Goal: Information Seeking & Learning: Learn about a topic

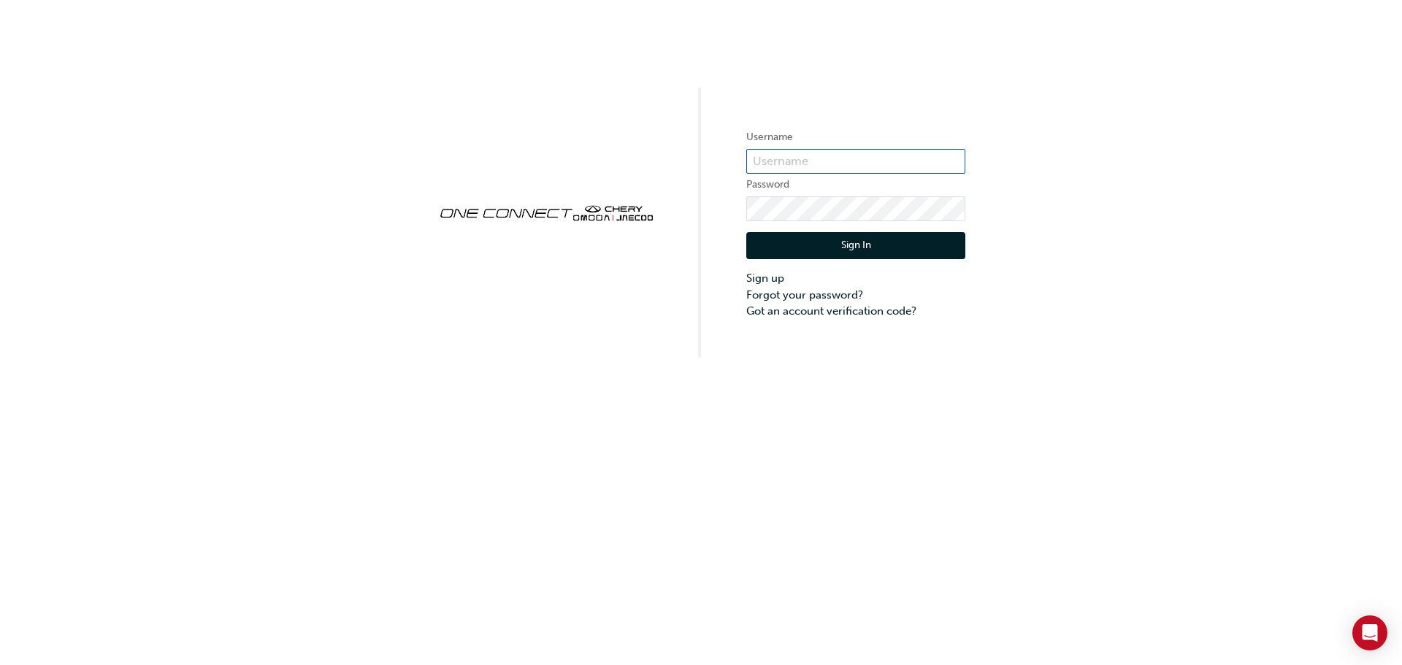
type input "CHAU1600"
click at [933, 240] on button "Sign In" at bounding box center [855, 246] width 219 height 28
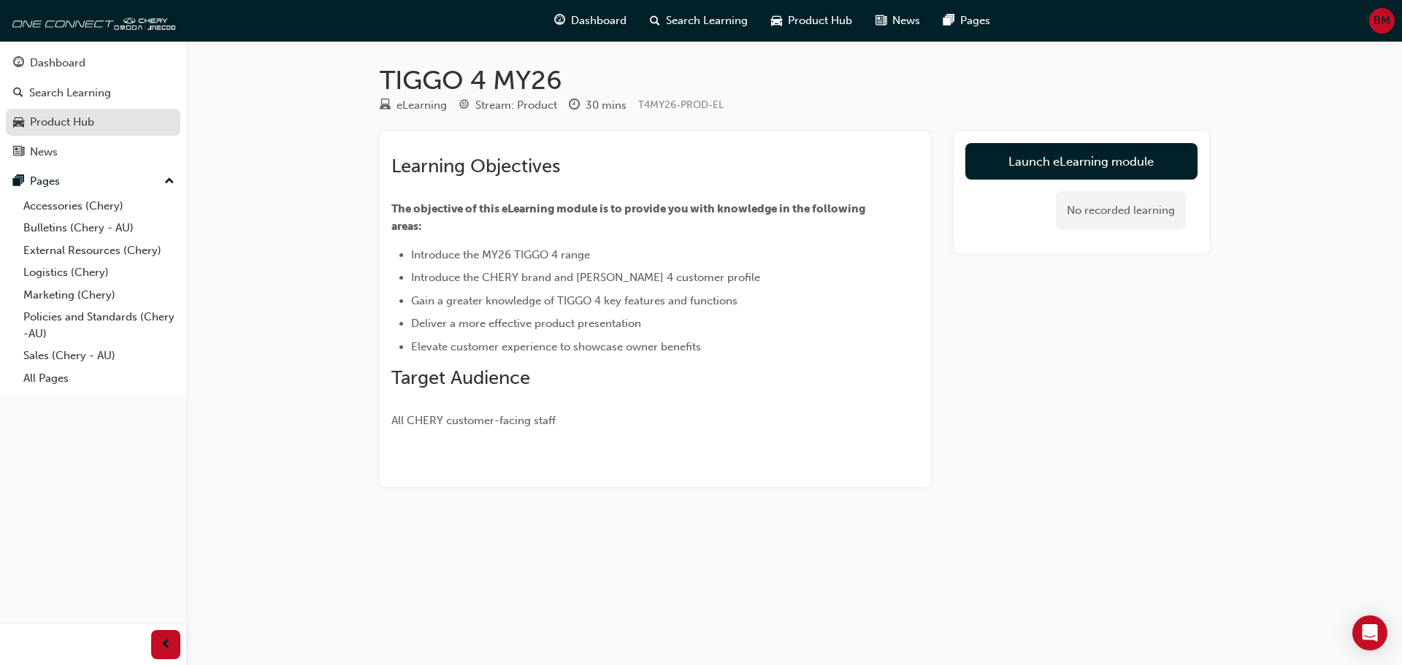
click at [90, 122] on div "Product Hub" at bounding box center [62, 122] width 64 height 17
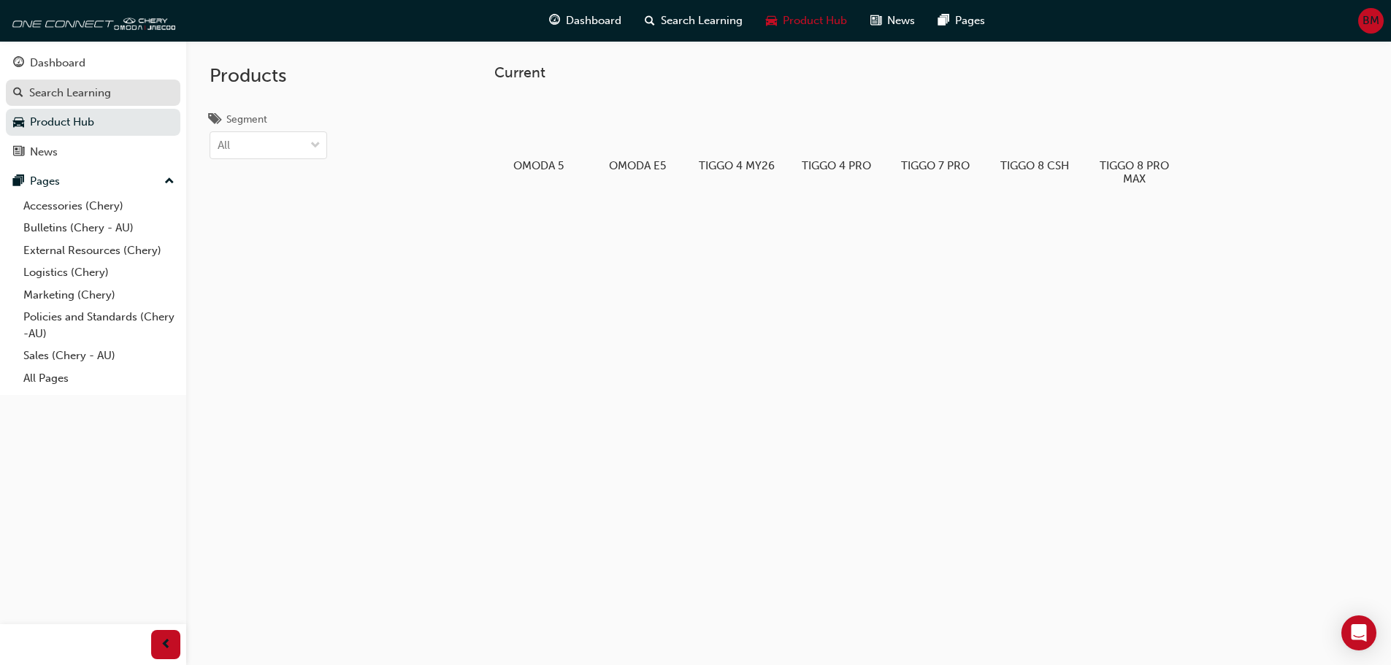
click at [104, 97] on div "Search Learning" at bounding box center [70, 93] width 82 height 17
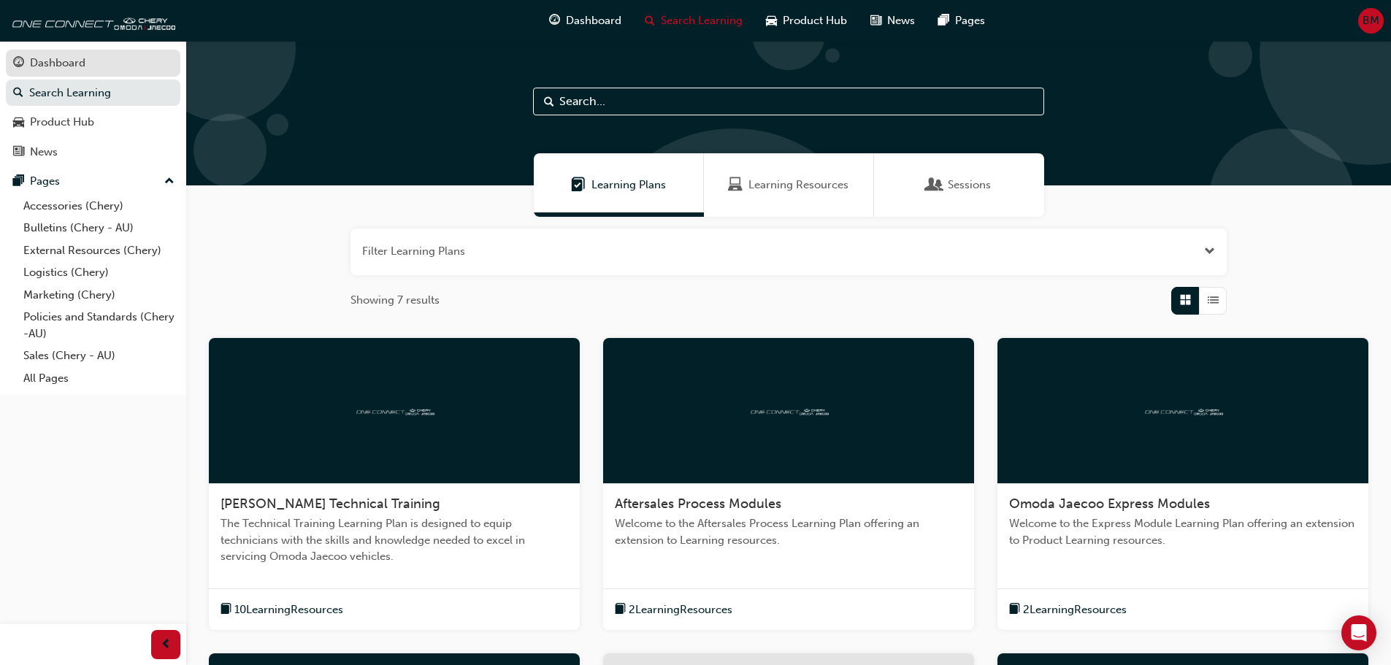
click at [46, 65] on div "Dashboard" at bounding box center [57, 63] width 55 height 17
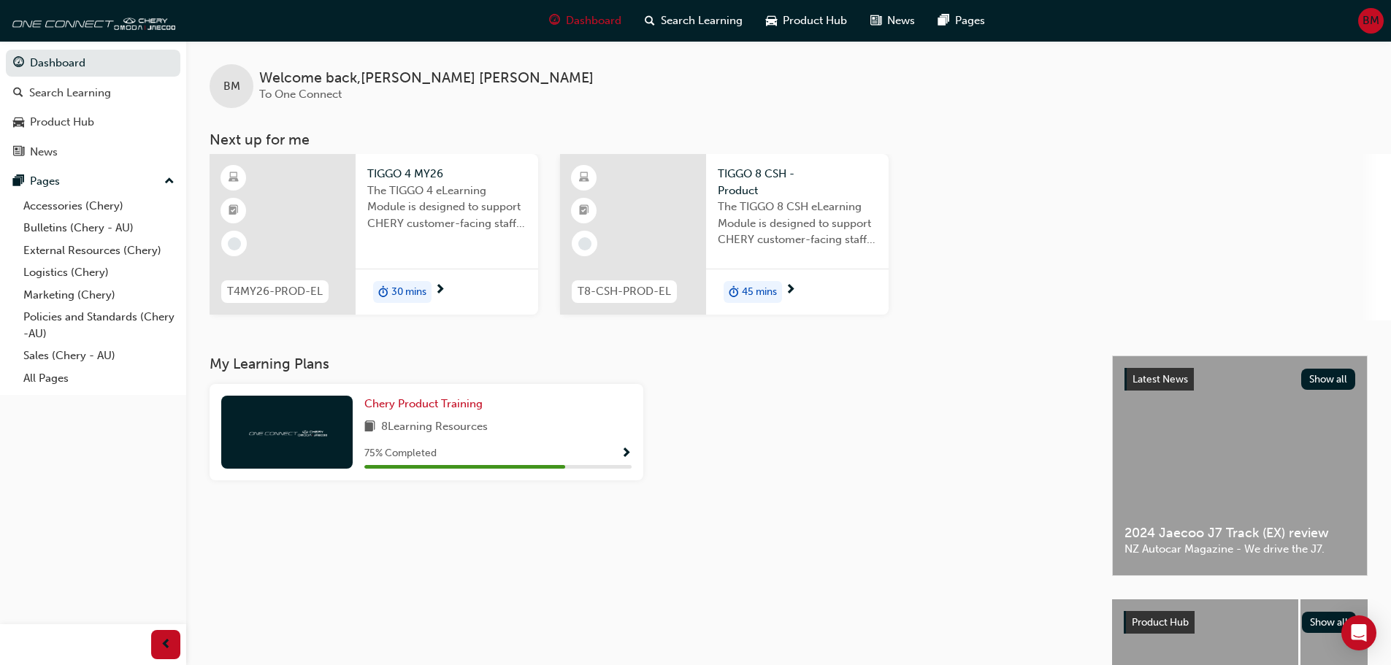
click at [621, 451] on span "Show Progress" at bounding box center [626, 454] width 11 height 13
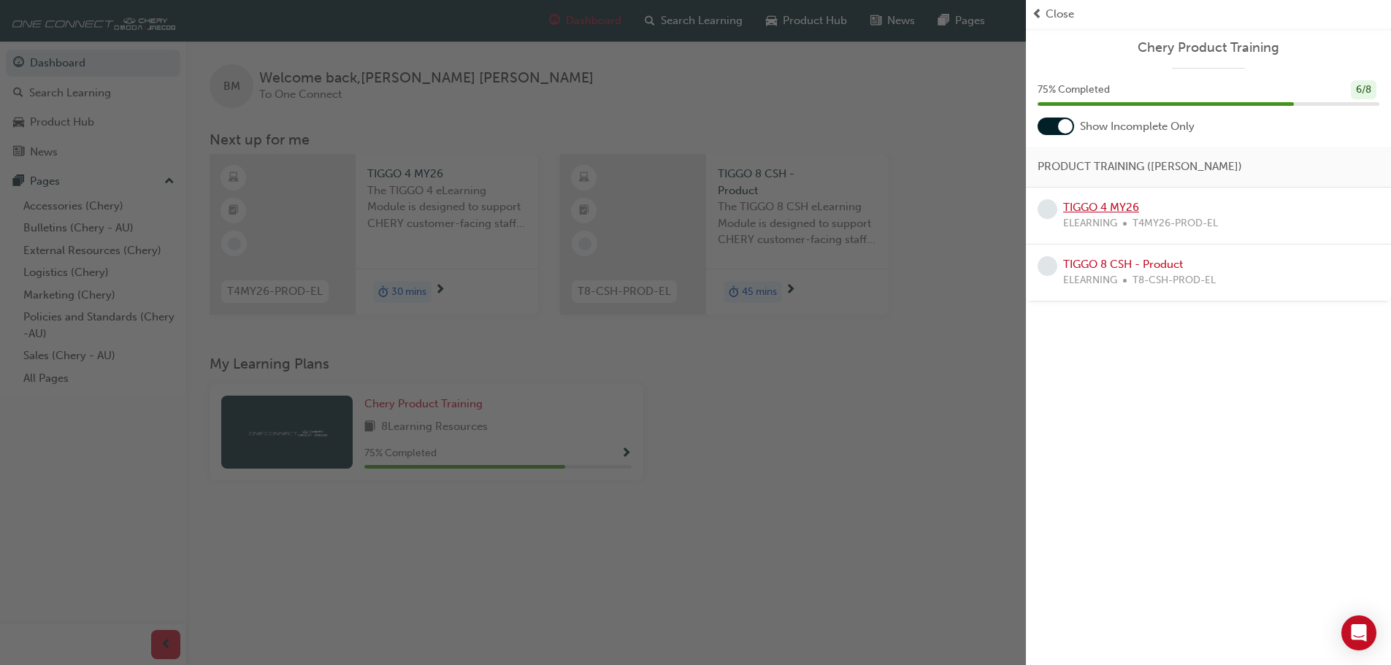
click at [1103, 206] on link "TIGGO 4 MY26" at bounding box center [1101, 207] width 76 height 13
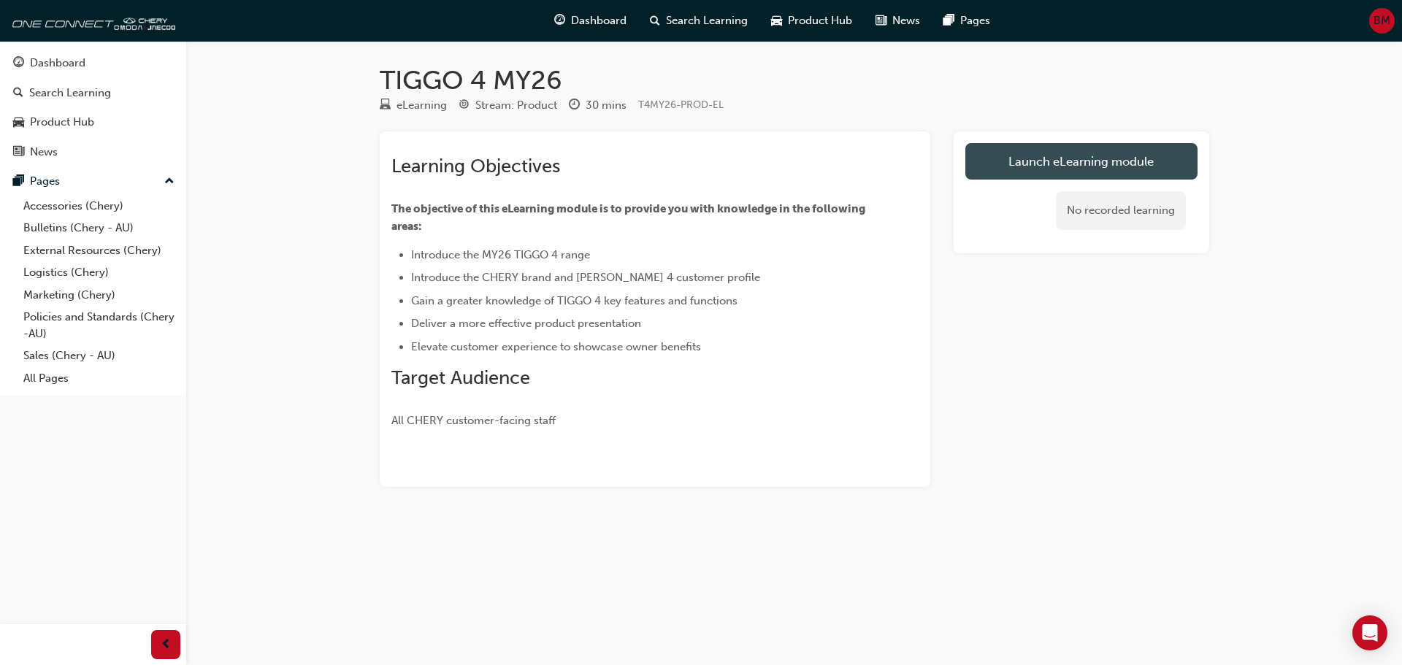
click at [1100, 169] on link "Launch eLearning module" at bounding box center [1081, 161] width 232 height 37
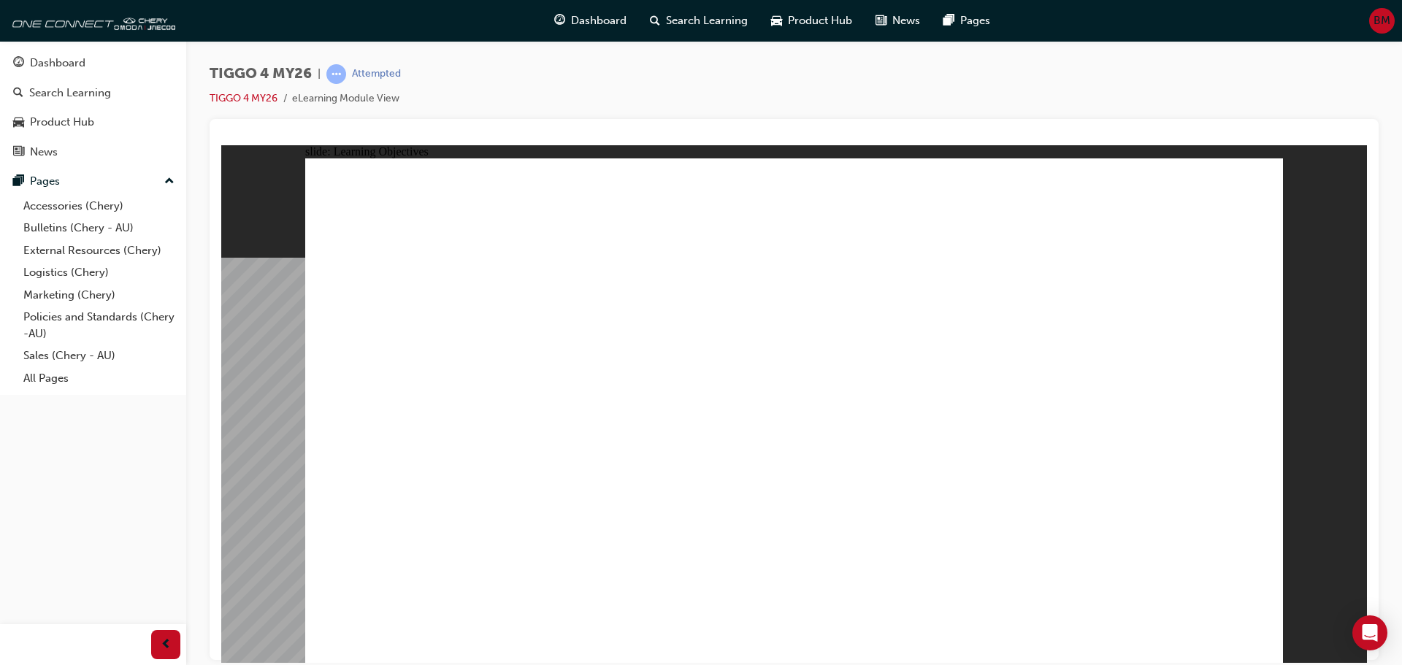
drag, startPoint x: 1207, startPoint y: 525, endPoint x: 1274, endPoint y: 647, distance: 139.2
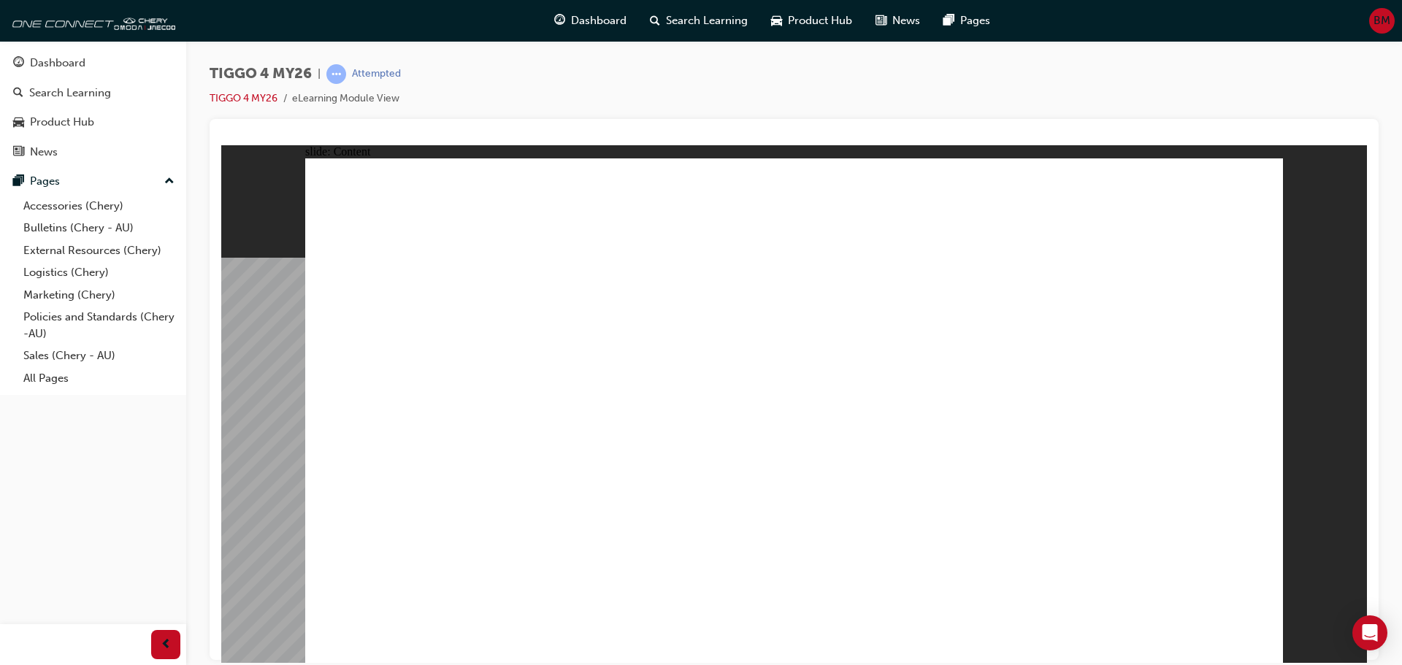
drag, startPoint x: 535, startPoint y: 557, endPoint x: 515, endPoint y: 451, distance: 108.4
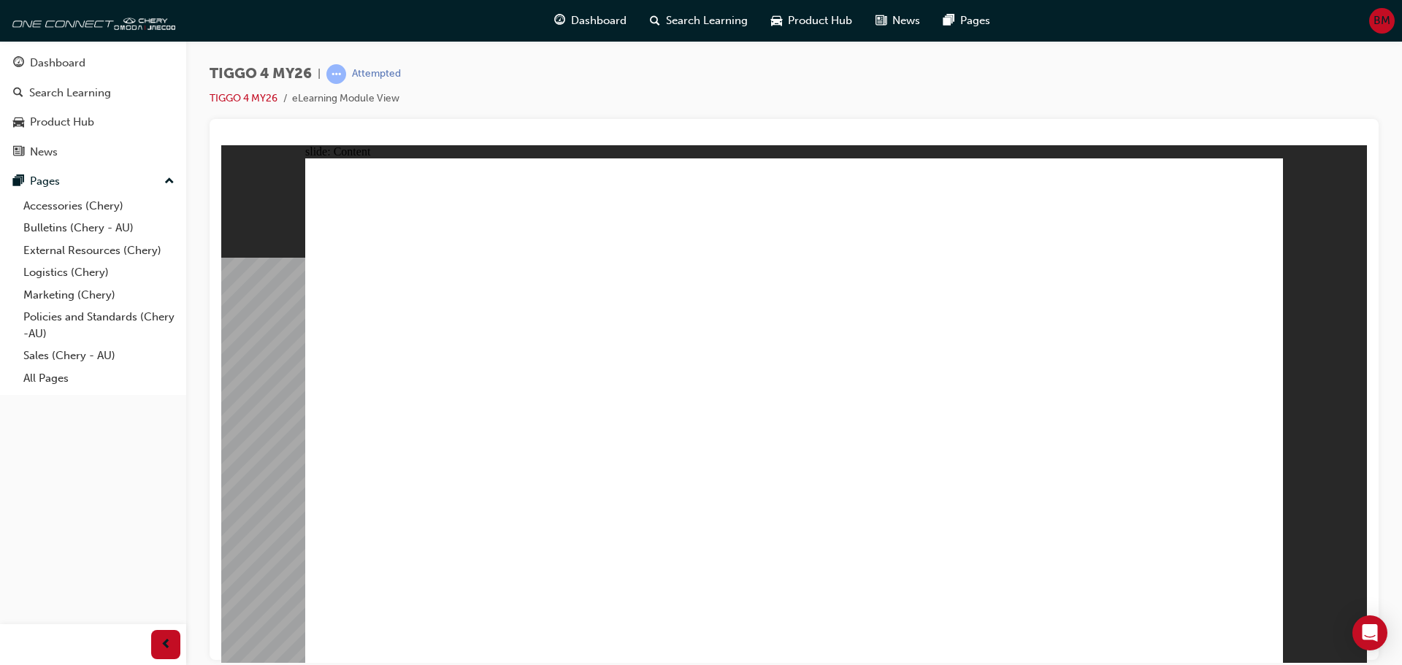
drag, startPoint x: 873, startPoint y: 275, endPoint x: 905, endPoint y: 429, distance: 156.7
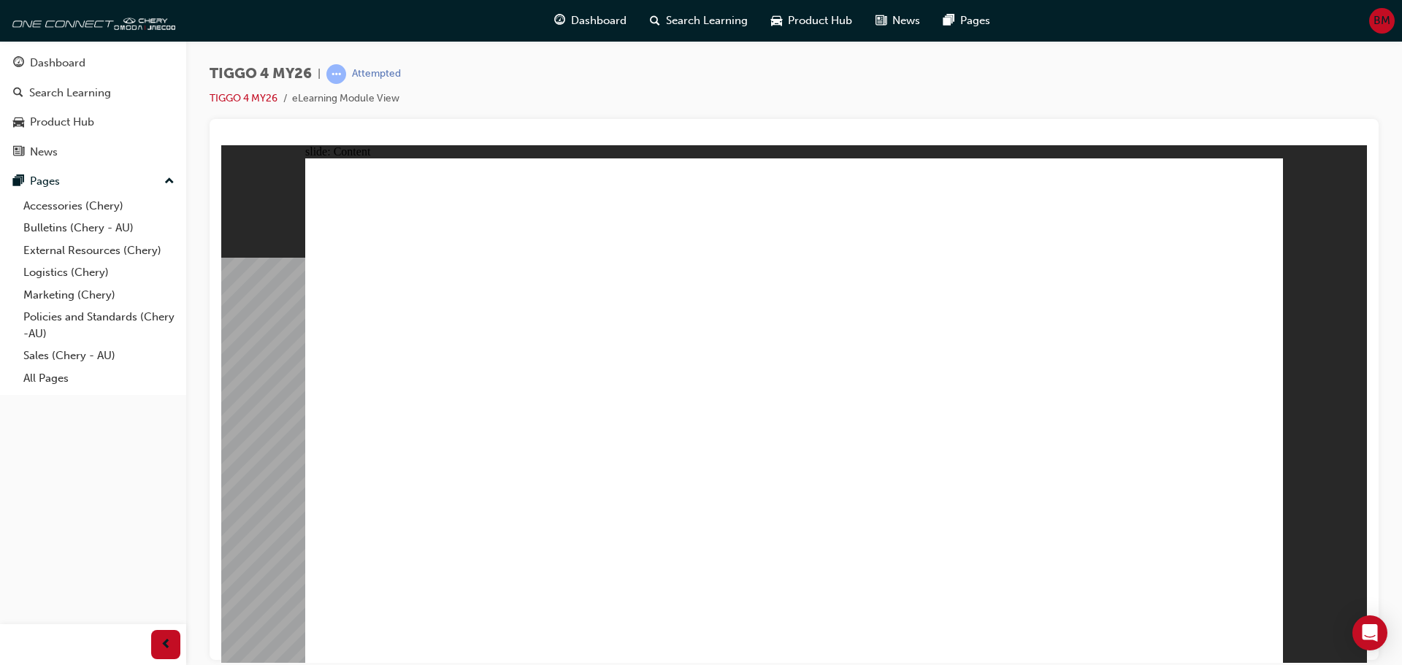
drag, startPoint x: 908, startPoint y: 491, endPoint x: 989, endPoint y: 532, distance: 90.1
drag, startPoint x: 485, startPoint y: 217, endPoint x: 487, endPoint y: 341, distance: 124.2
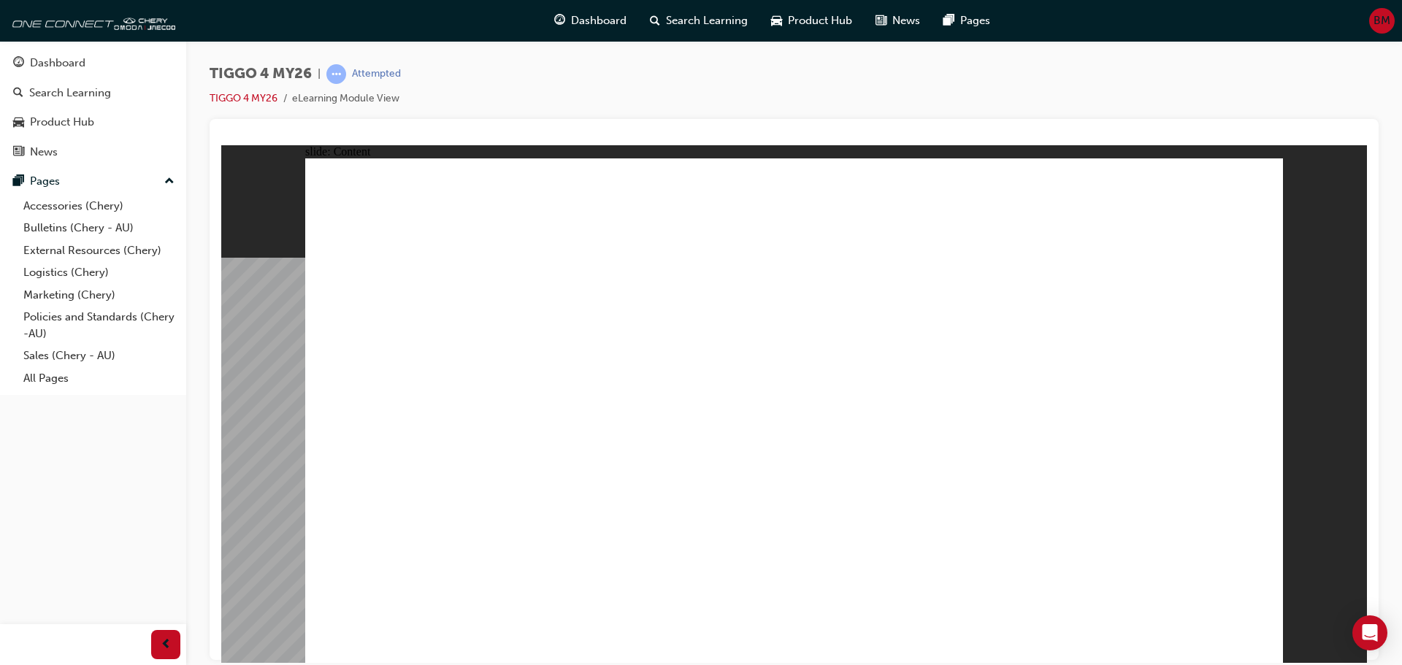
drag, startPoint x: 773, startPoint y: 243, endPoint x: 783, endPoint y: 243, distance: 10.2
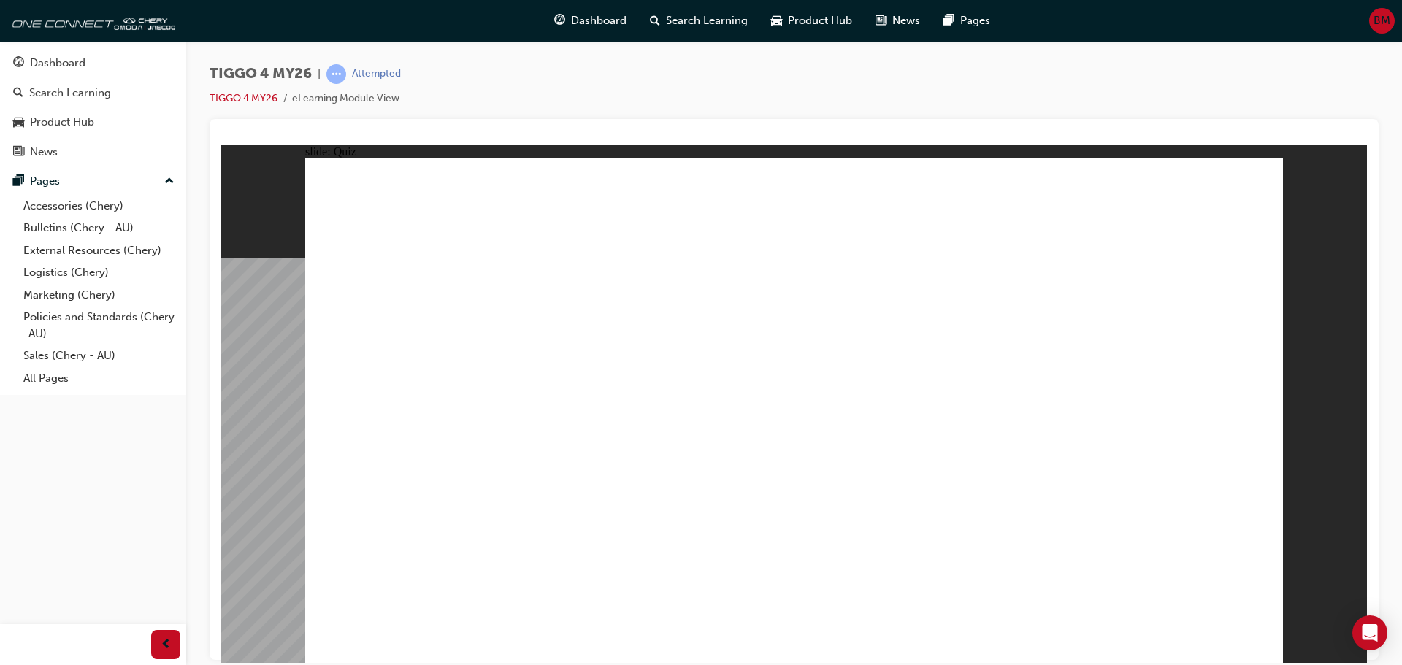
radio input "true"
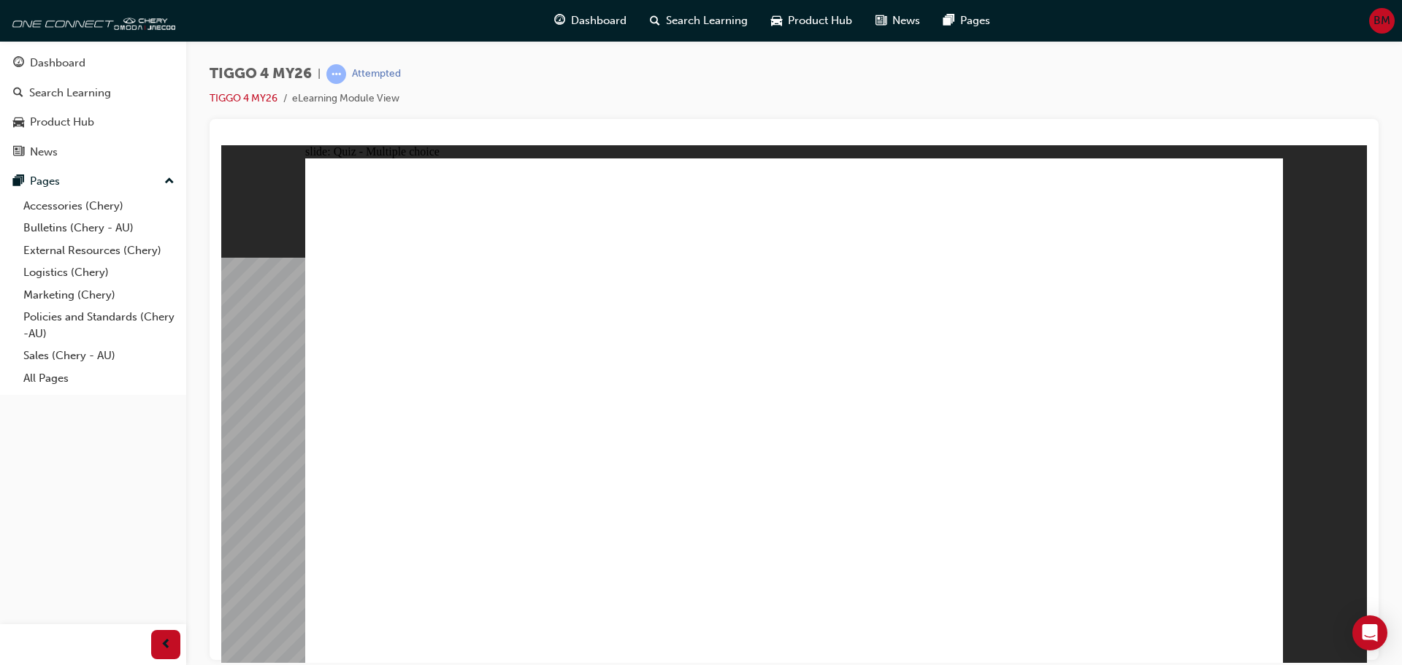
drag, startPoint x: 405, startPoint y: 330, endPoint x: 792, endPoint y: 531, distance: 436.0
drag, startPoint x: 602, startPoint y: 344, endPoint x: 601, endPoint y: 538, distance: 194.2
drag, startPoint x: 979, startPoint y: 334, endPoint x: 410, endPoint y: 528, distance: 601.1
drag, startPoint x: 797, startPoint y: 321, endPoint x: 984, endPoint y: 517, distance: 270.7
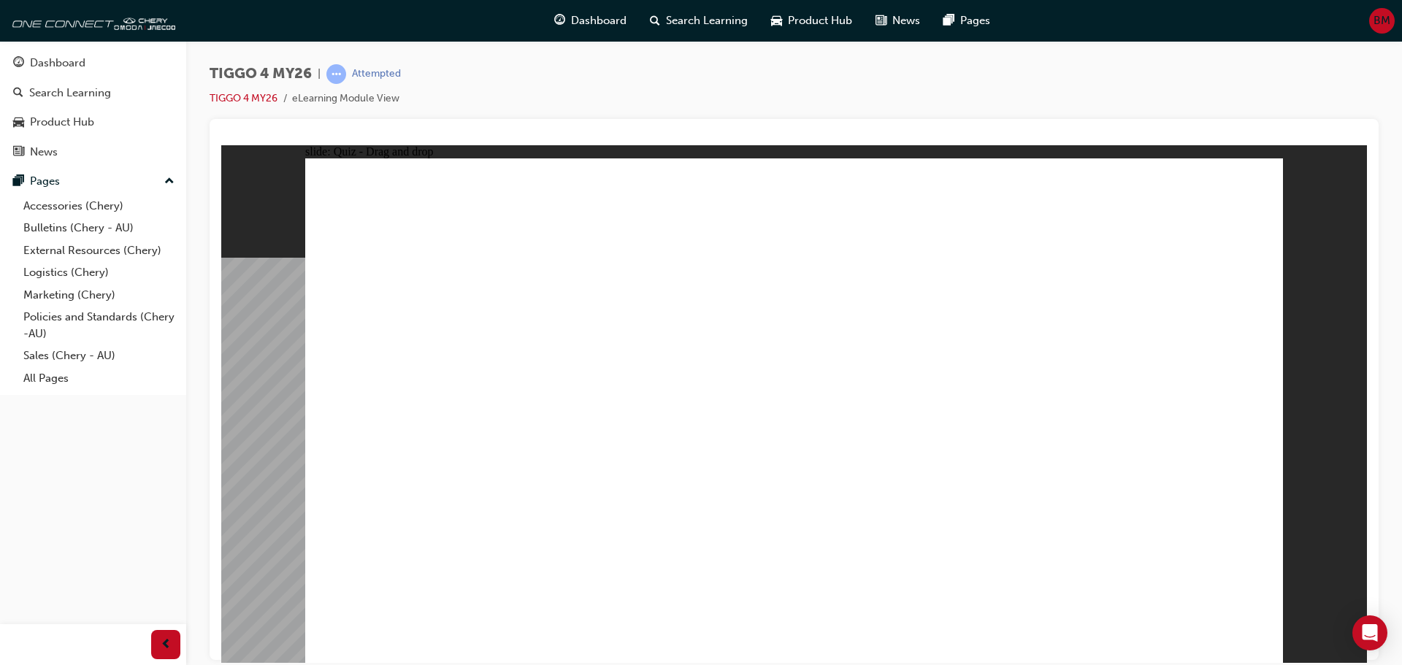
drag, startPoint x: 1188, startPoint y: 323, endPoint x: 1187, endPoint y: 518, distance: 195.7
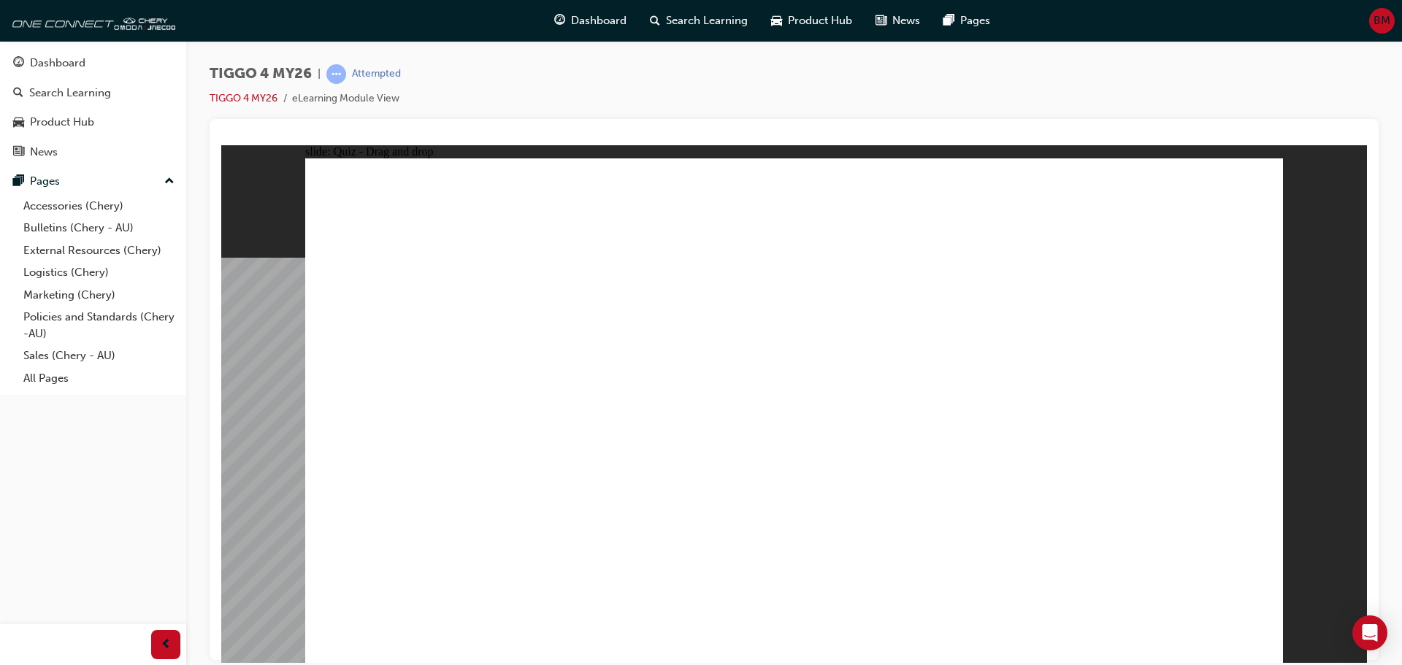
drag, startPoint x: 798, startPoint y: 484, endPoint x: 797, endPoint y: 494, distance: 9.5
radio input "true"
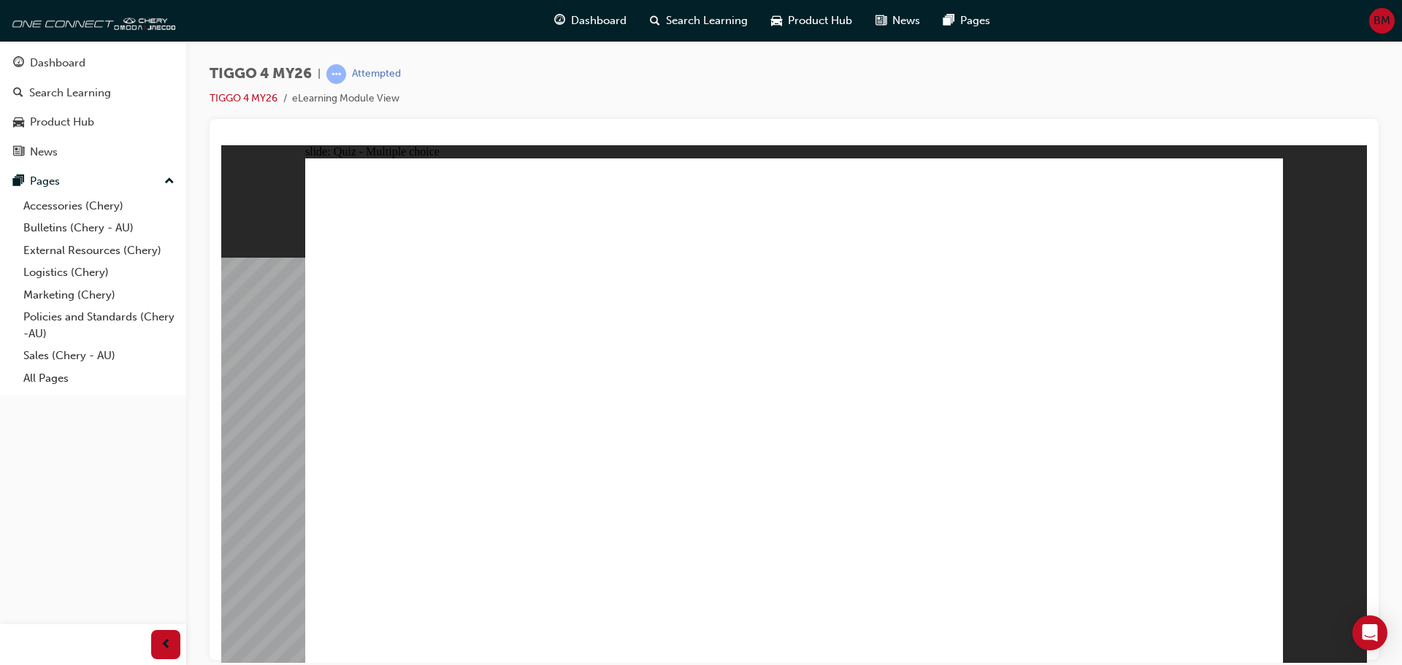
radio input "true"
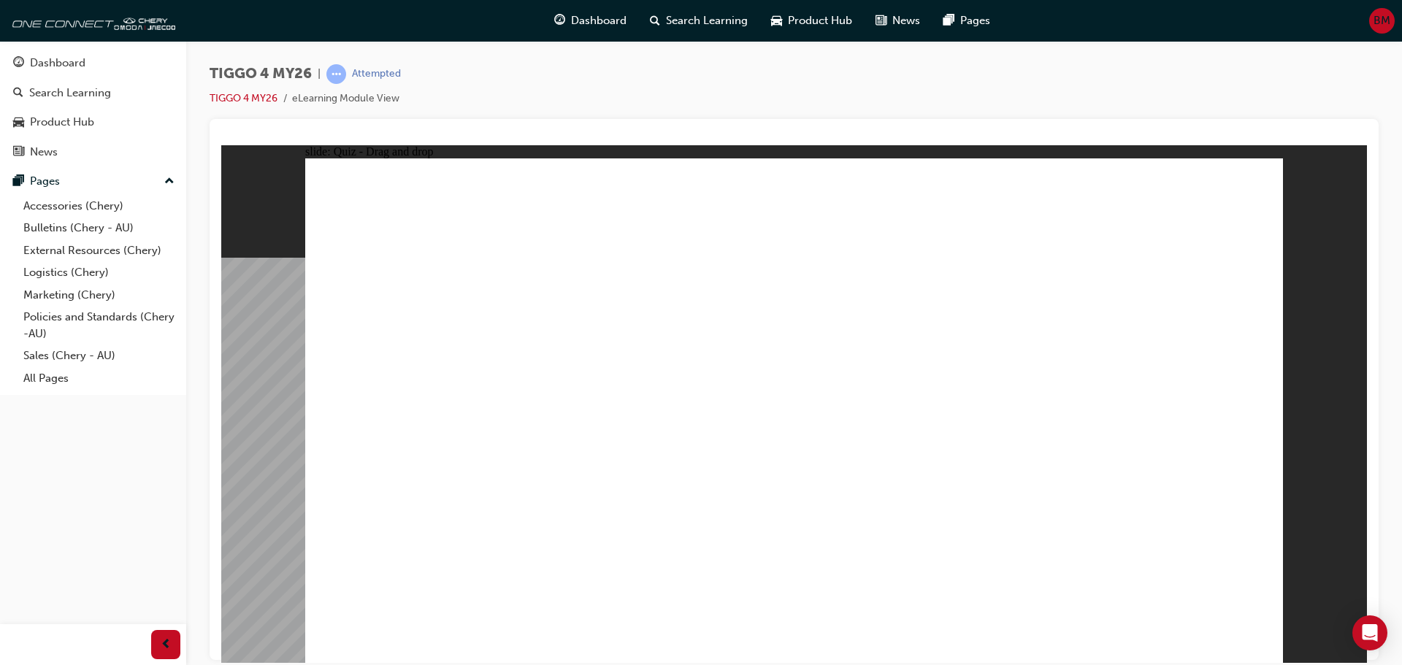
drag, startPoint x: 689, startPoint y: 363, endPoint x: 946, endPoint y: 288, distance: 266.9
drag, startPoint x: 654, startPoint y: 407, endPoint x: 663, endPoint y: 363, distance: 45.4
drag, startPoint x: 661, startPoint y: 462, endPoint x: 1152, endPoint y: 299, distance: 517.0
drag, startPoint x: 455, startPoint y: 361, endPoint x: 1152, endPoint y: 328, distance: 697.4
drag, startPoint x: 428, startPoint y: 467, endPoint x: 894, endPoint y: 328, distance: 486.1
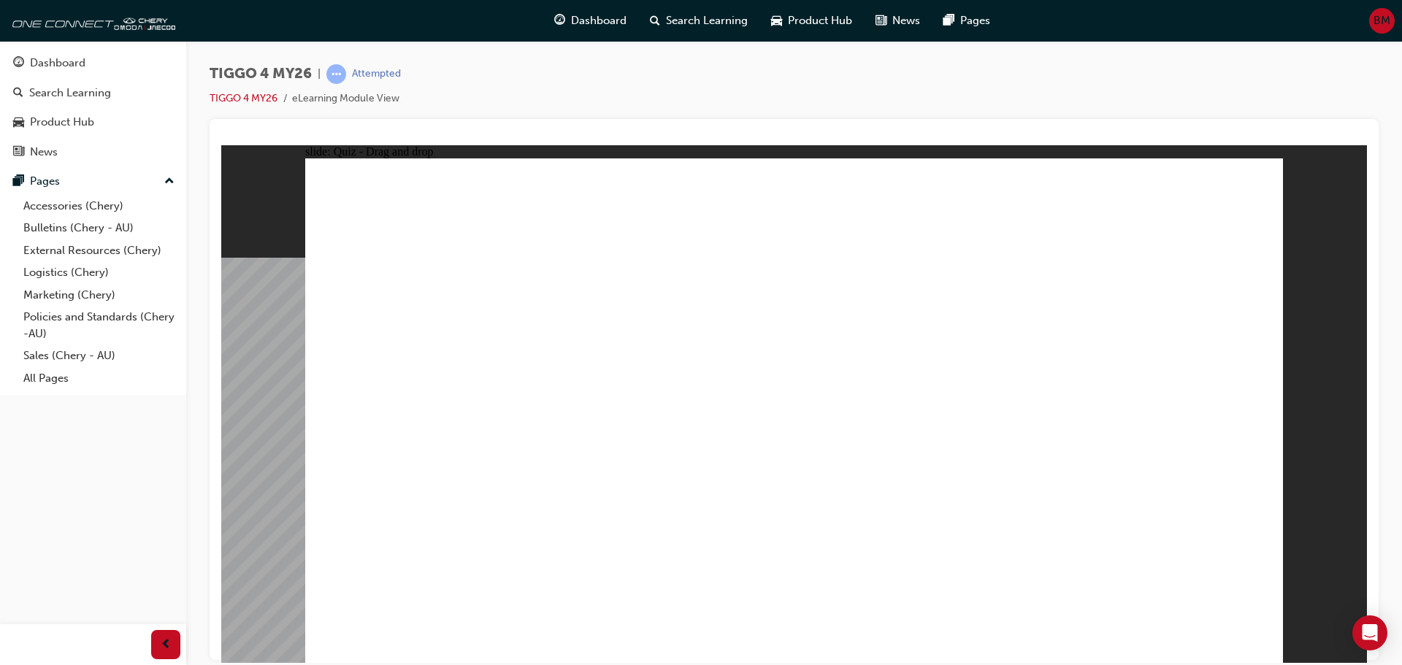
drag, startPoint x: 451, startPoint y: 419, endPoint x: 1139, endPoint y: 369, distance: 690.4
drag, startPoint x: 441, startPoint y: 516, endPoint x: 1141, endPoint y: 402, distance: 709.5
drag, startPoint x: 641, startPoint y: 416, endPoint x: 1137, endPoint y: 456, distance: 497.4
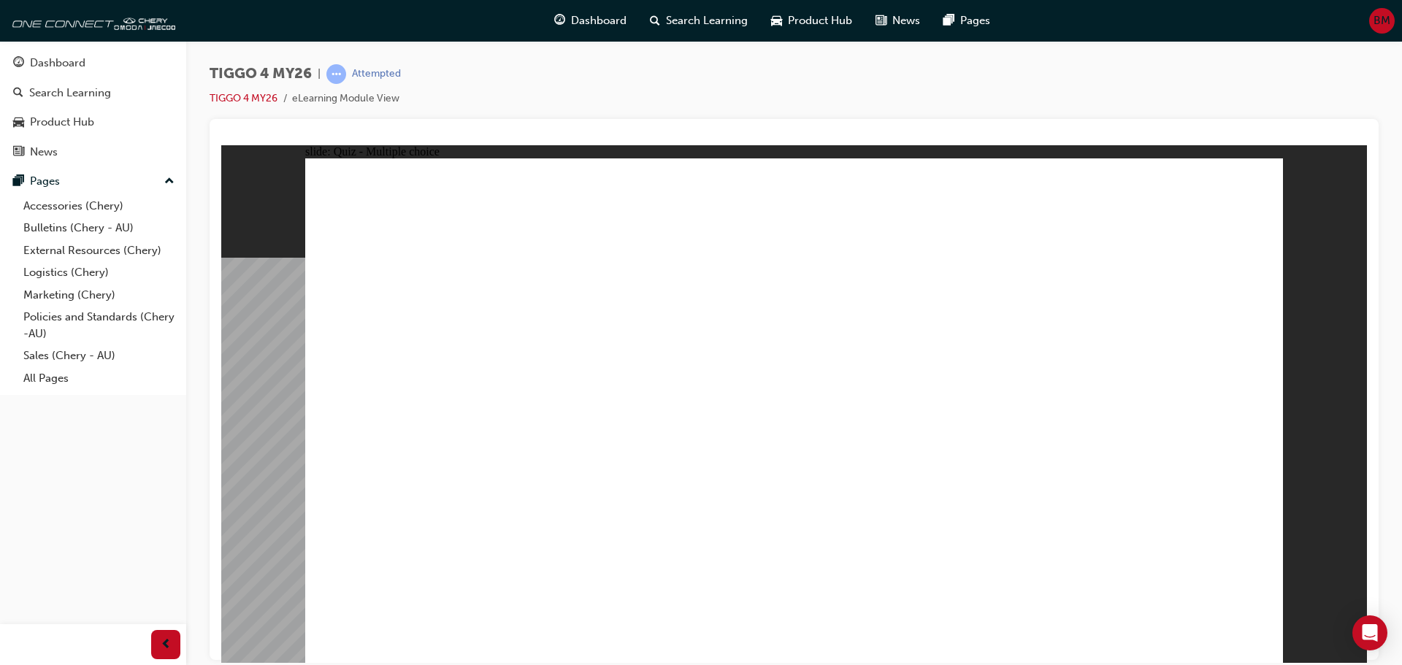
radio input "true"
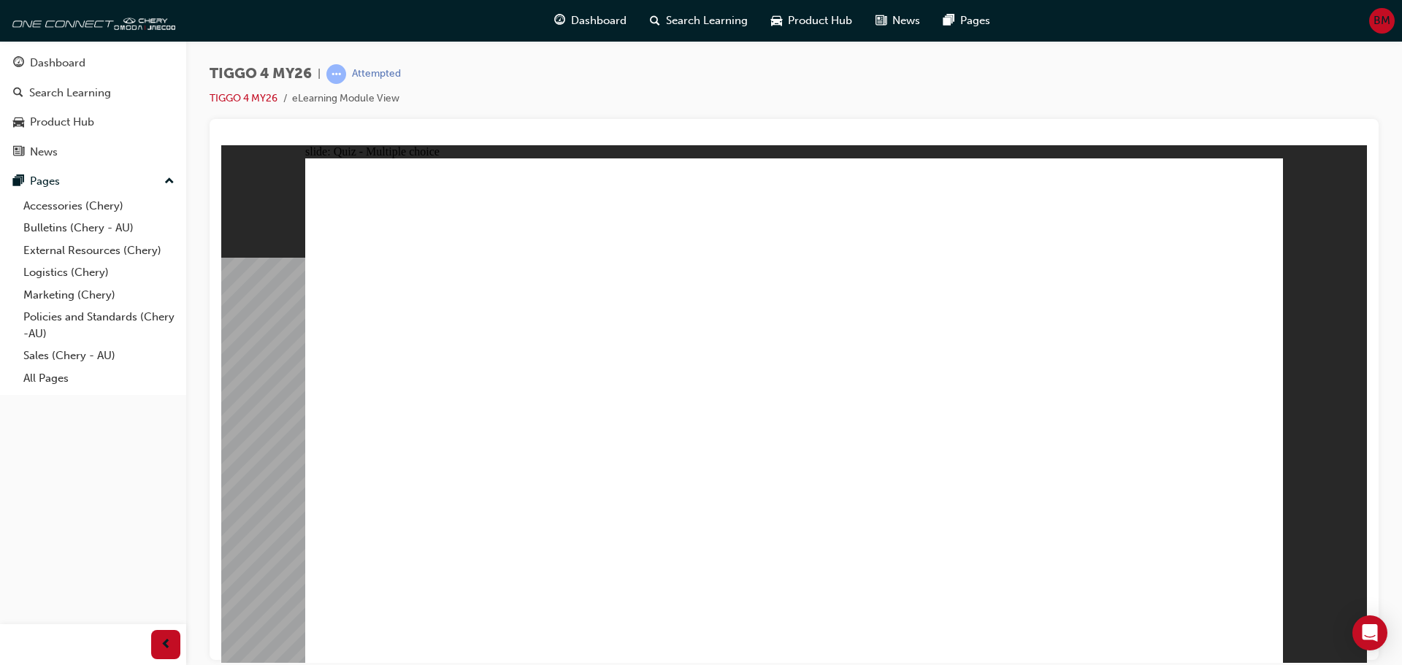
radio input "true"
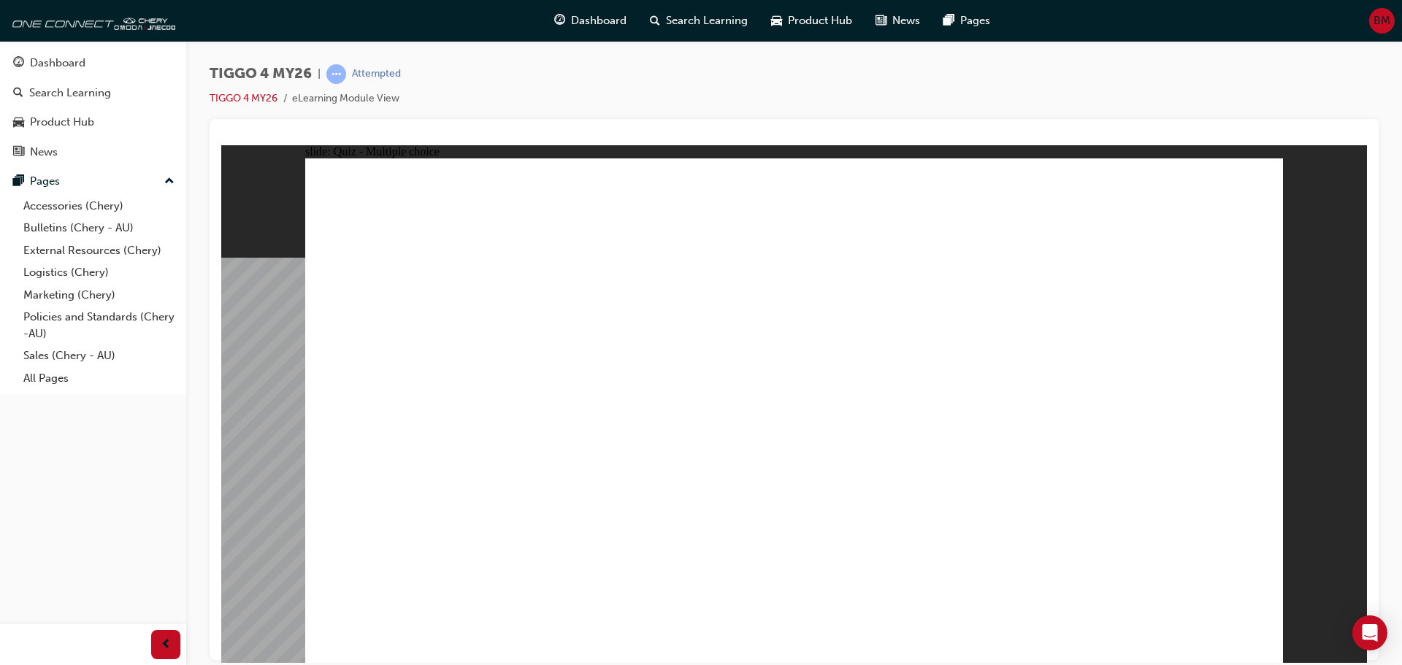
radio input "true"
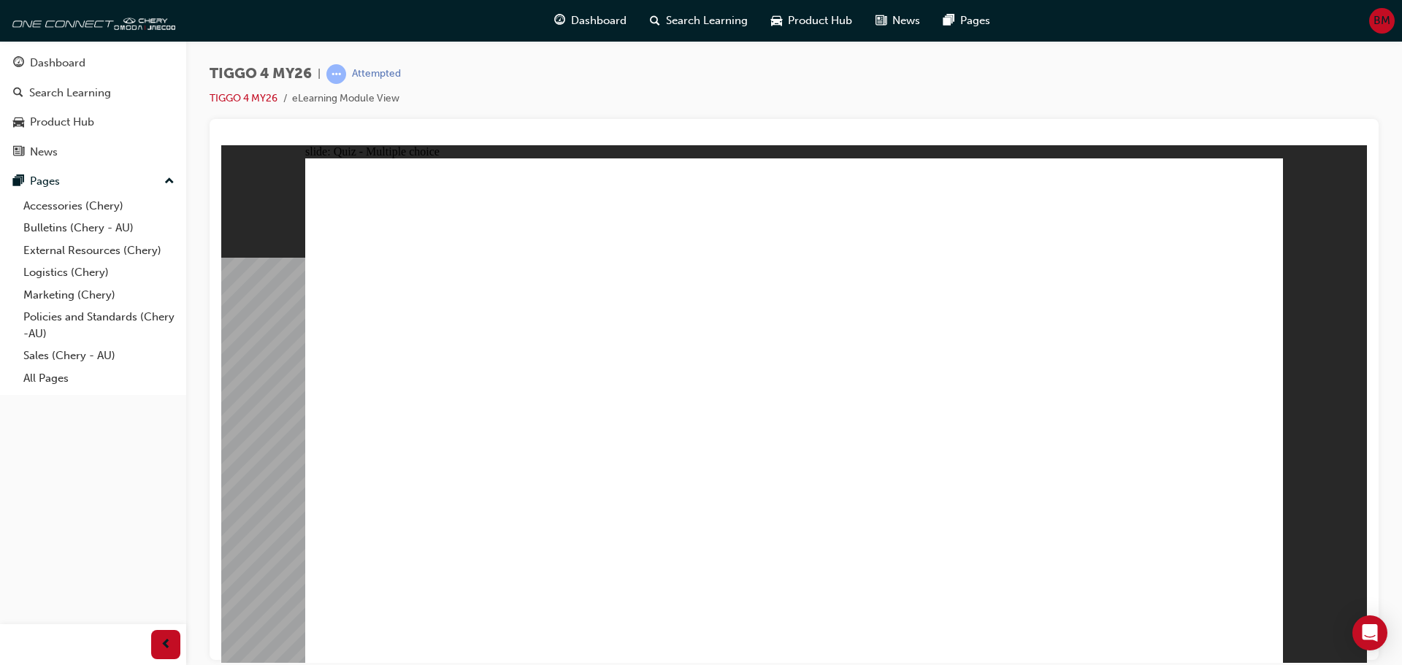
radio input "true"
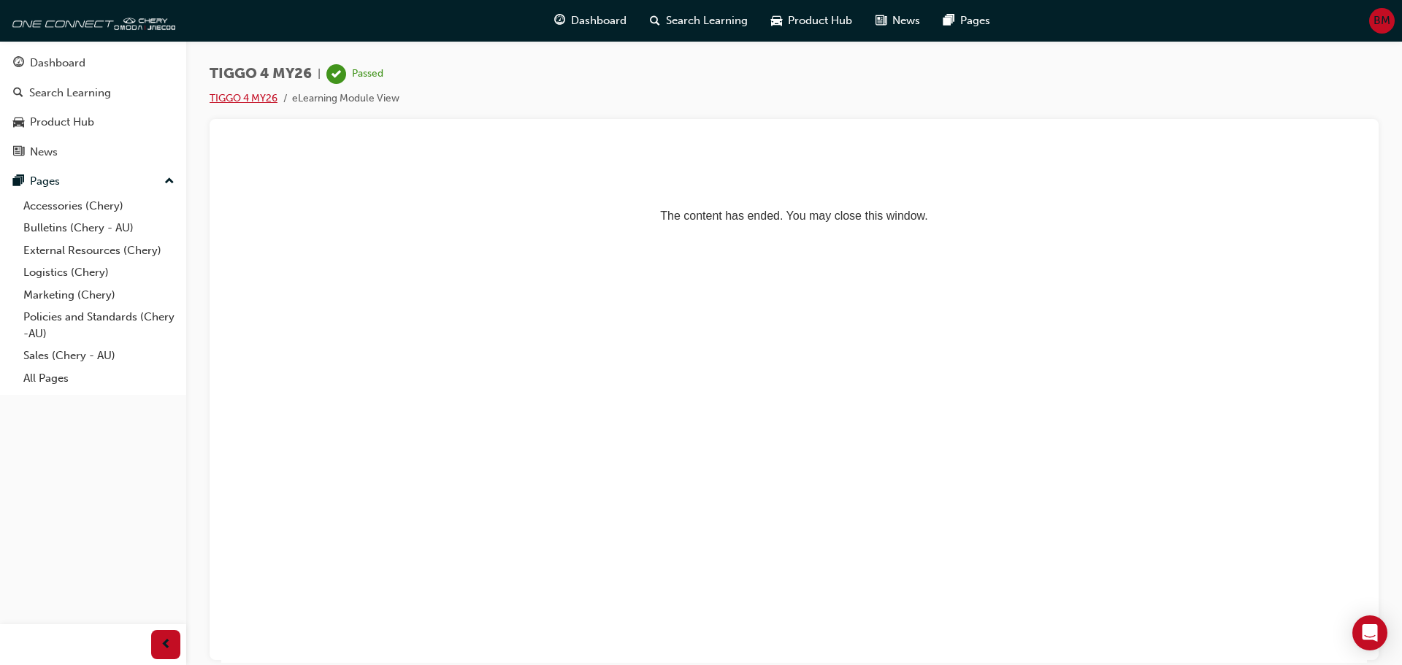
click at [242, 97] on link "TIGGO 4 MY26" at bounding box center [244, 98] width 68 height 12
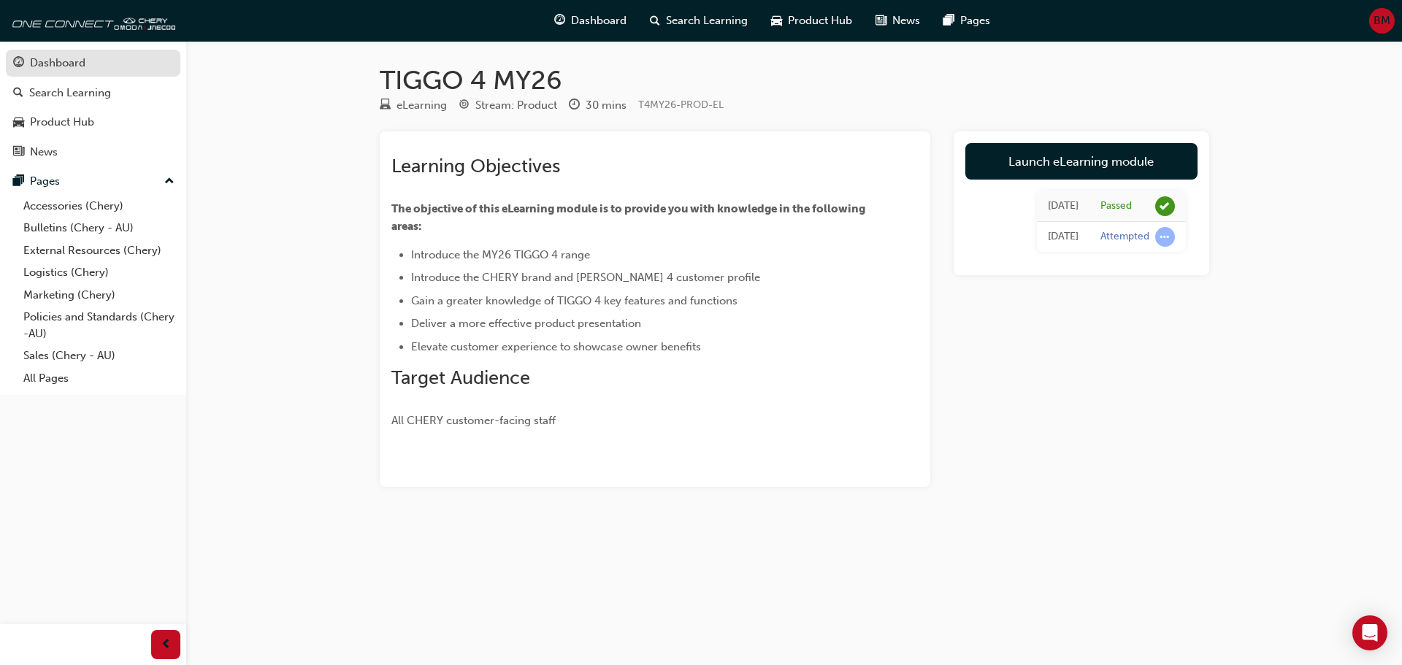
click at [70, 69] on div "Dashboard" at bounding box center [57, 63] width 55 height 17
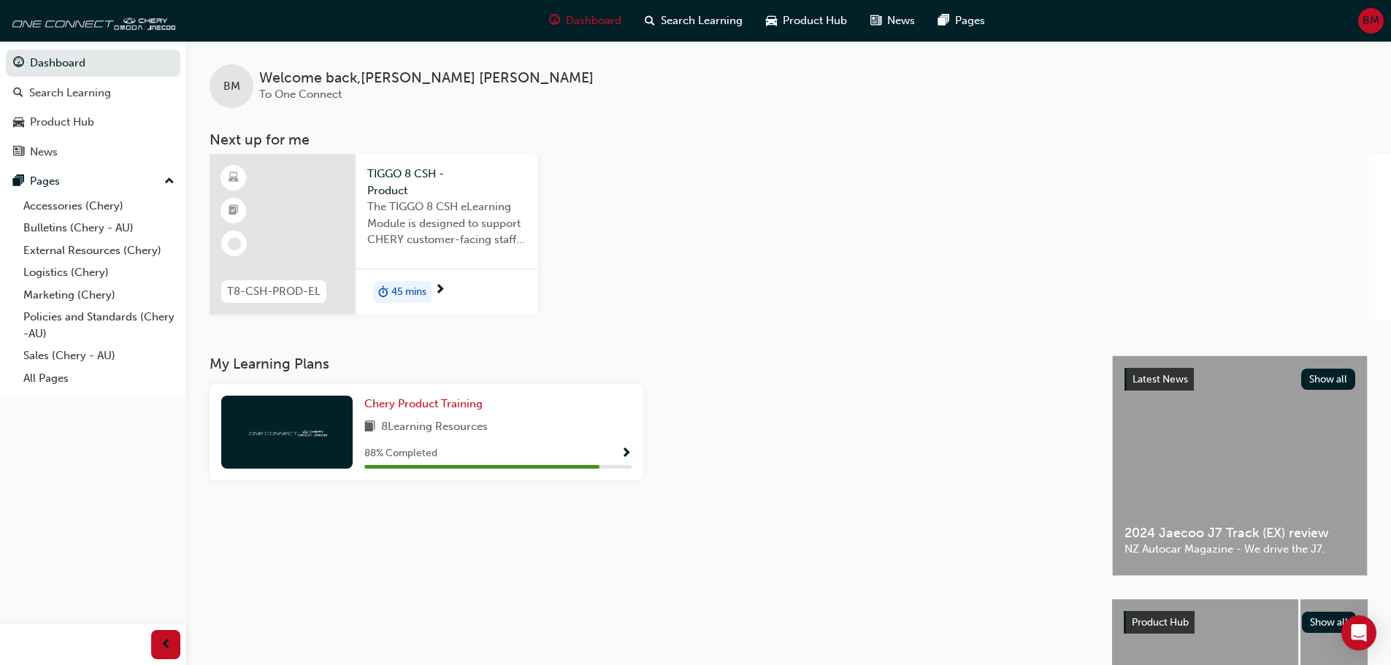
click at [294, 209] on div at bounding box center [283, 234] width 146 height 161
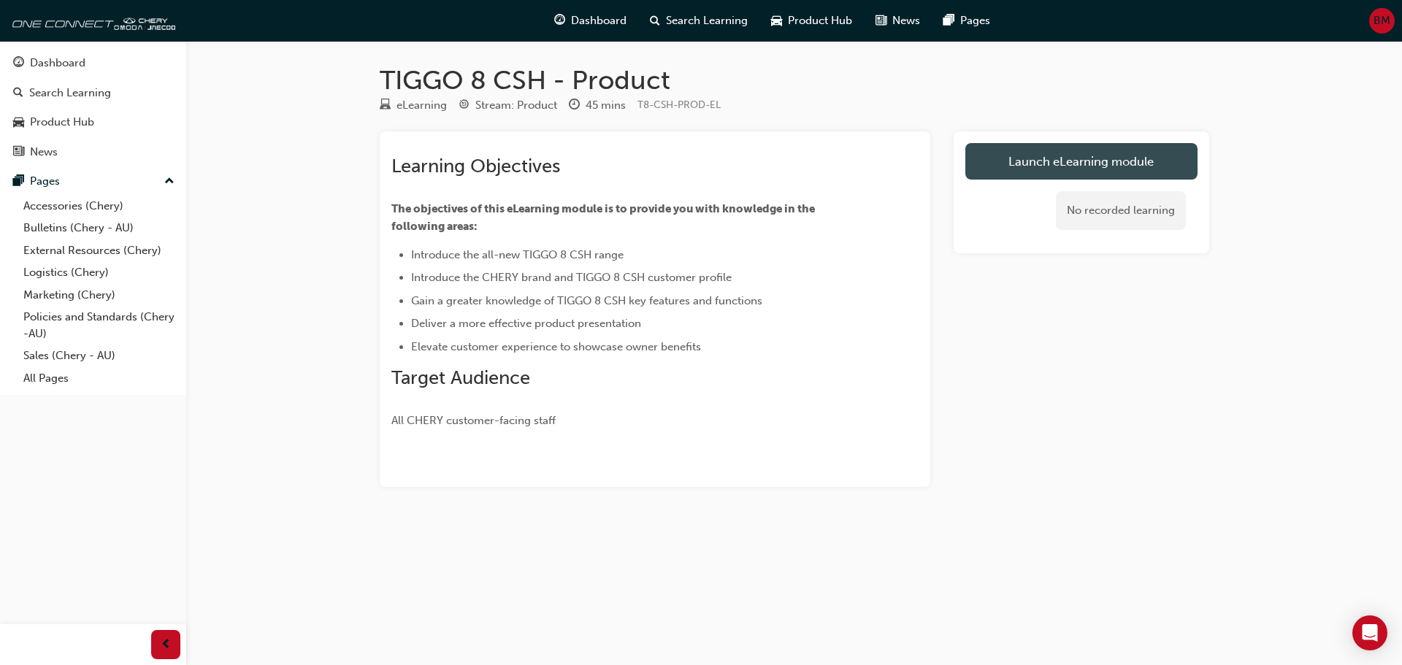
click at [1046, 164] on link "Launch eLearning module" at bounding box center [1081, 161] width 232 height 37
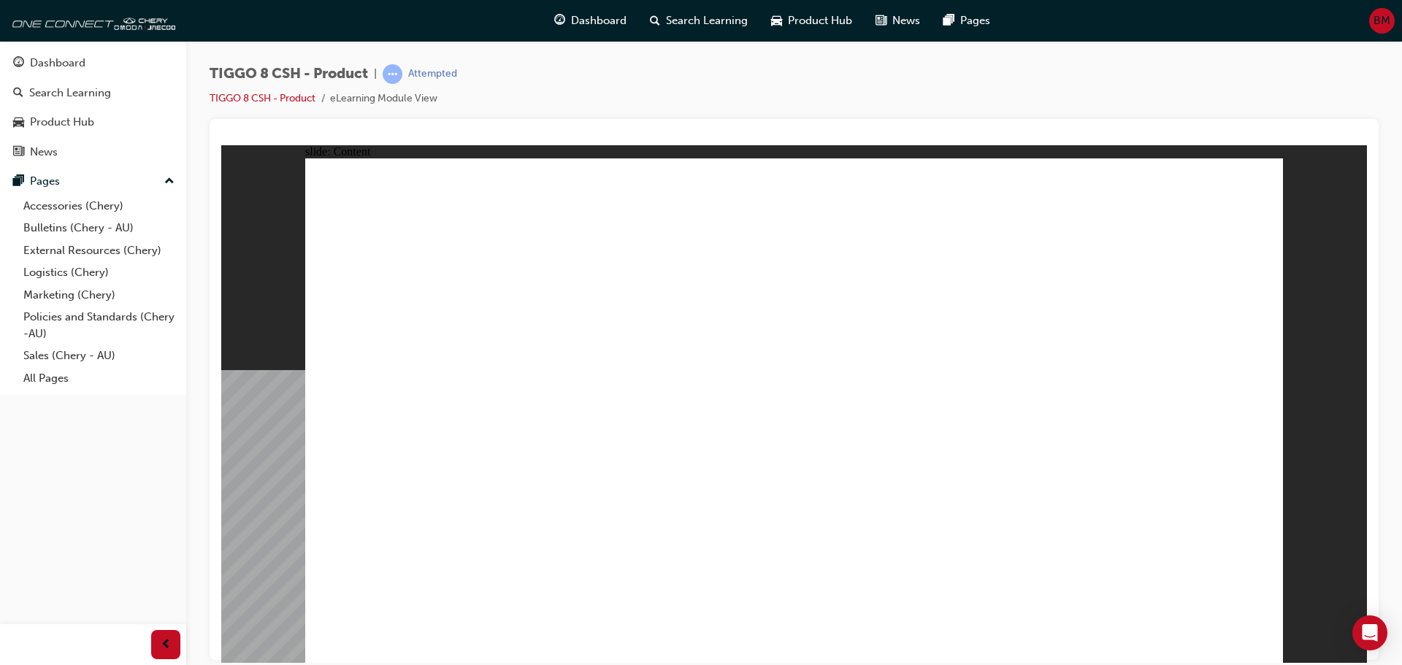
drag, startPoint x: 892, startPoint y: 561, endPoint x: 906, endPoint y: 547, distance: 20.1
drag, startPoint x: 903, startPoint y: 378, endPoint x: 911, endPoint y: 342, distance: 36.7
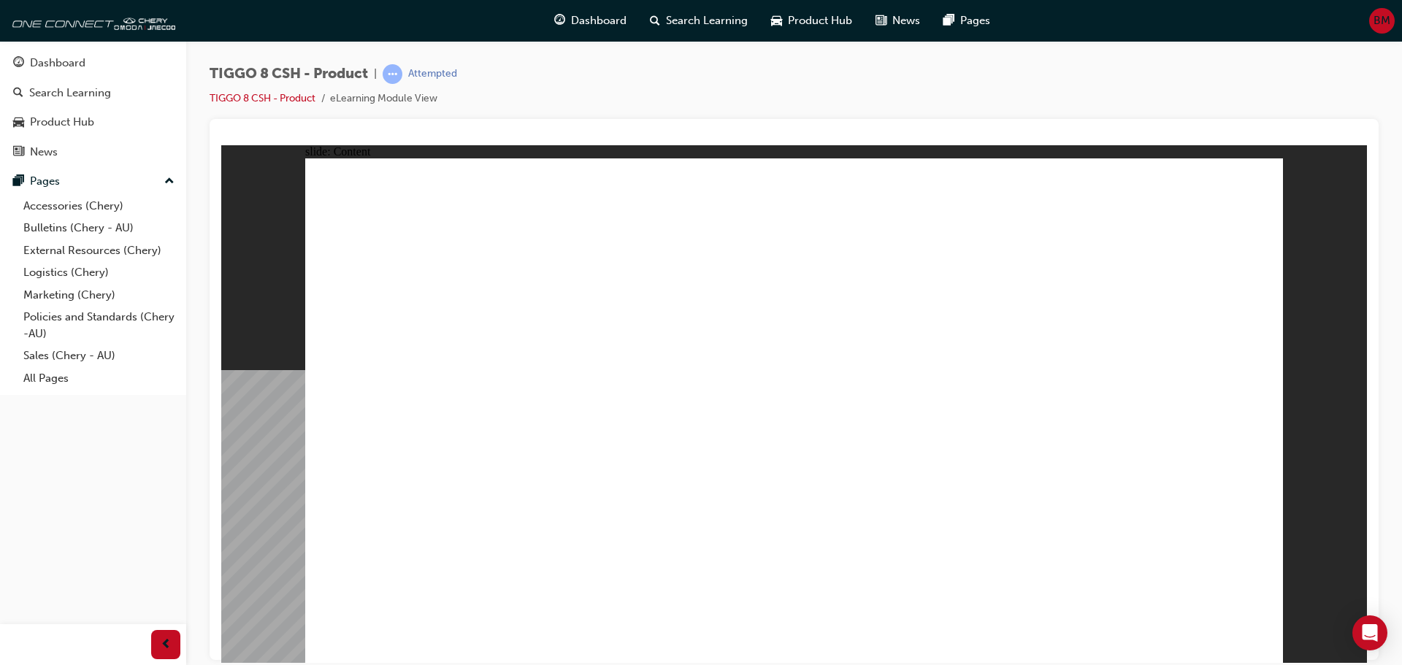
drag, startPoint x: 968, startPoint y: 169, endPoint x: 1078, endPoint y: 183, distance: 110.3
drag, startPoint x: 1105, startPoint y: 220, endPoint x: 1123, endPoint y: 245, distance: 31.4
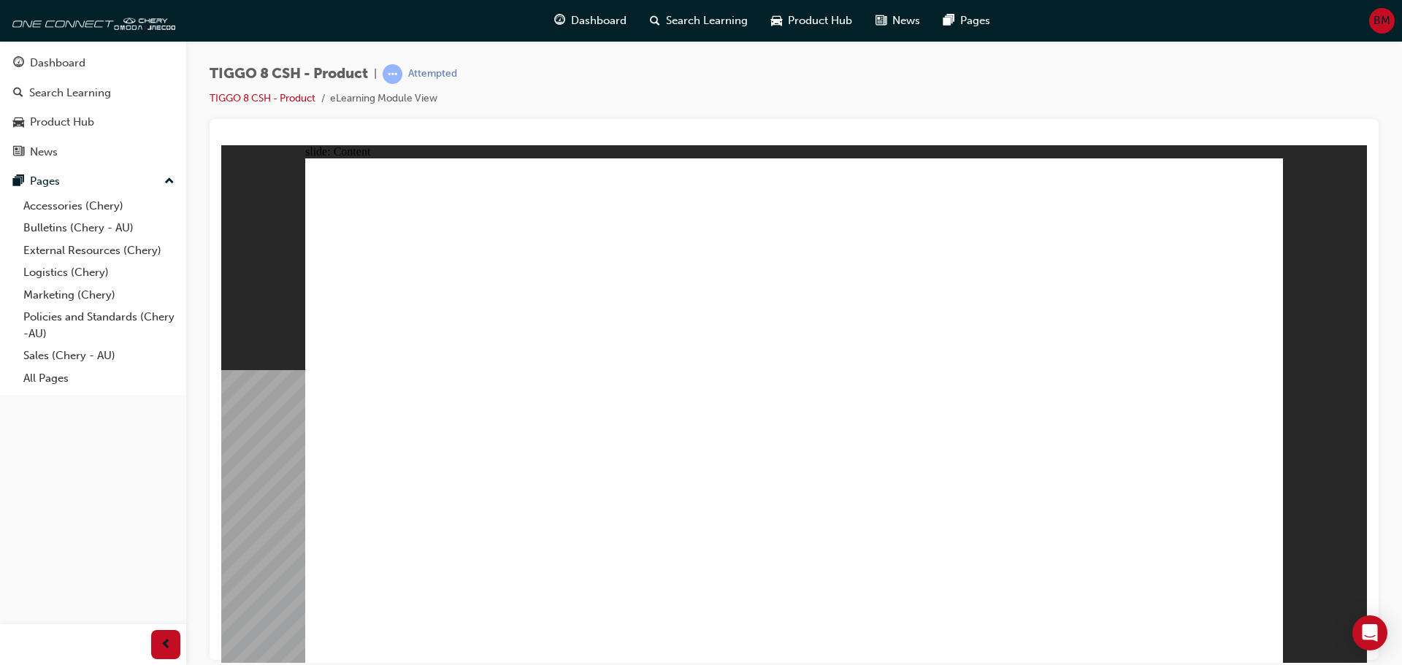
drag, startPoint x: 1110, startPoint y: 291, endPoint x: 1215, endPoint y: 540, distance: 269.6
drag, startPoint x: 1116, startPoint y: 502, endPoint x: 1297, endPoint y: 618, distance: 214.7
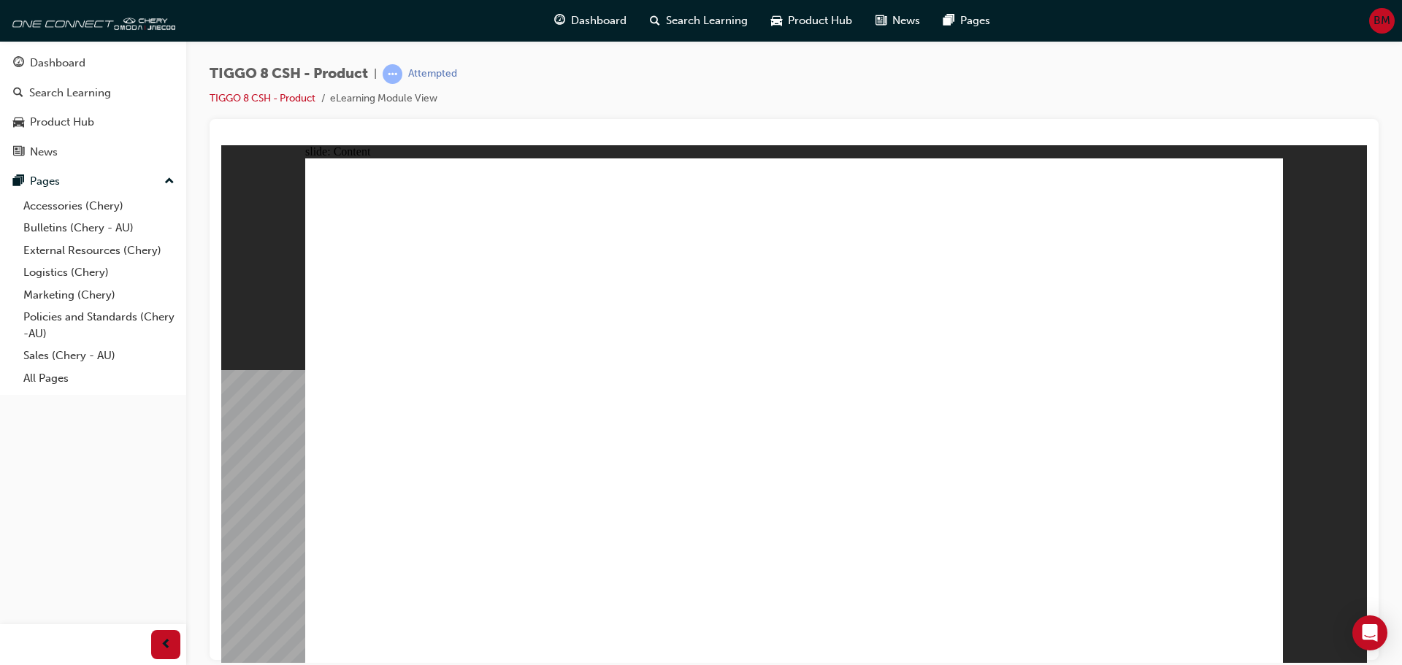
drag, startPoint x: 830, startPoint y: 258, endPoint x: 826, endPoint y: 321, distance: 62.9
drag, startPoint x: 826, startPoint y: 322, endPoint x: 826, endPoint y: 353, distance: 30.7
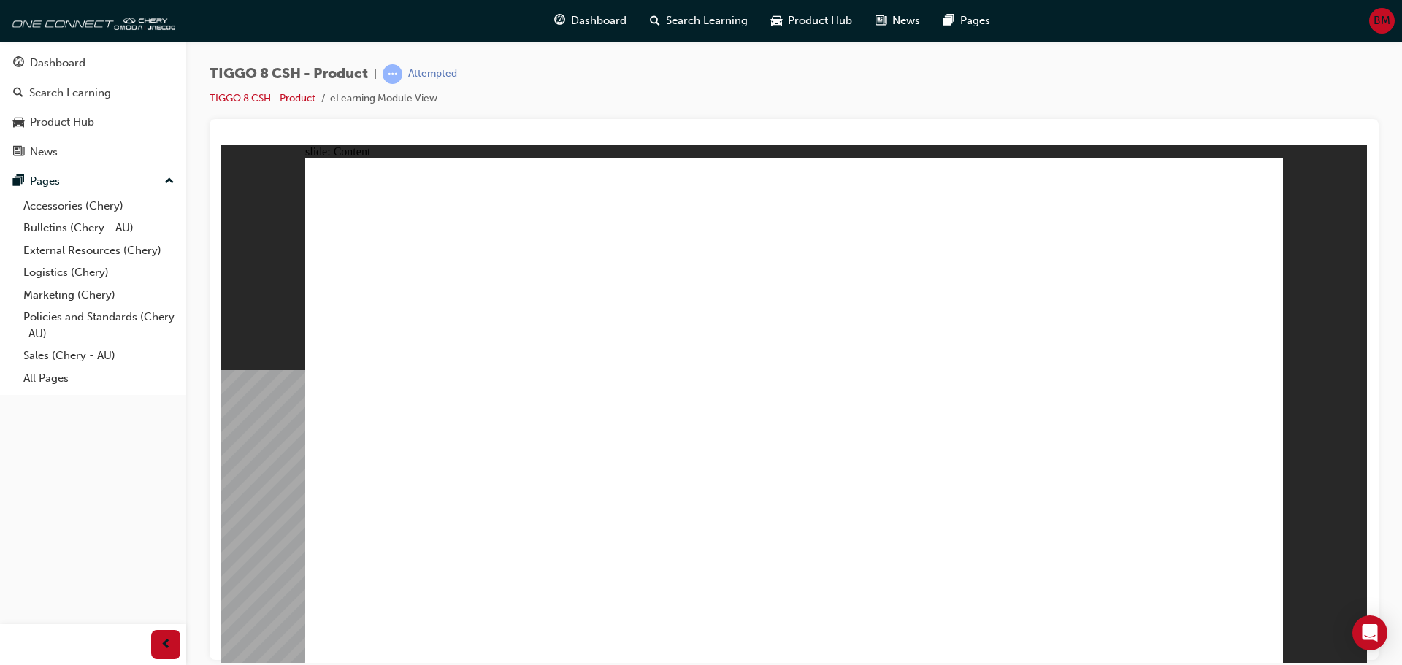
drag, startPoint x: 810, startPoint y: 411, endPoint x: 812, endPoint y: 450, distance: 38.8
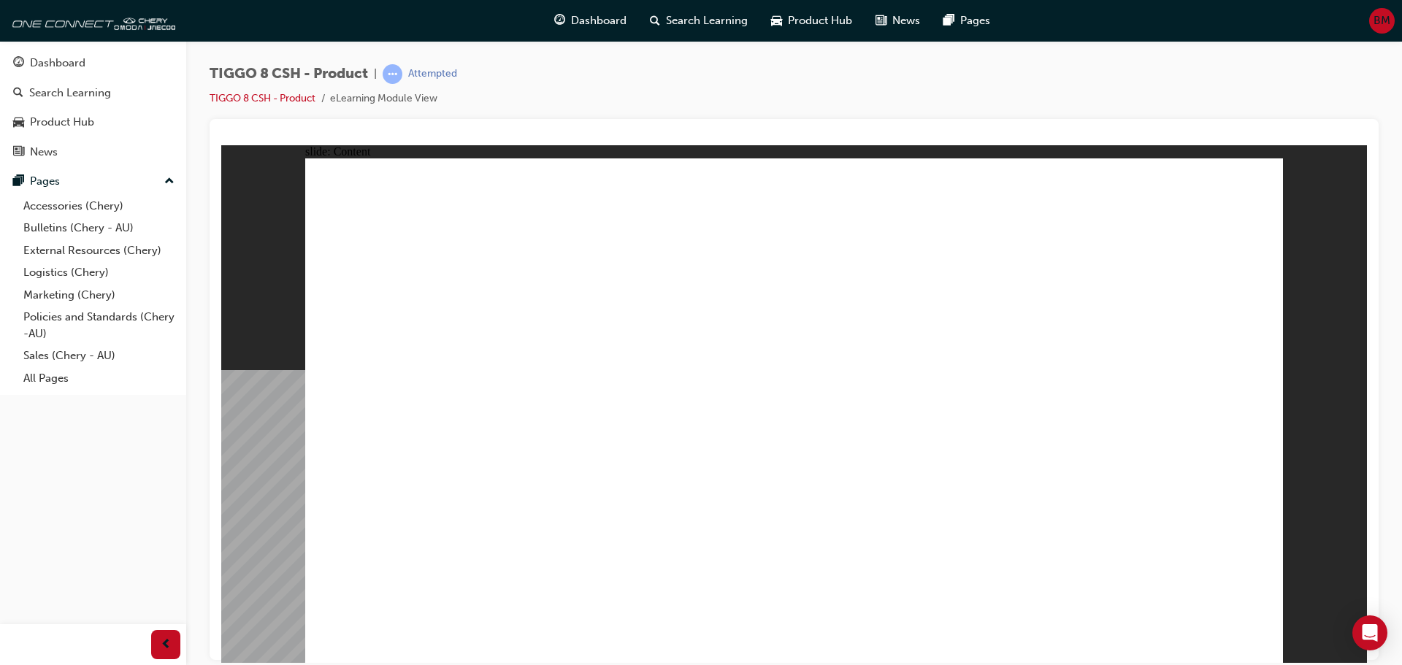
drag, startPoint x: 1118, startPoint y: 581, endPoint x: 1154, endPoint y: 587, distance: 36.3
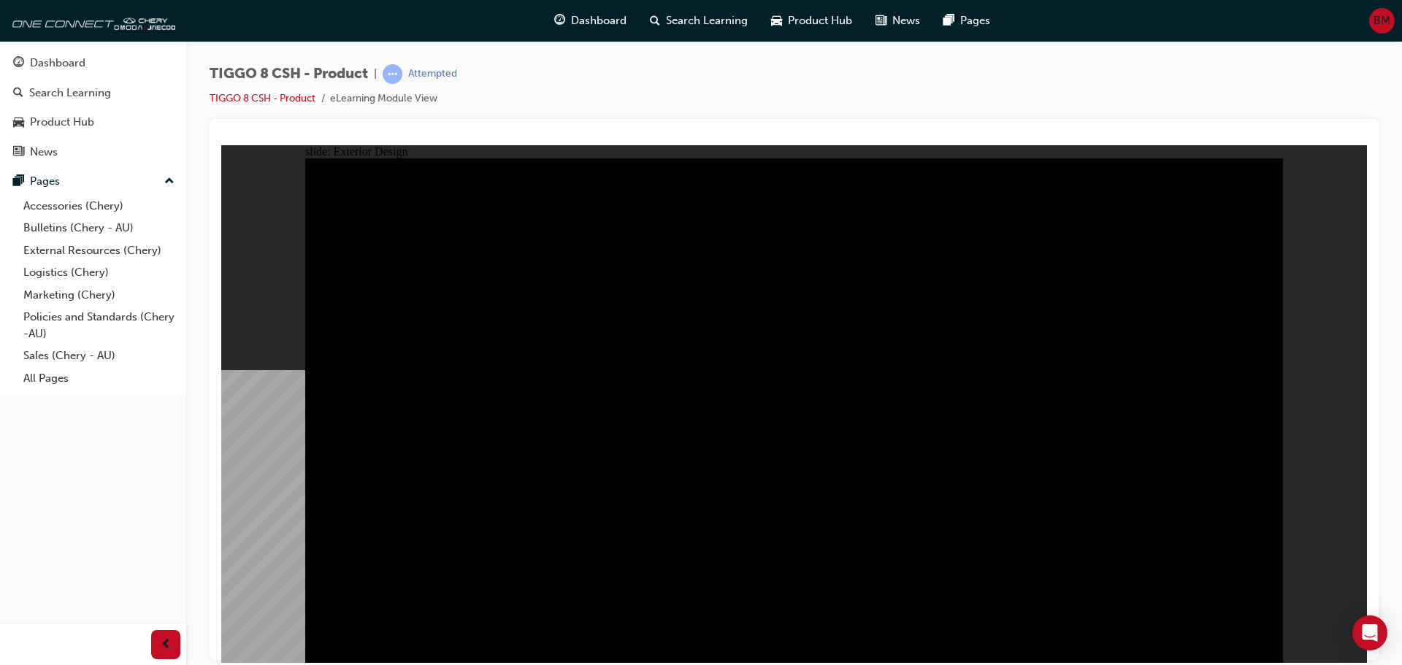
drag, startPoint x: 552, startPoint y: 234, endPoint x: 846, endPoint y: 285, distance: 298.0
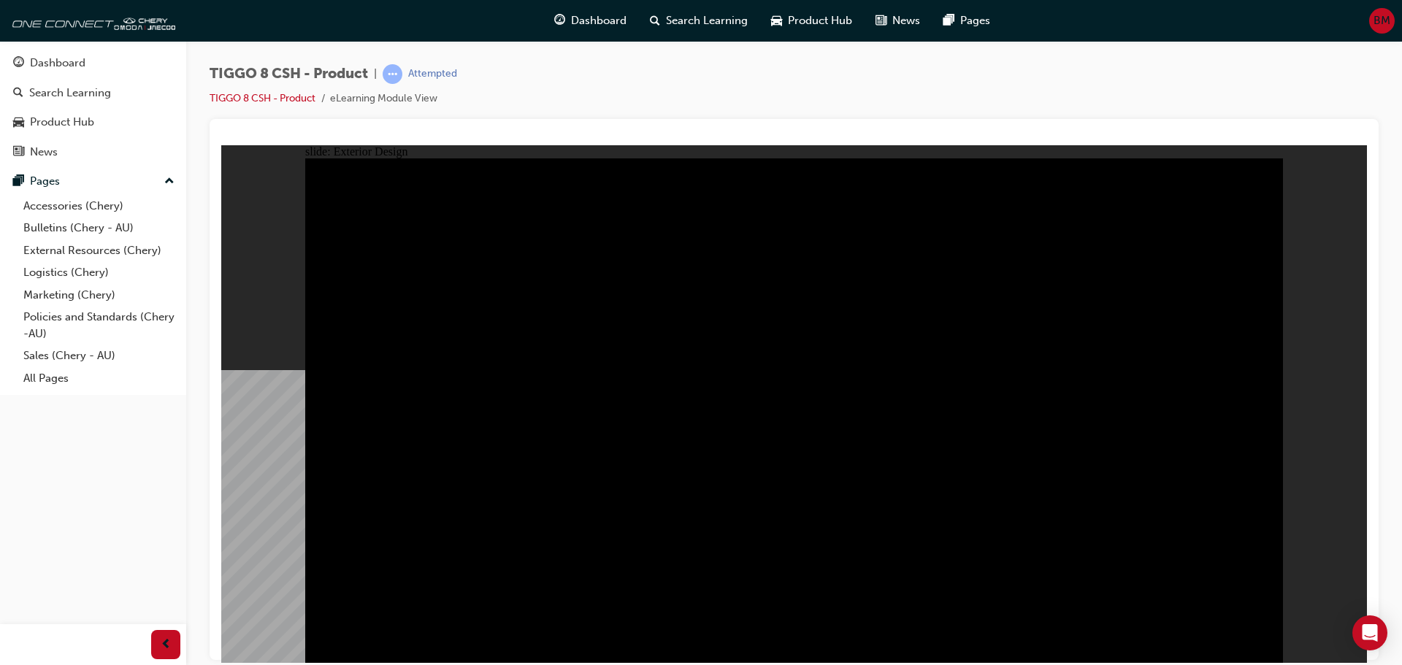
type input "23"
drag, startPoint x: 359, startPoint y: 219, endPoint x: 939, endPoint y: 232, distance: 580.7
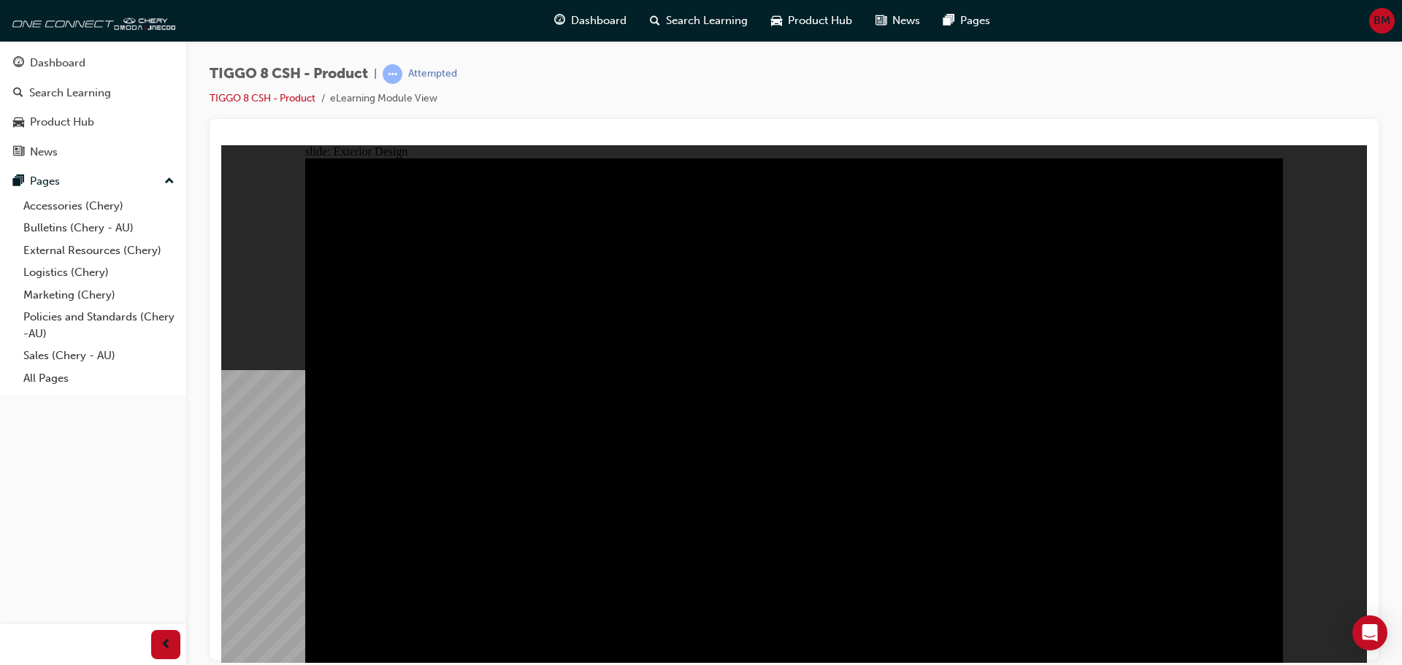
drag, startPoint x: 1000, startPoint y: 299, endPoint x: 721, endPoint y: 272, distance: 281.0
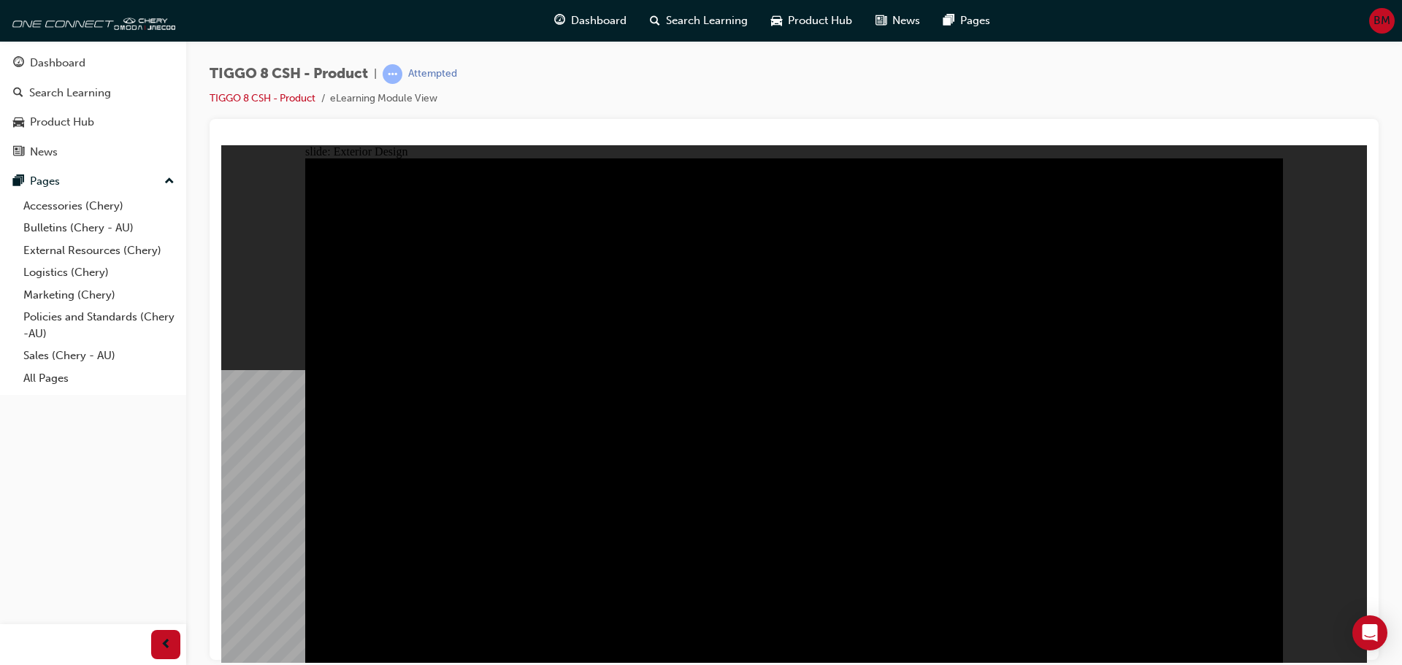
drag, startPoint x: 561, startPoint y: 307, endPoint x: 221, endPoint y: 210, distance: 353.9
click at [221, 210] on html "slide: Exterior Design Rectangle 1 close.png DRAG SLIDER Rectangle 3 Rectangle …" at bounding box center [794, 404] width 1146 height 518
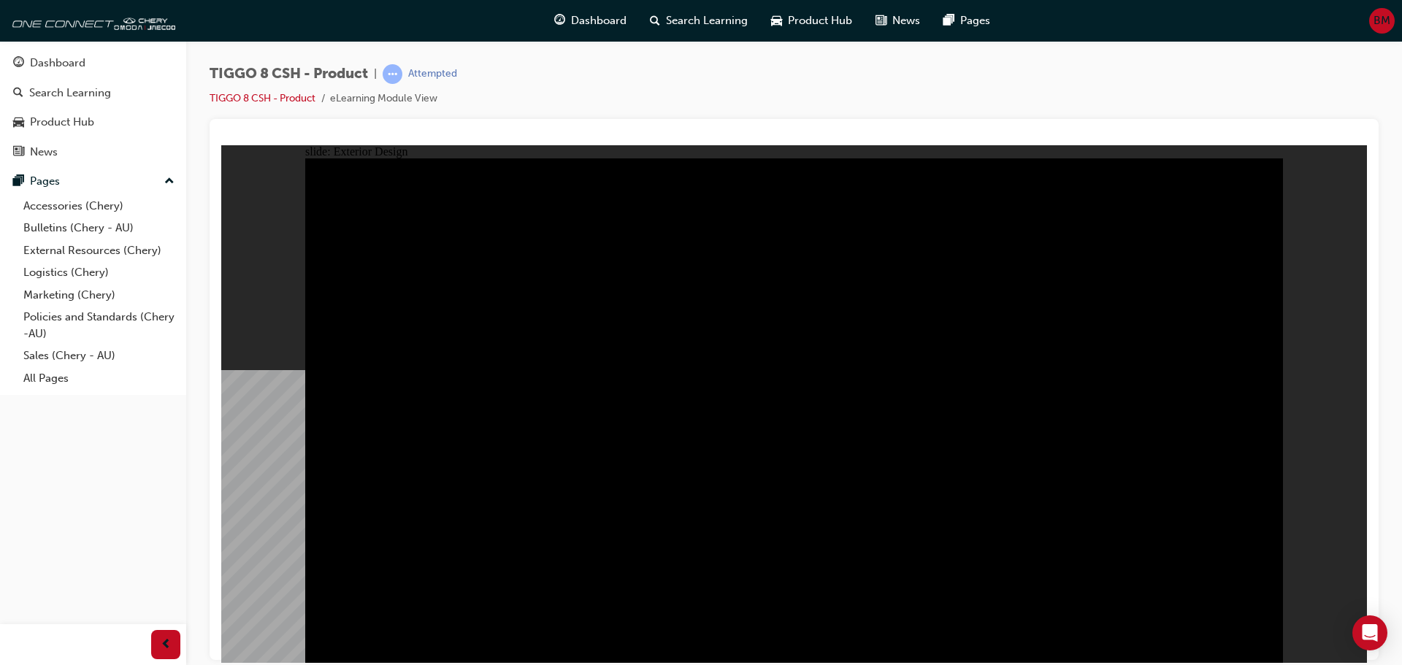
drag, startPoint x: 968, startPoint y: 501, endPoint x: 960, endPoint y: 480, distance: 22.9
drag, startPoint x: 683, startPoint y: 313, endPoint x: 997, endPoint y: 313, distance: 313.3
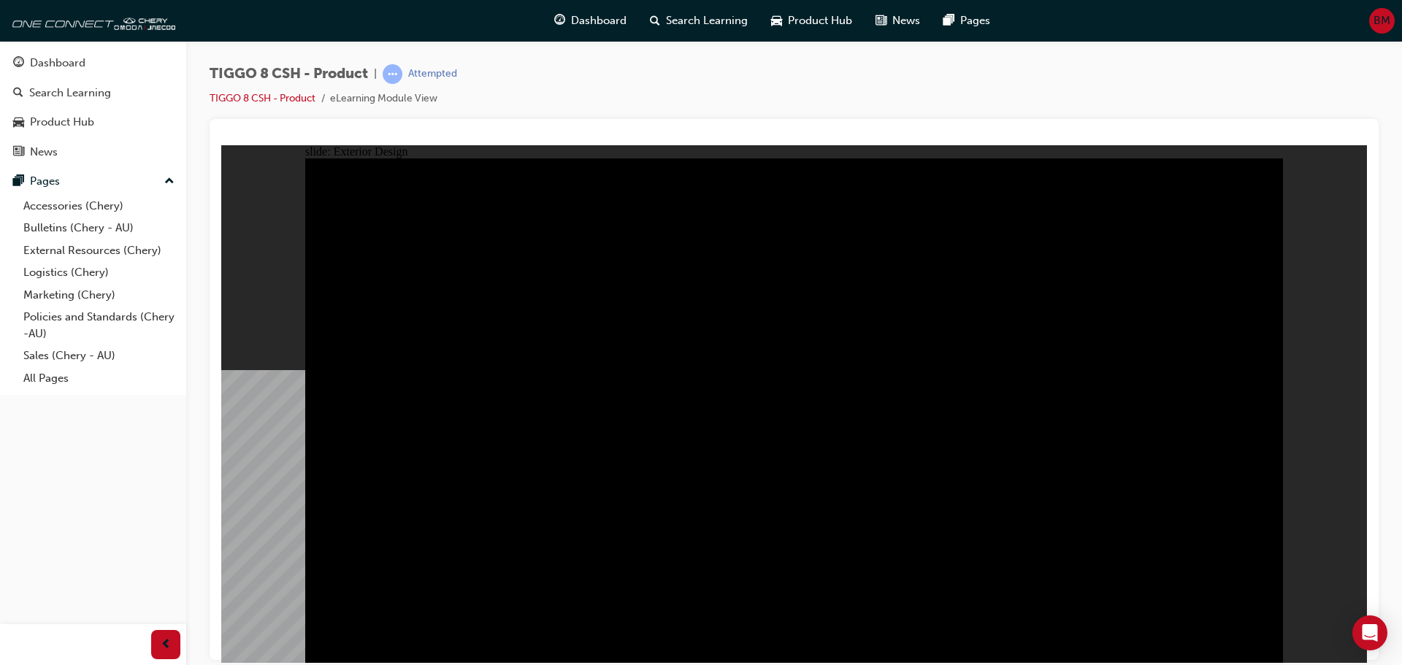
drag, startPoint x: 675, startPoint y: 335, endPoint x: 1027, endPoint y: 340, distance: 352.7
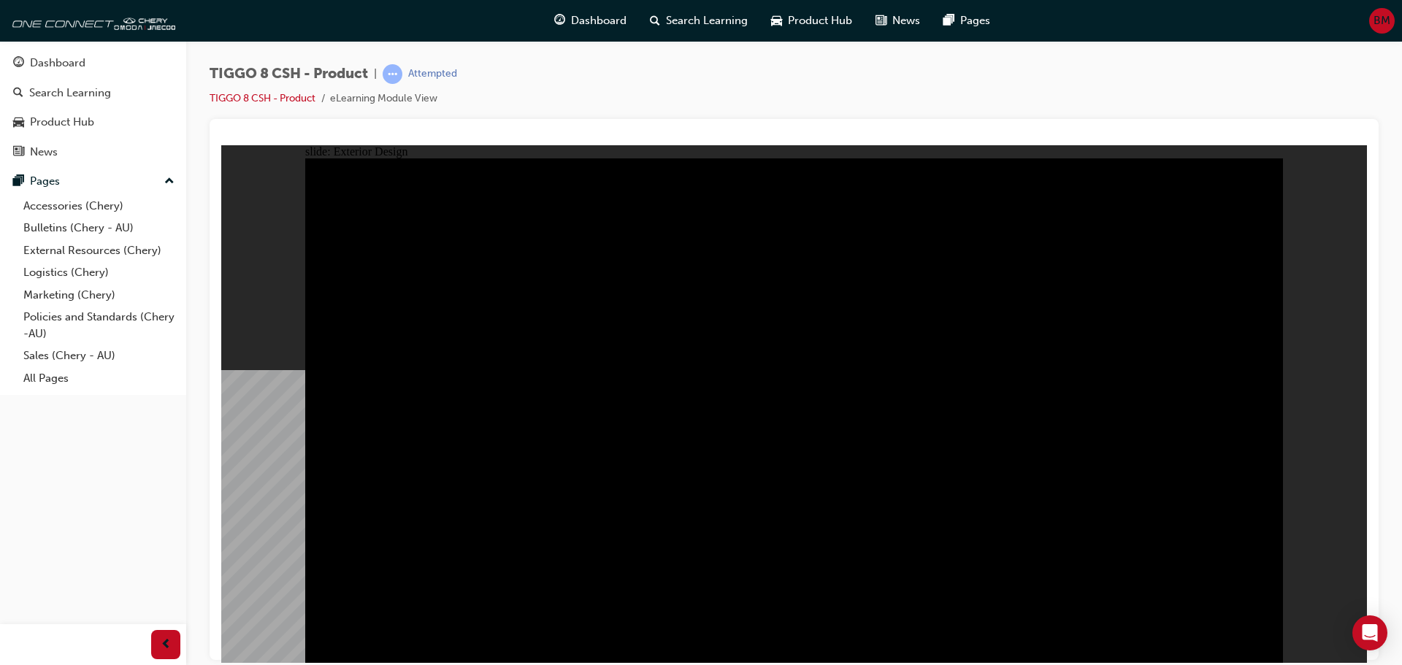
drag, startPoint x: 1048, startPoint y: 333, endPoint x: 1055, endPoint y: 353, distance: 21.7
drag, startPoint x: 1070, startPoint y: 524, endPoint x: 1060, endPoint y: 518, distance: 11.8
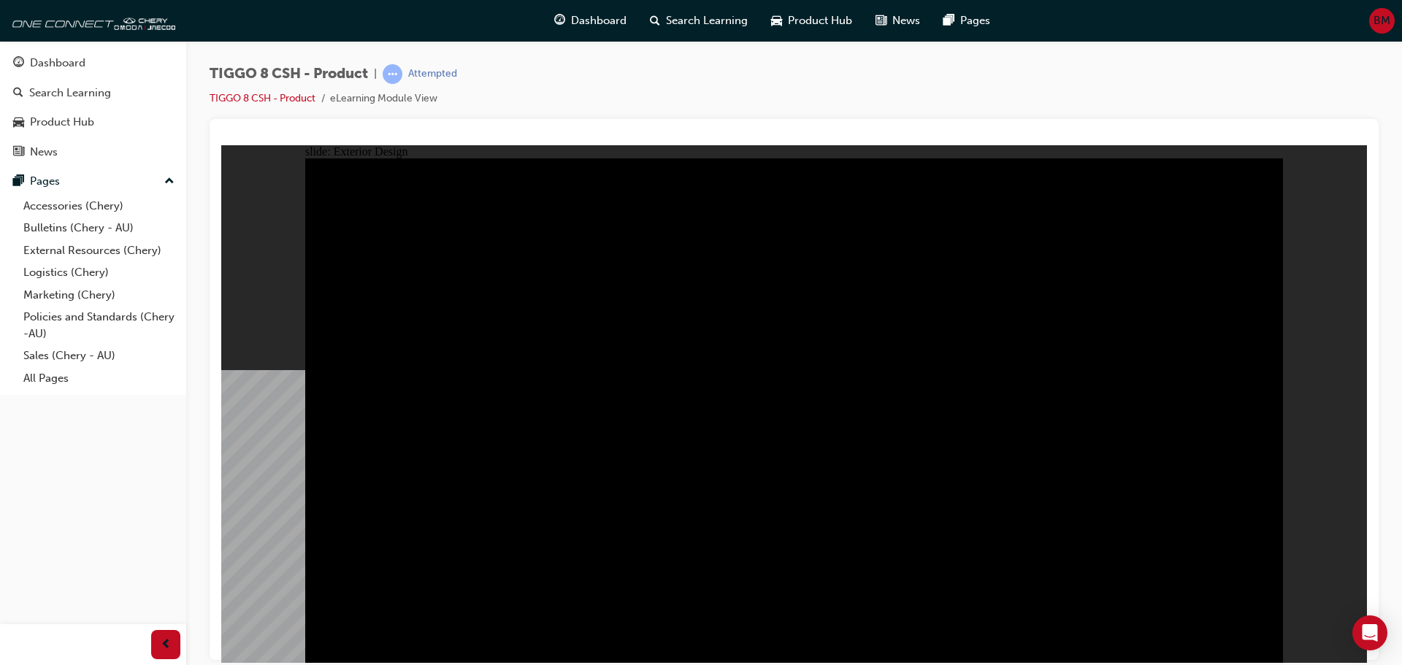
drag, startPoint x: 749, startPoint y: 304, endPoint x: 881, endPoint y: 307, distance: 131.5
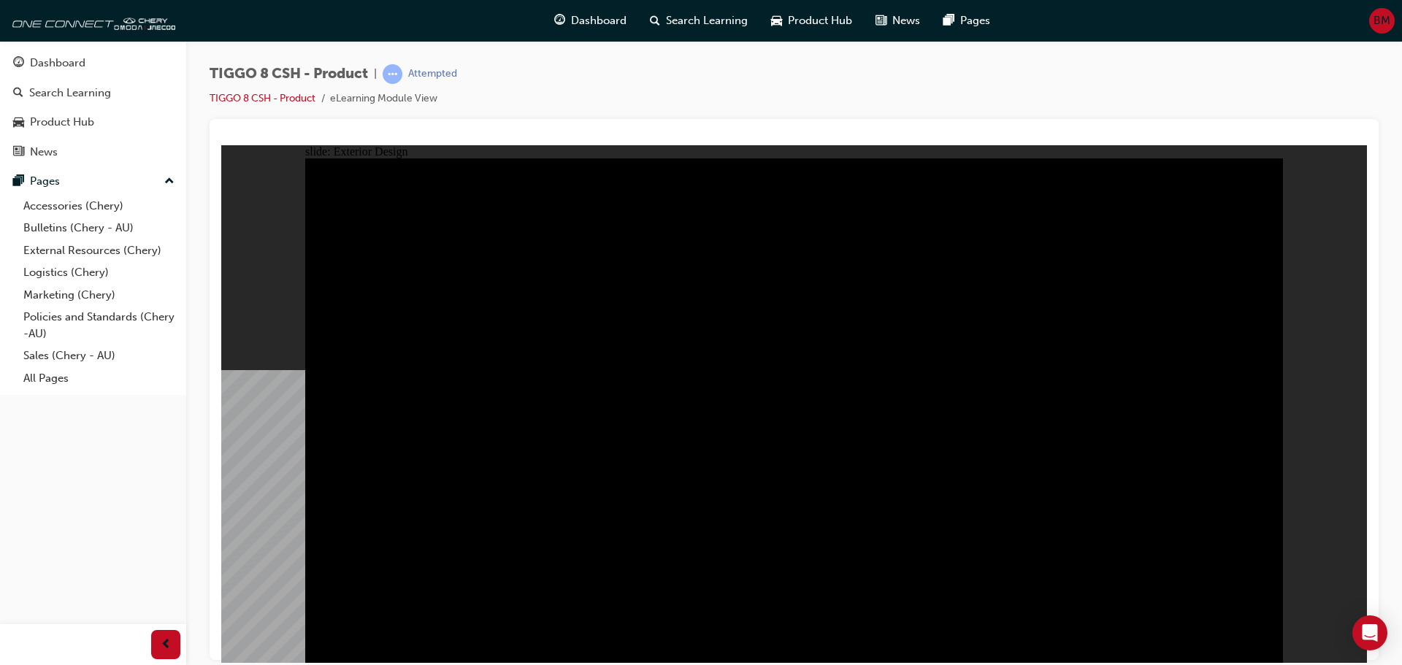
drag, startPoint x: 1200, startPoint y: 218, endPoint x: 892, endPoint y: 237, distance: 308.0
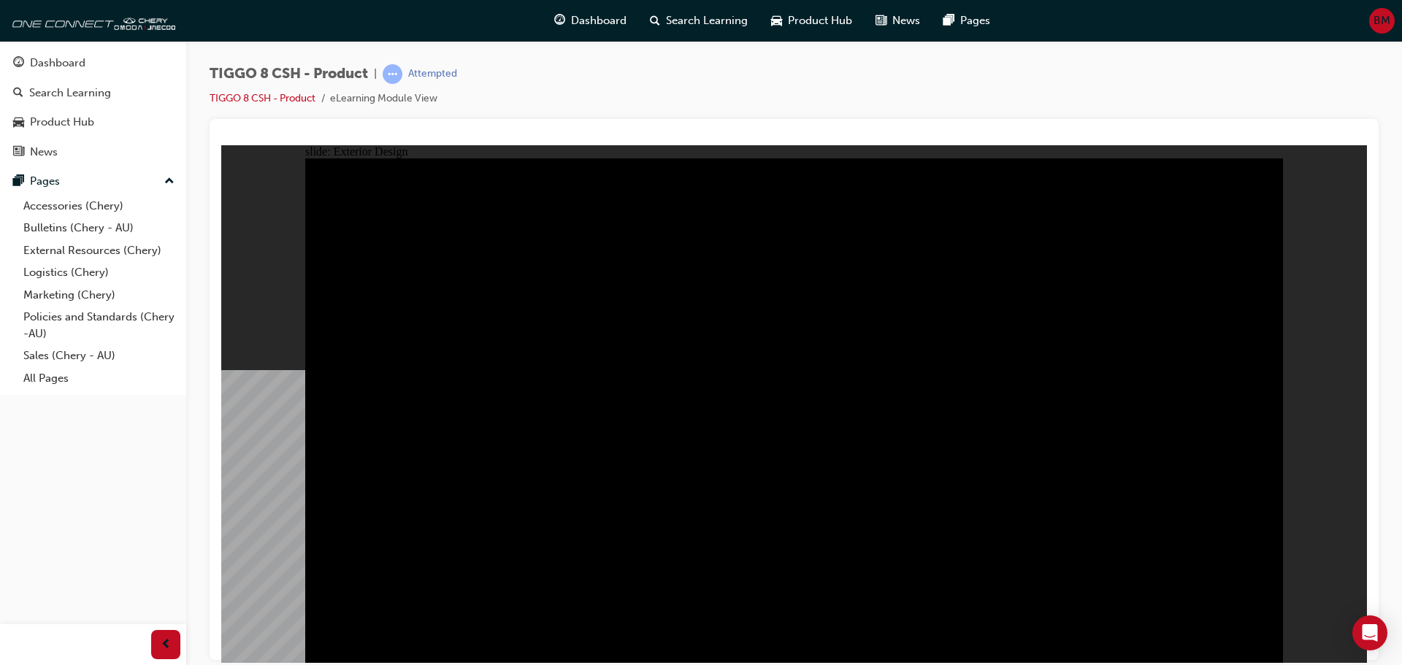
drag, startPoint x: 407, startPoint y: 516, endPoint x: 421, endPoint y: 508, distance: 15.4
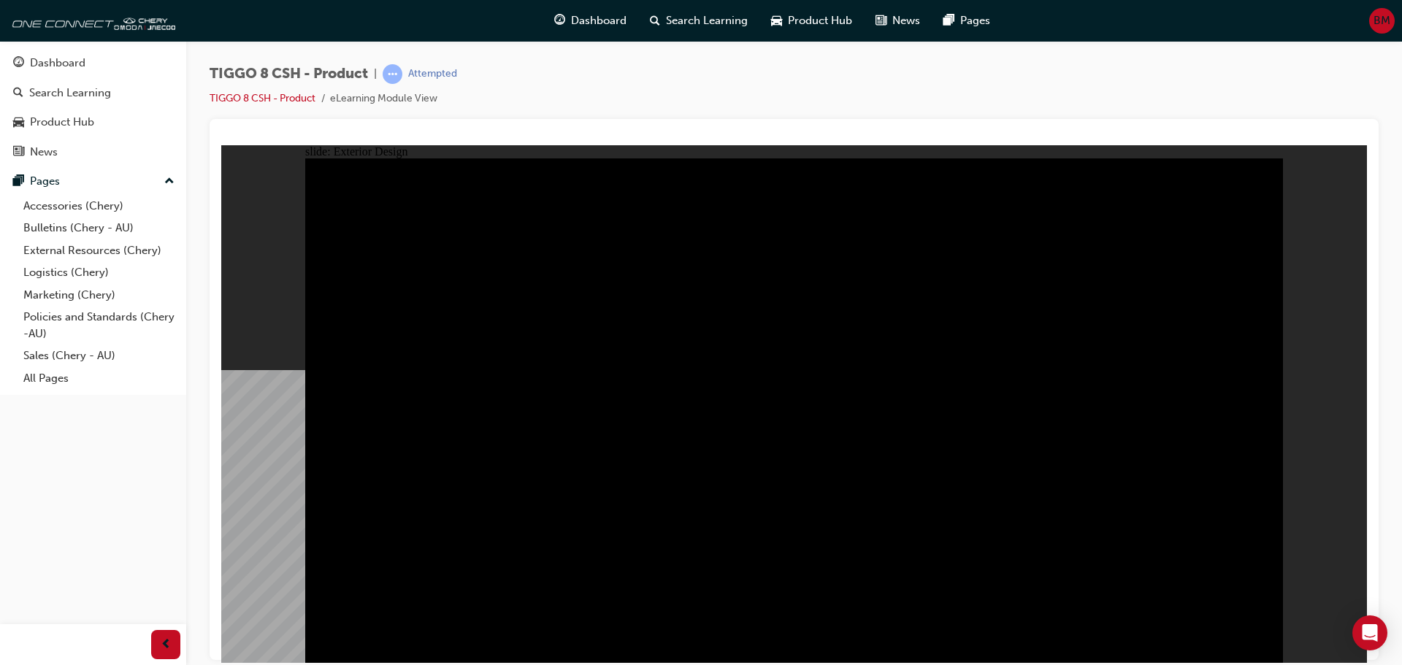
drag, startPoint x: 1016, startPoint y: 391, endPoint x: 848, endPoint y: 383, distance: 168.9
drag, startPoint x: 453, startPoint y: 208, endPoint x: 309, endPoint y: 210, distance: 144.6
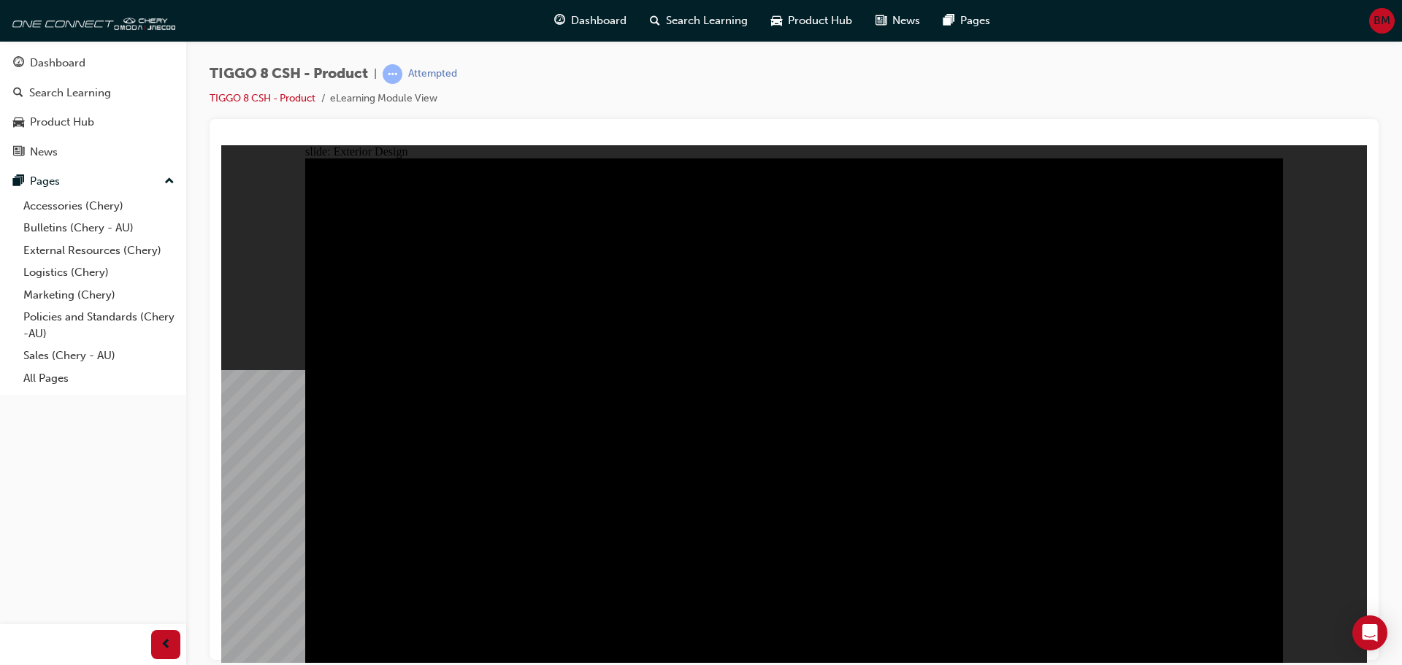
drag, startPoint x: 401, startPoint y: 524, endPoint x: 801, endPoint y: 574, distance: 403.2
drag, startPoint x: 1040, startPoint y: 377, endPoint x: 549, endPoint y: 345, distance: 491.7
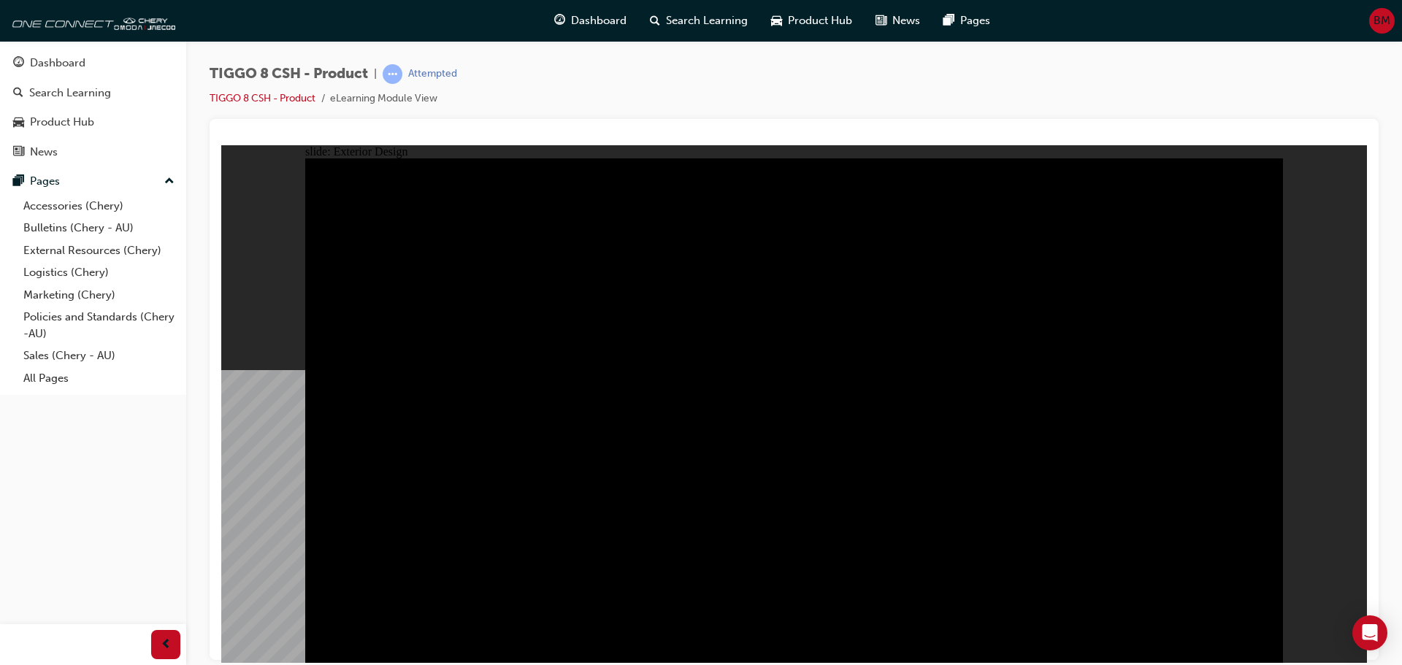
type input "23"
drag, startPoint x: 376, startPoint y: 203, endPoint x: 1263, endPoint y: 214, distance: 887.3
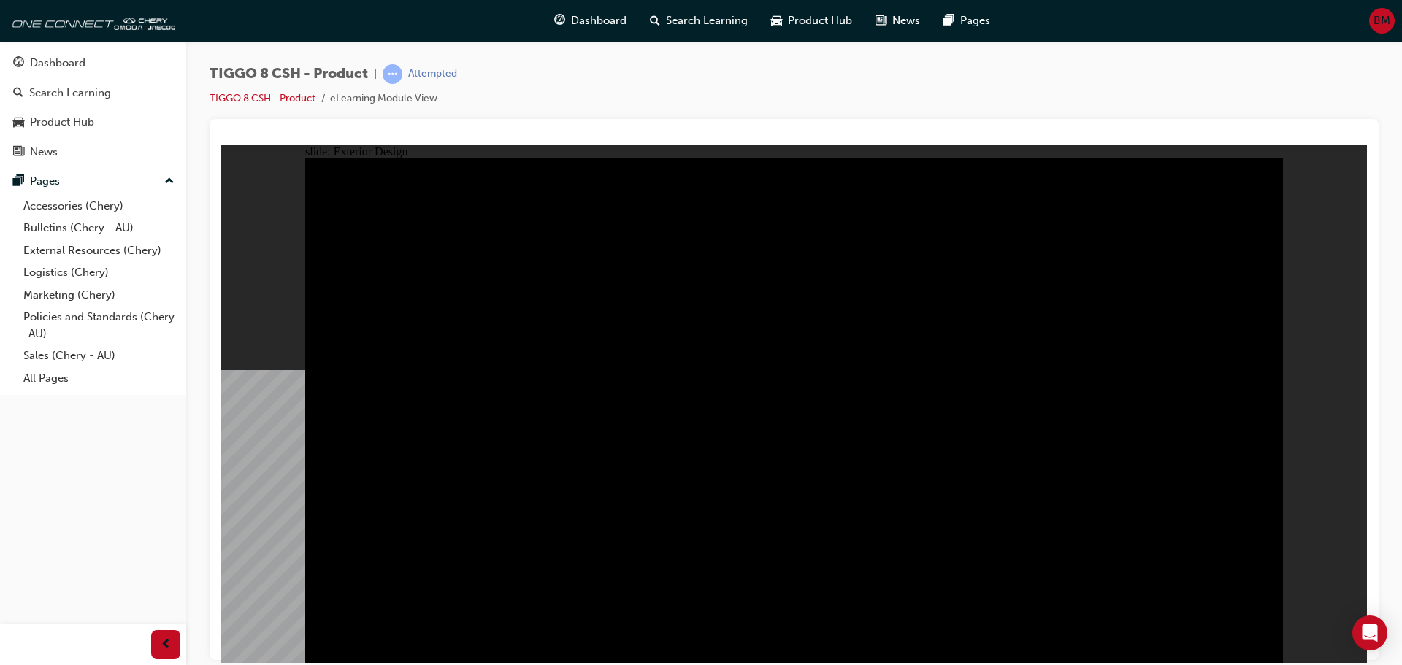
drag, startPoint x: 1167, startPoint y: 519, endPoint x: 1156, endPoint y: 486, distance: 34.6
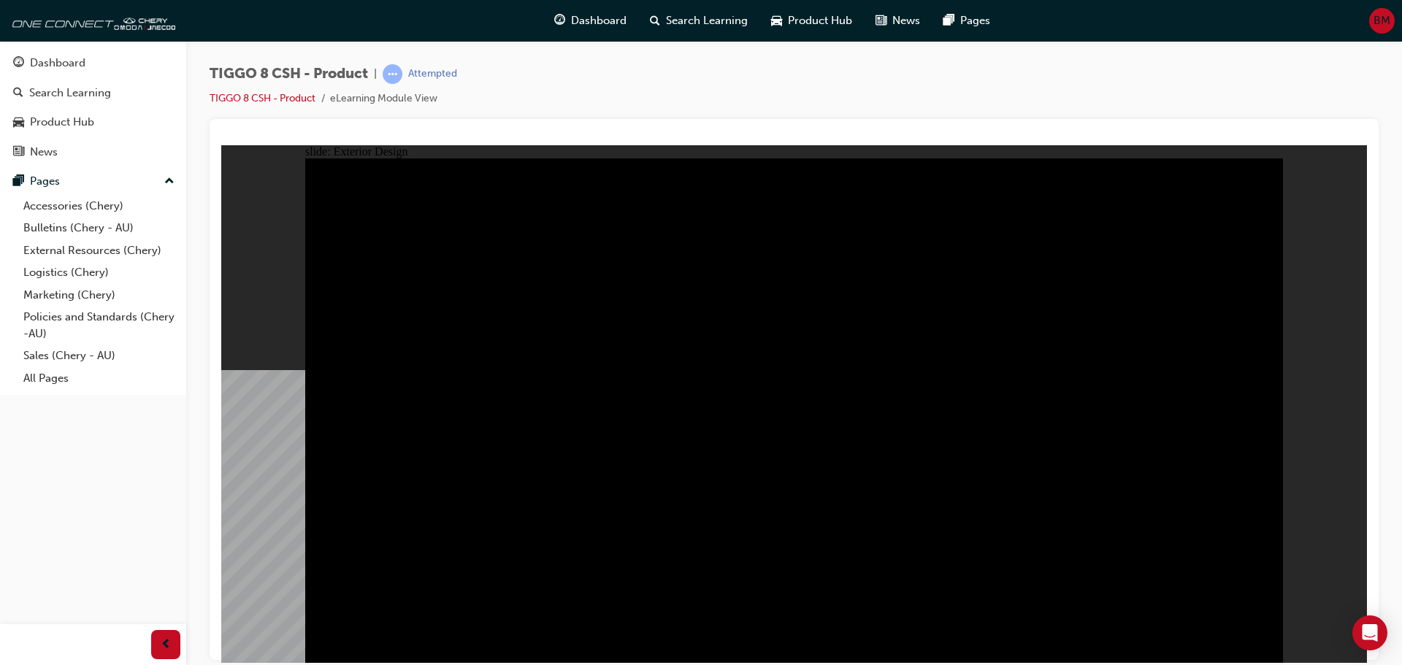
drag, startPoint x: 1080, startPoint y: 262, endPoint x: 659, endPoint y: 285, distance: 421.9
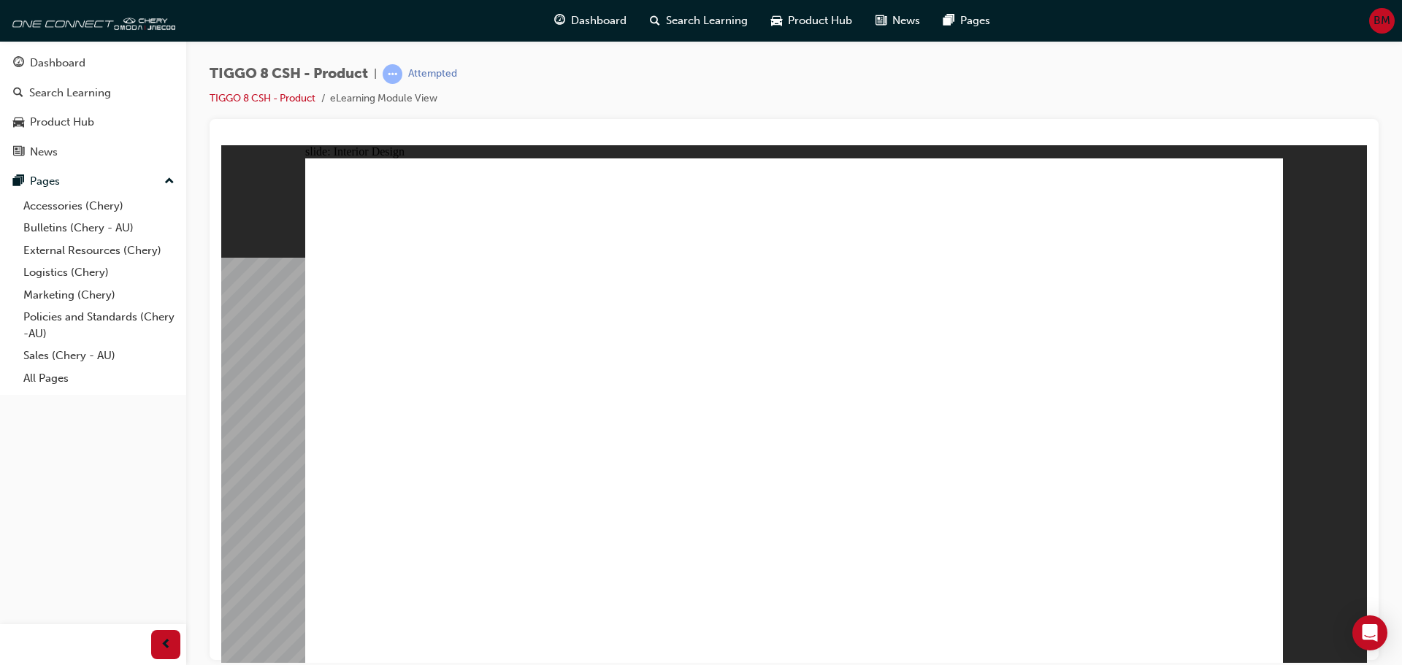
drag, startPoint x: 854, startPoint y: 409, endPoint x: 641, endPoint y: 354, distance: 220.1
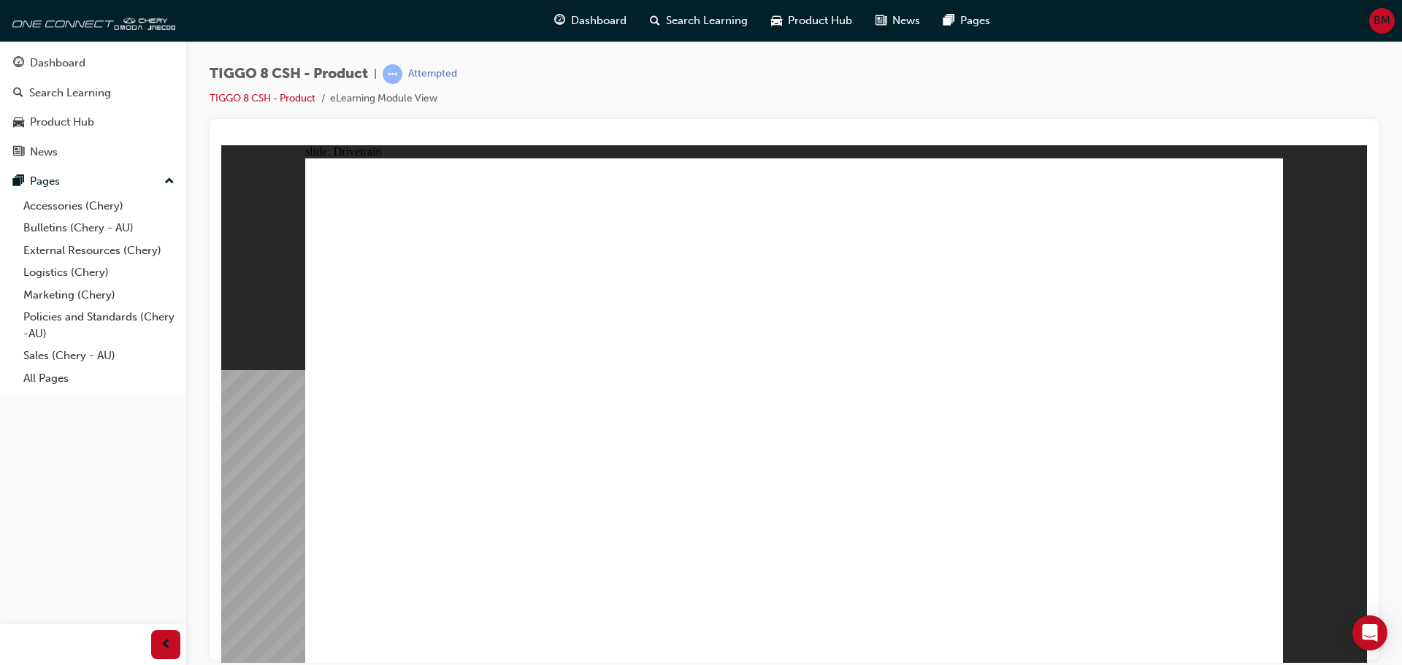
type input "24"
drag, startPoint x: 397, startPoint y: 379, endPoint x: 649, endPoint y: 393, distance: 253.0
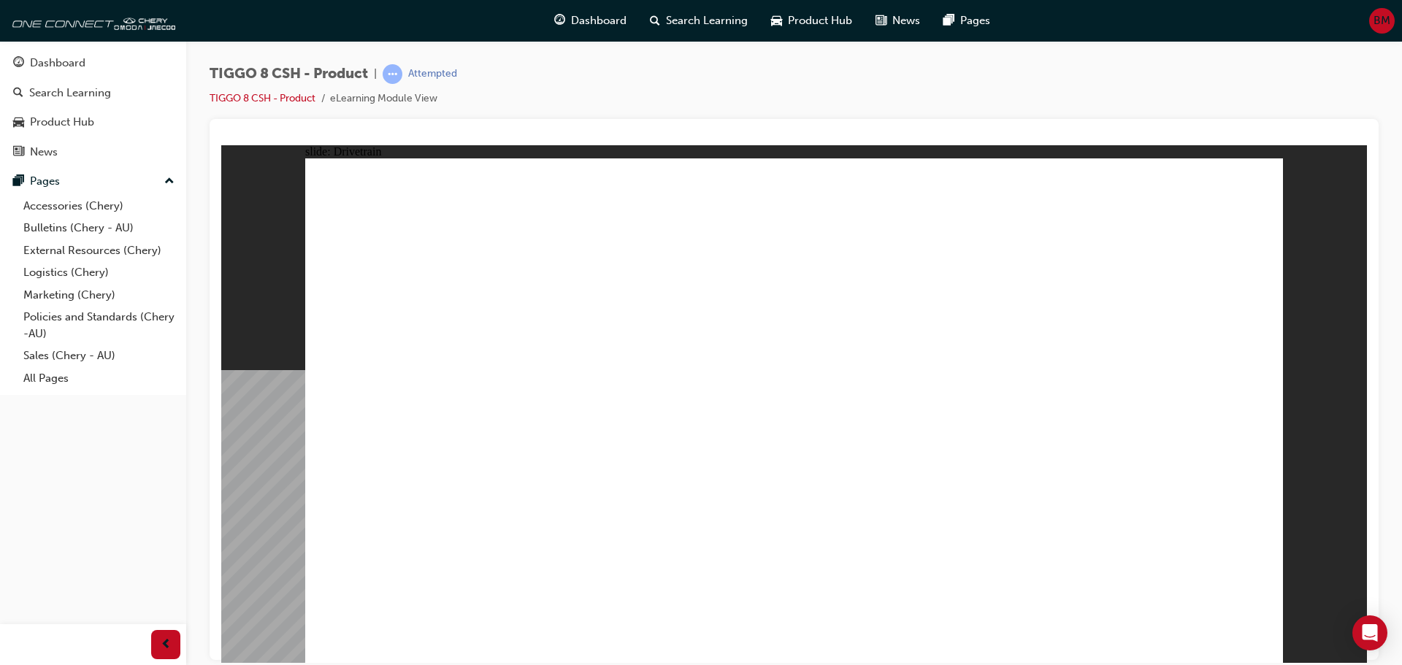
drag, startPoint x: 735, startPoint y: 532, endPoint x: 752, endPoint y: 527, distance: 18.3
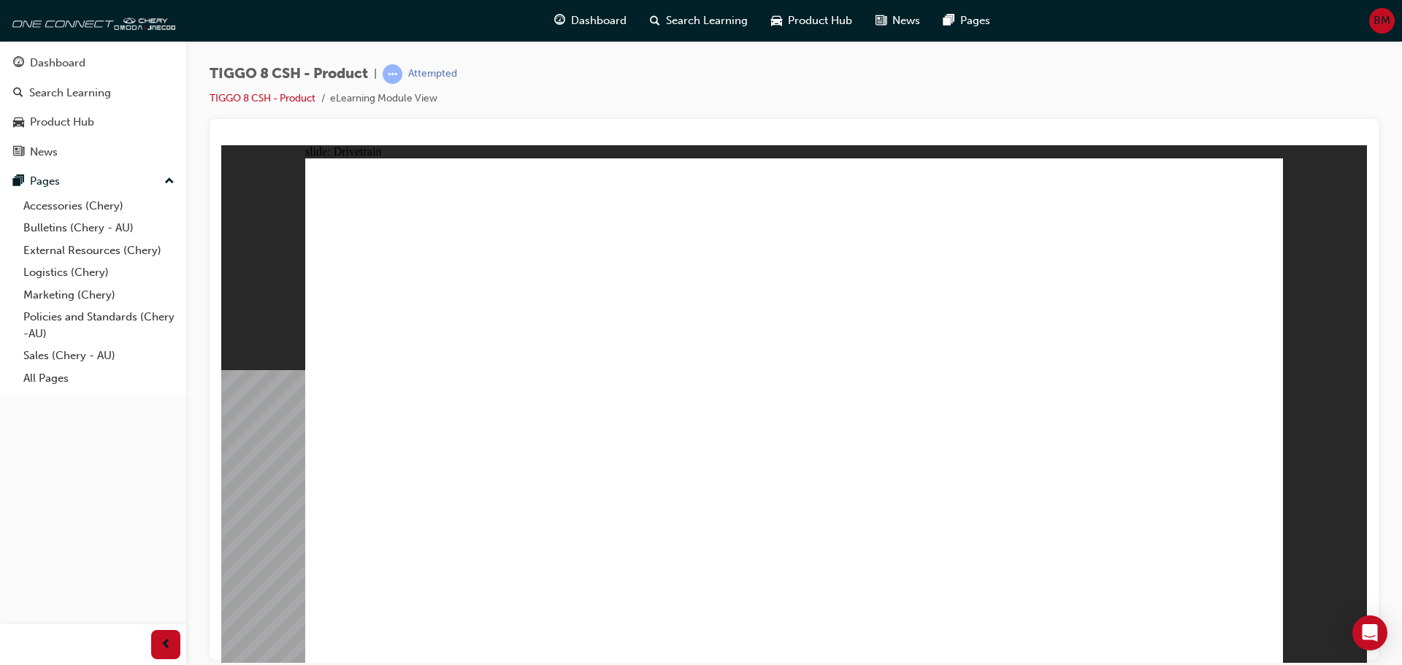
drag, startPoint x: 908, startPoint y: 514, endPoint x: 963, endPoint y: 522, distance: 56.1
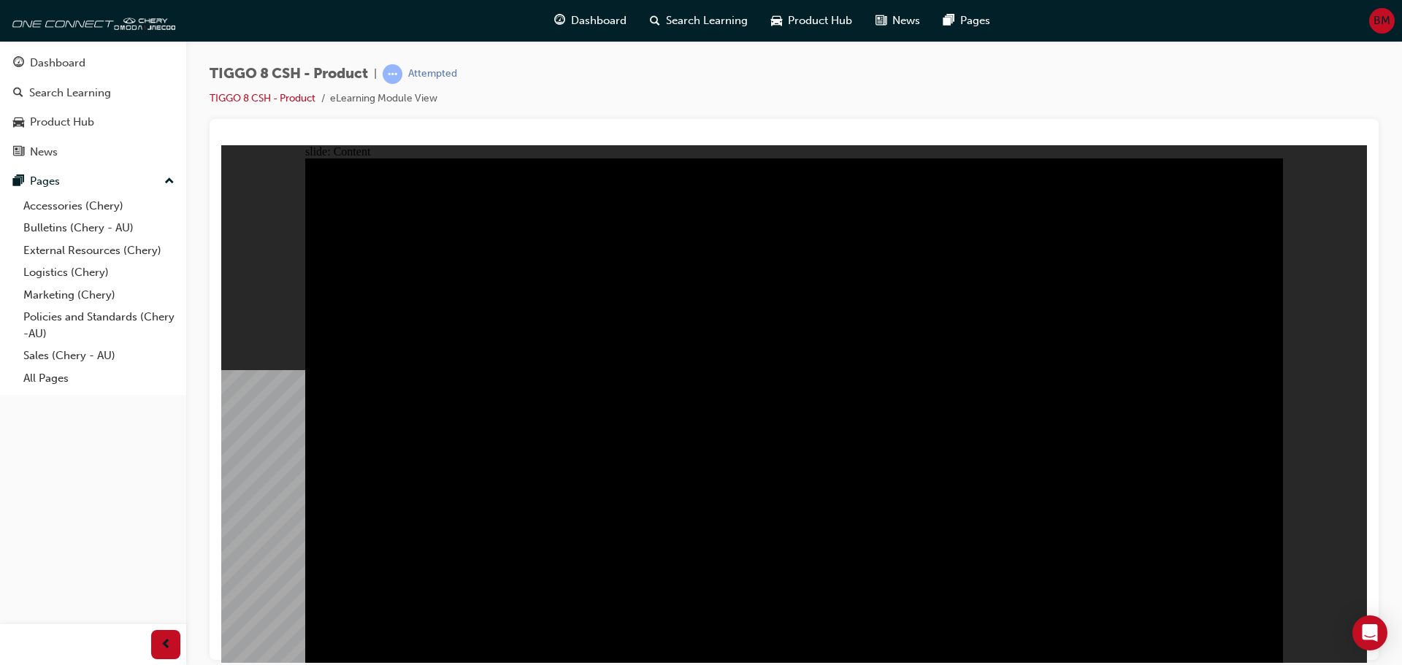
drag, startPoint x: 611, startPoint y: 529, endPoint x: 530, endPoint y: 544, distance: 82.5
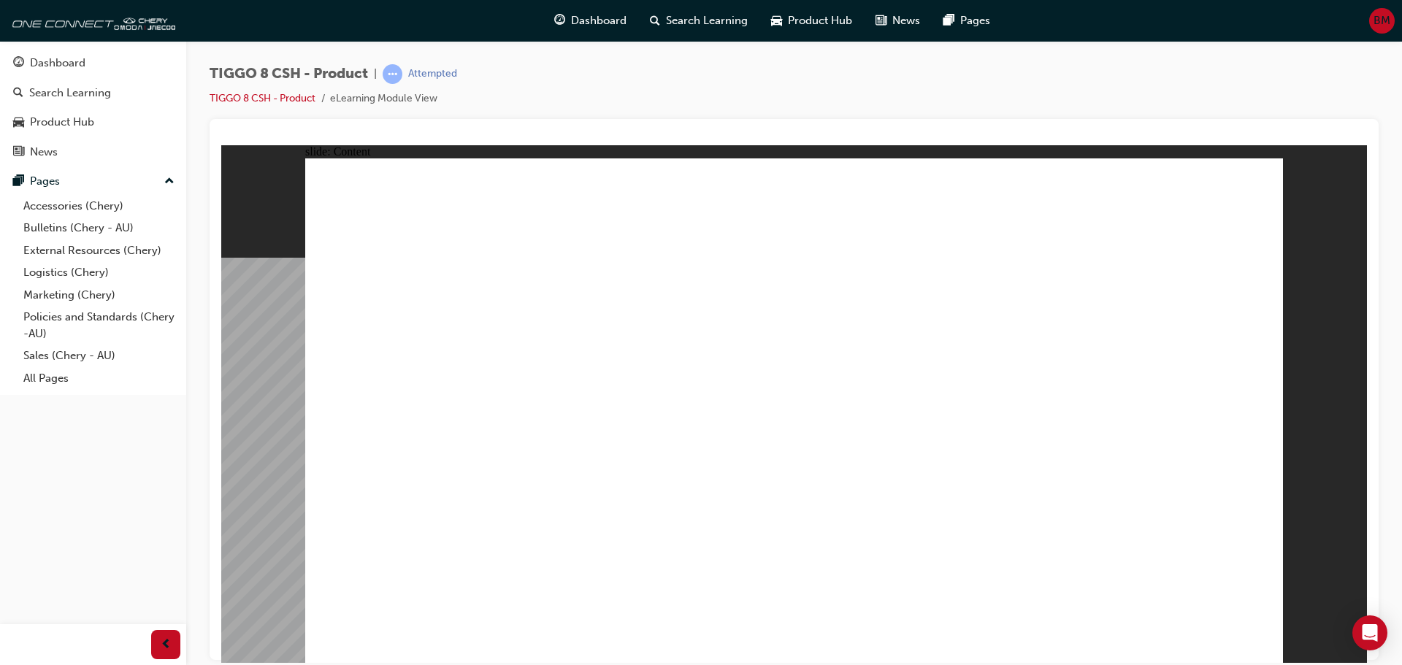
drag, startPoint x: 540, startPoint y: 302, endPoint x: 654, endPoint y: 316, distance: 115.6
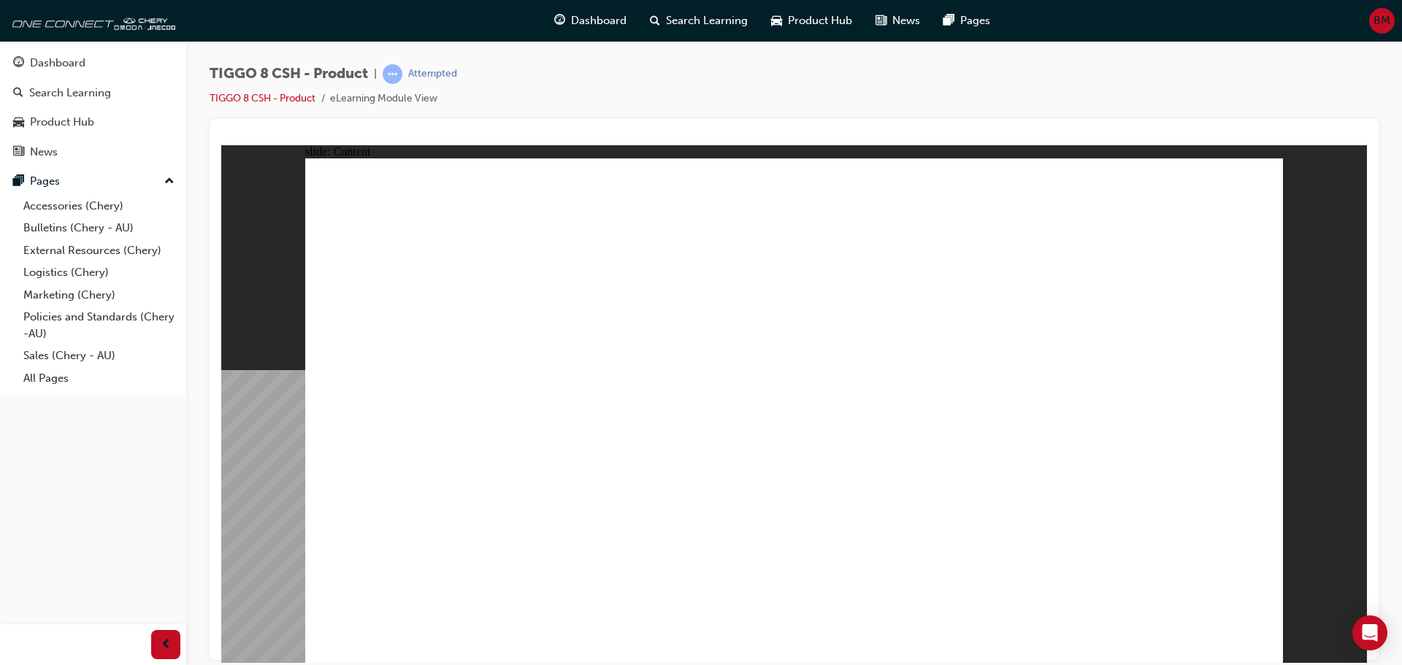
drag, startPoint x: 393, startPoint y: 556, endPoint x: 526, endPoint y: 543, distance: 134.3
drag, startPoint x: 889, startPoint y: 491, endPoint x: 975, endPoint y: 512, distance: 87.8
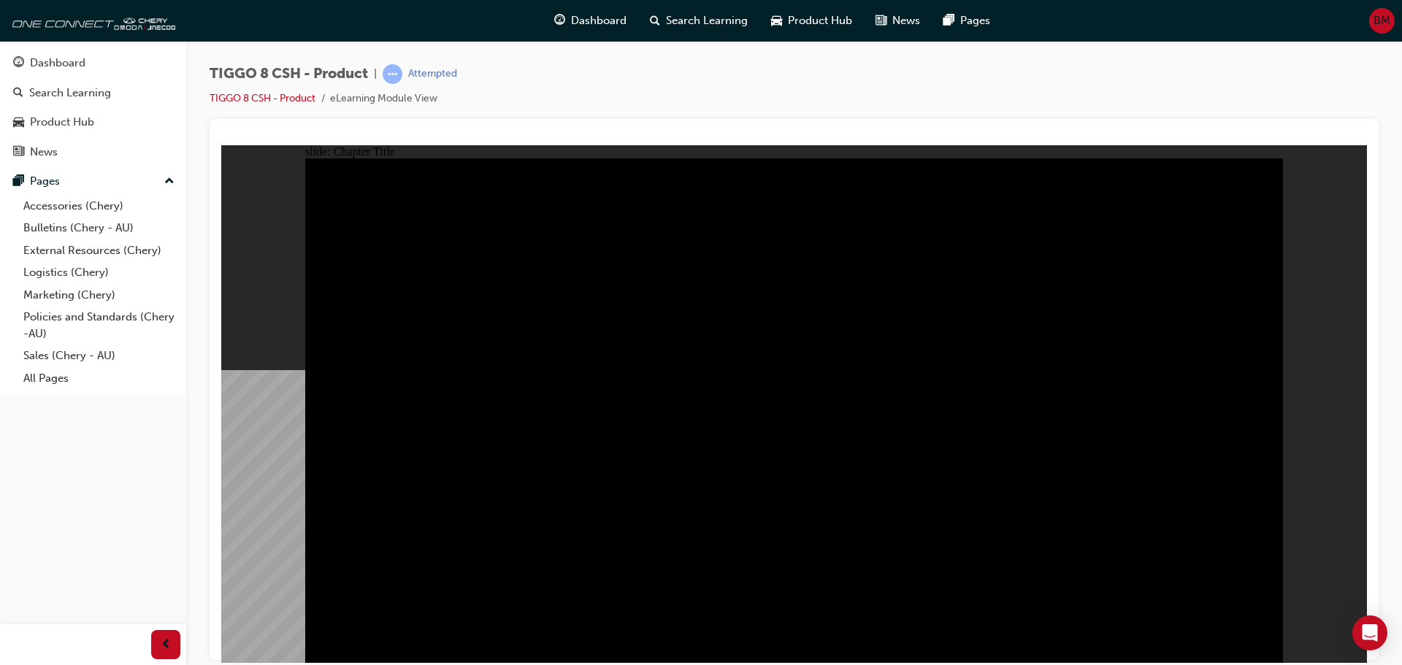
drag, startPoint x: 797, startPoint y: 385, endPoint x: 781, endPoint y: 384, distance: 16.8
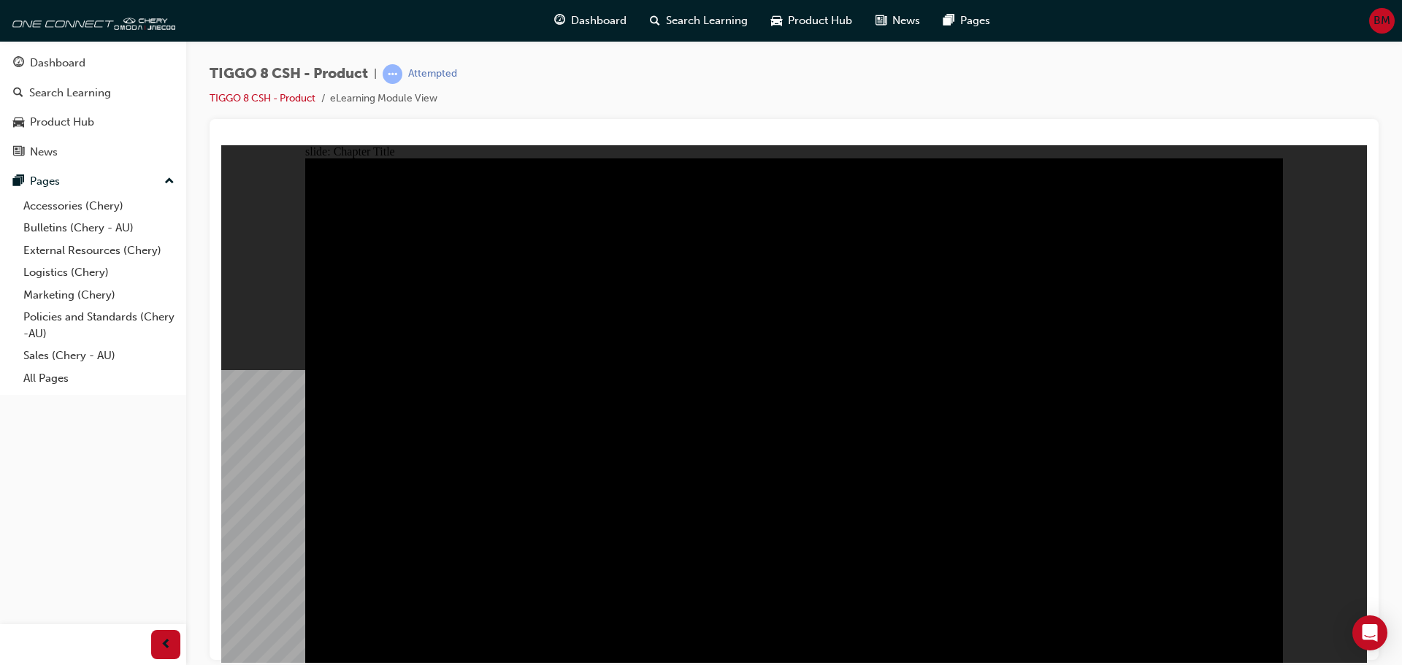
radio input "true"
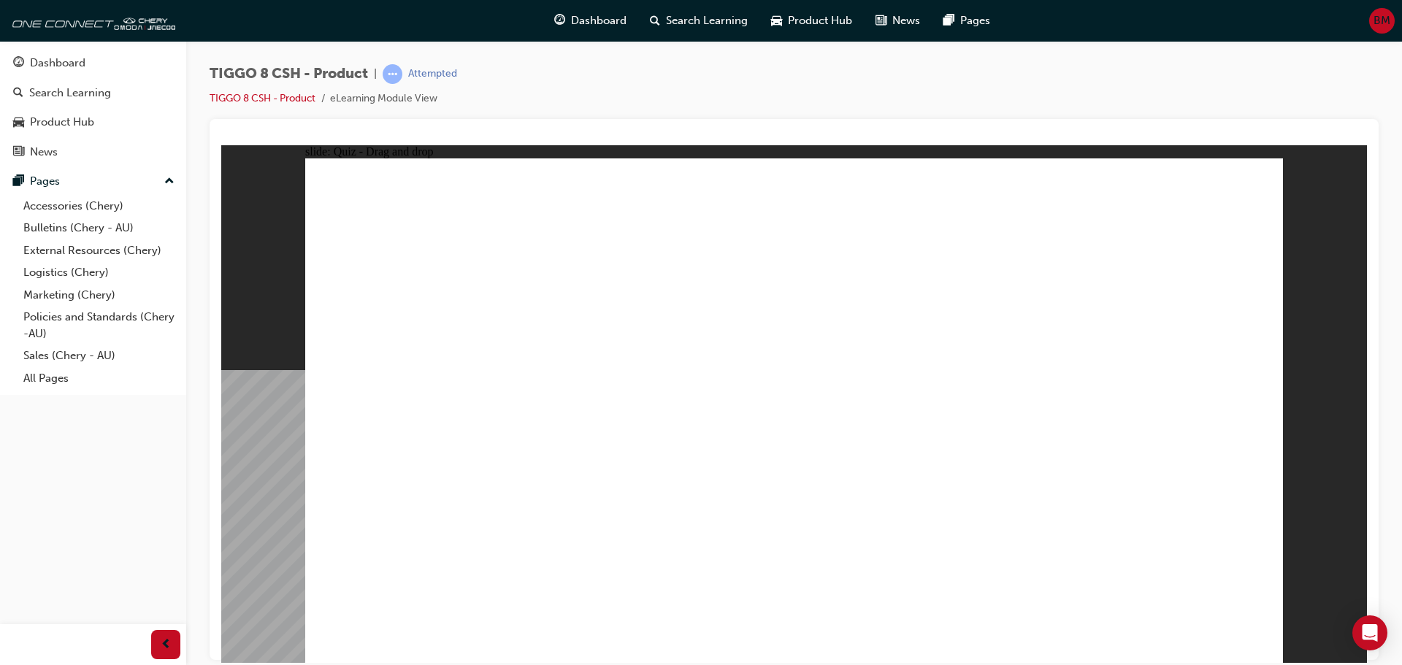
drag, startPoint x: 1159, startPoint y: 196, endPoint x: 1179, endPoint y: 418, distance: 222.2
drag, startPoint x: 1011, startPoint y: 209, endPoint x: 662, endPoint y: 456, distance: 427.9
drag, startPoint x: 924, startPoint y: 288, endPoint x: 874, endPoint y: 410, distance: 131.3
drag, startPoint x: 788, startPoint y: 213, endPoint x: 1012, endPoint y: 437, distance: 316.5
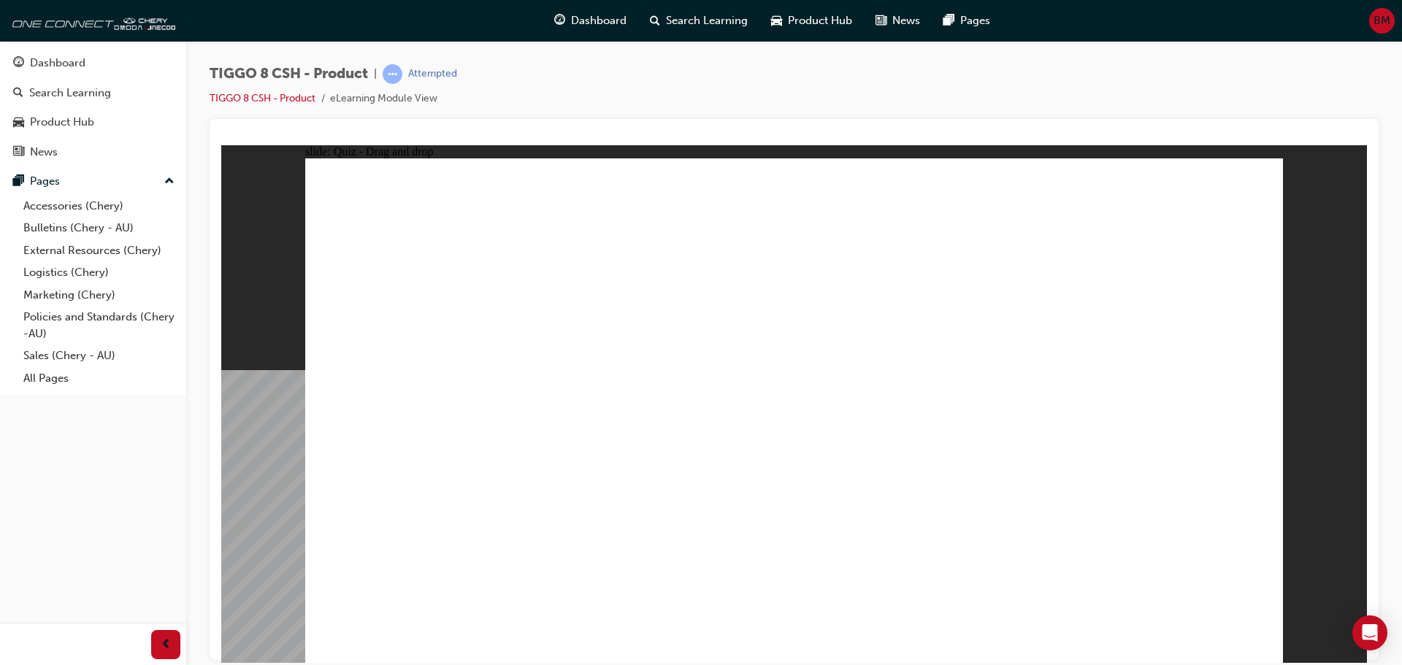
drag, startPoint x: 1057, startPoint y: 315, endPoint x: 423, endPoint y: 437, distance: 646.2
checkbox input "true"
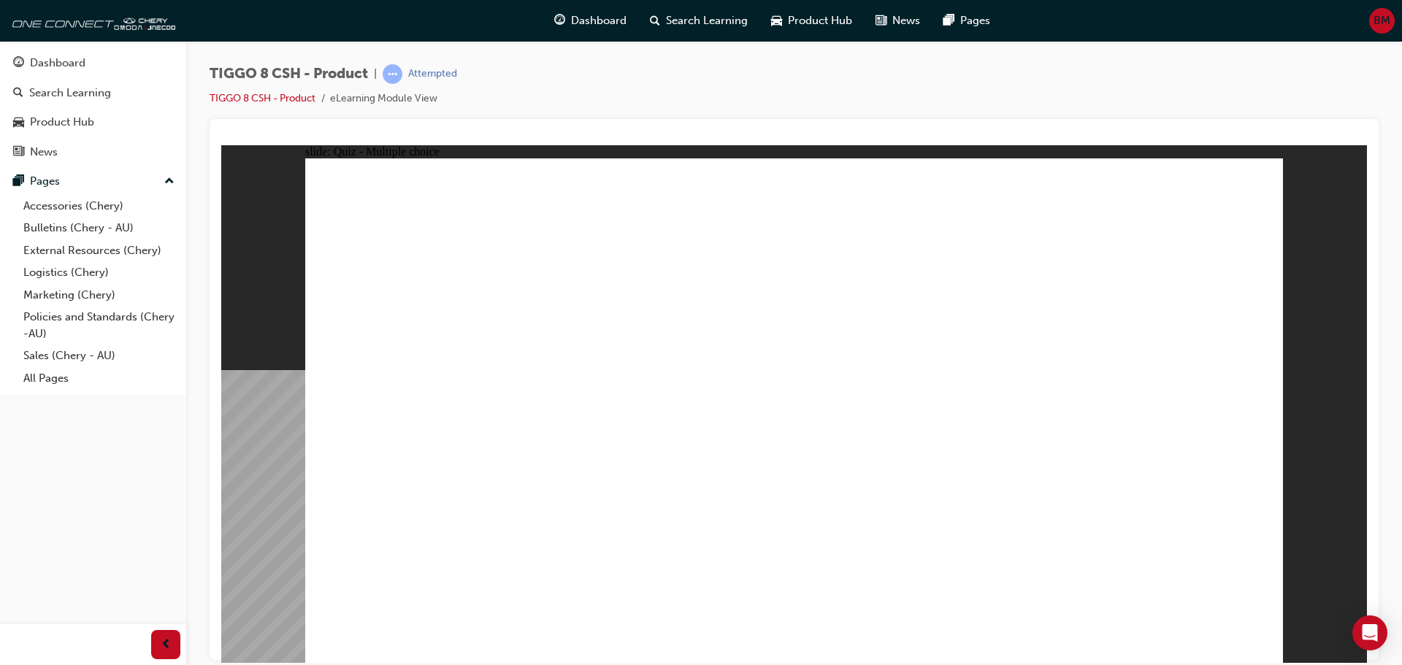
radio input "true"
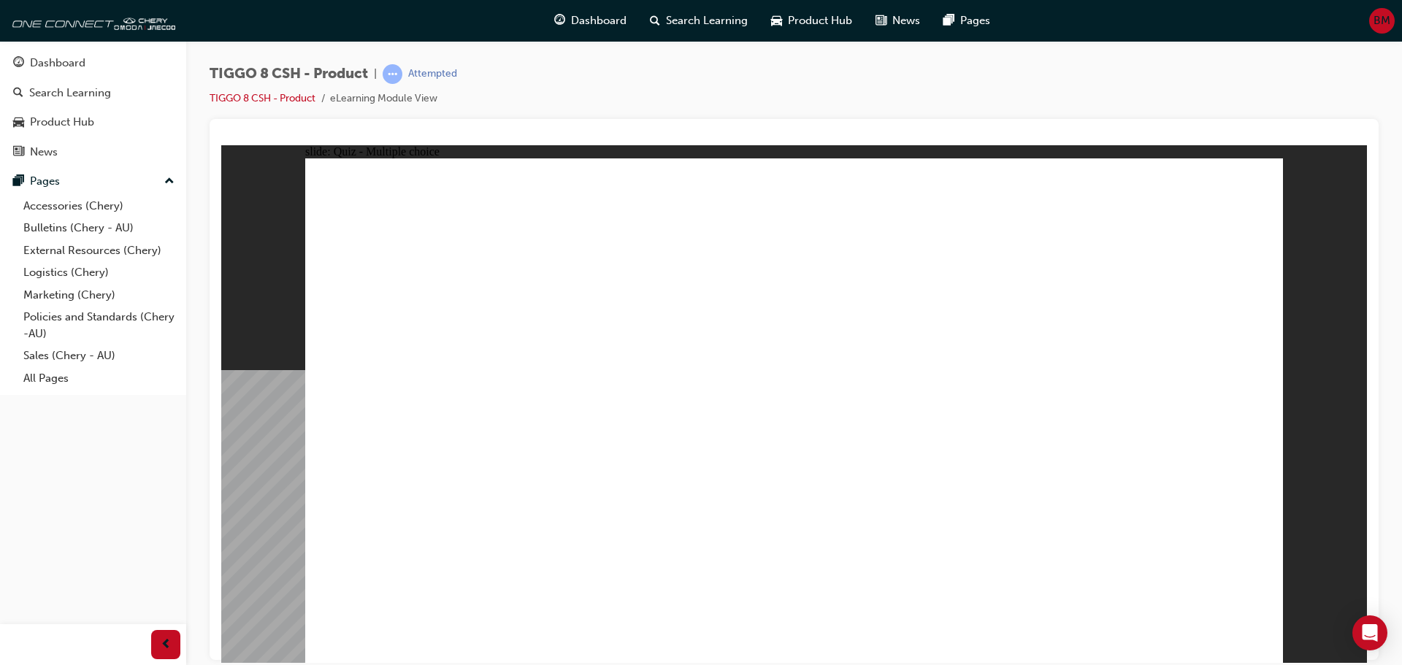
drag, startPoint x: 837, startPoint y: 211, endPoint x: 931, endPoint y: 466, distance: 271.7
drag, startPoint x: 999, startPoint y: 214, endPoint x: 1019, endPoint y: 482, distance: 268.7
drag, startPoint x: 1155, startPoint y: 212, endPoint x: 835, endPoint y: 497, distance: 428.8
drag, startPoint x: 1160, startPoint y: 258, endPoint x: 1035, endPoint y: 478, distance: 253.2
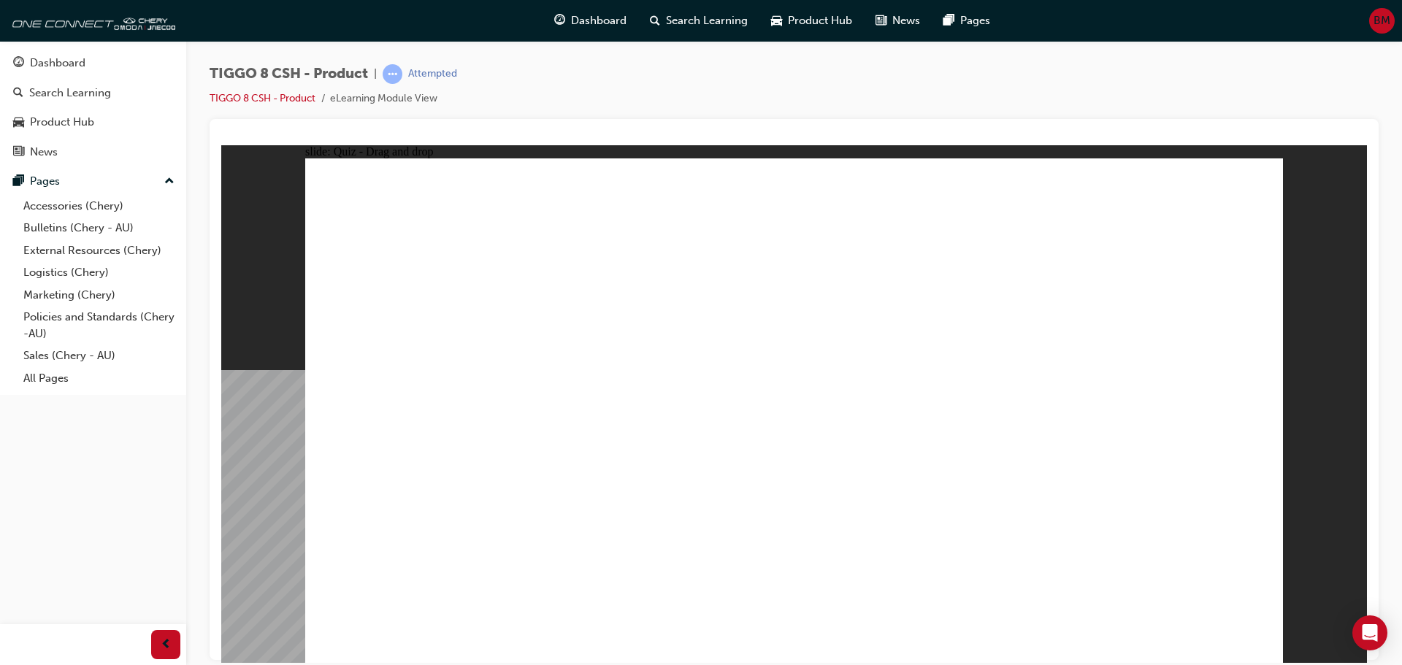
drag, startPoint x: 813, startPoint y: 303, endPoint x: 850, endPoint y: 526, distance: 225.8
drag, startPoint x: 997, startPoint y: 246, endPoint x: 1026, endPoint y: 472, distance: 228.2
drag, startPoint x: 943, startPoint y: 421, endPoint x: 897, endPoint y: 524, distance: 112.8
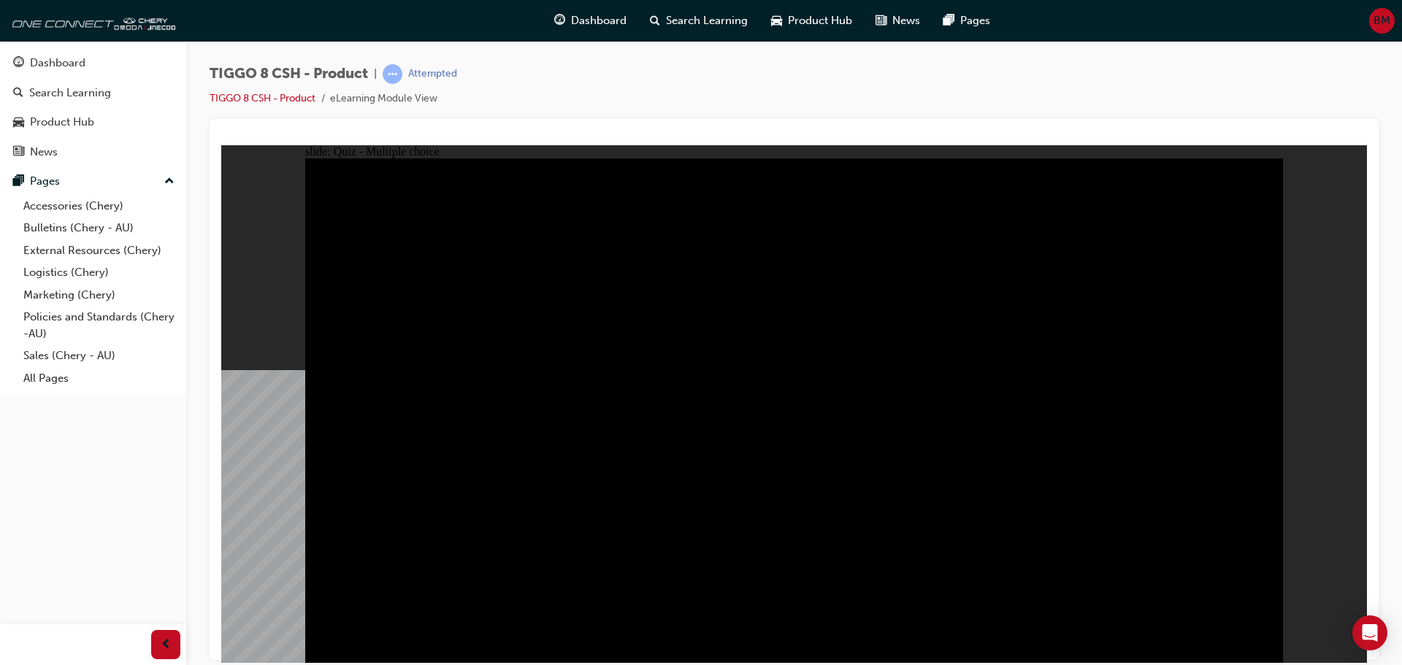
radio input "true"
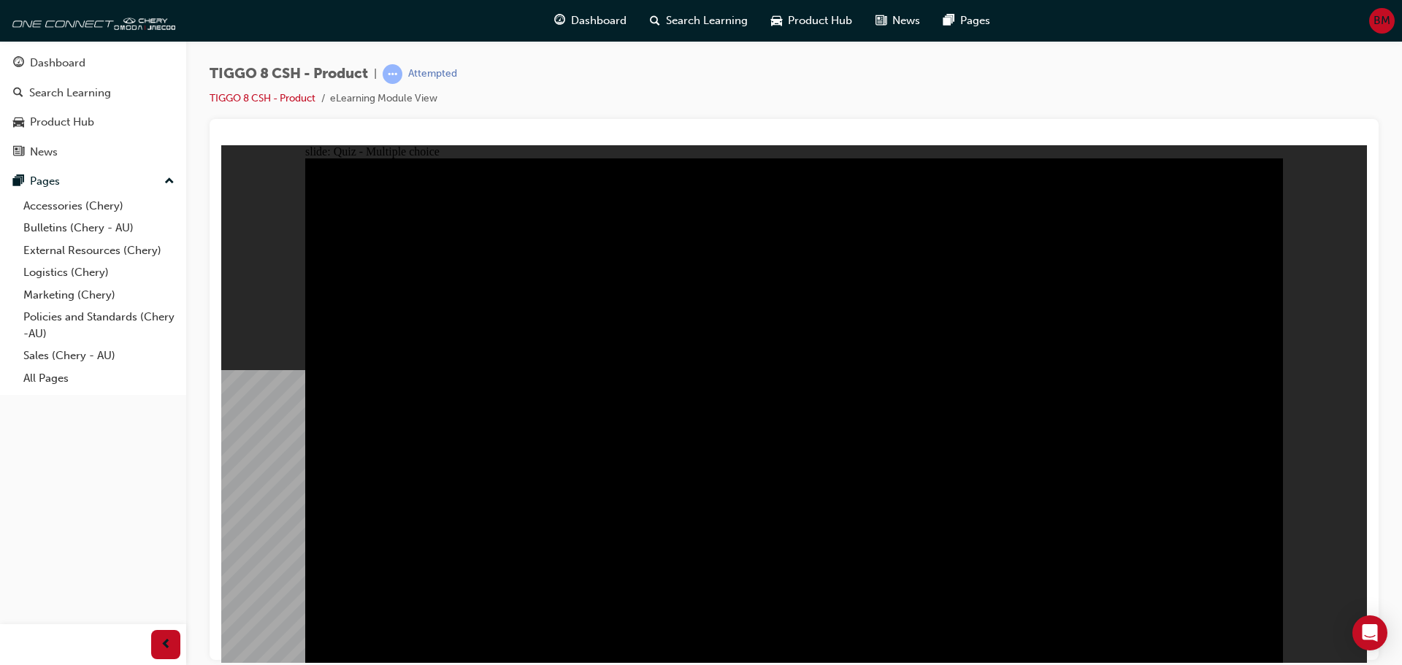
radio input "true"
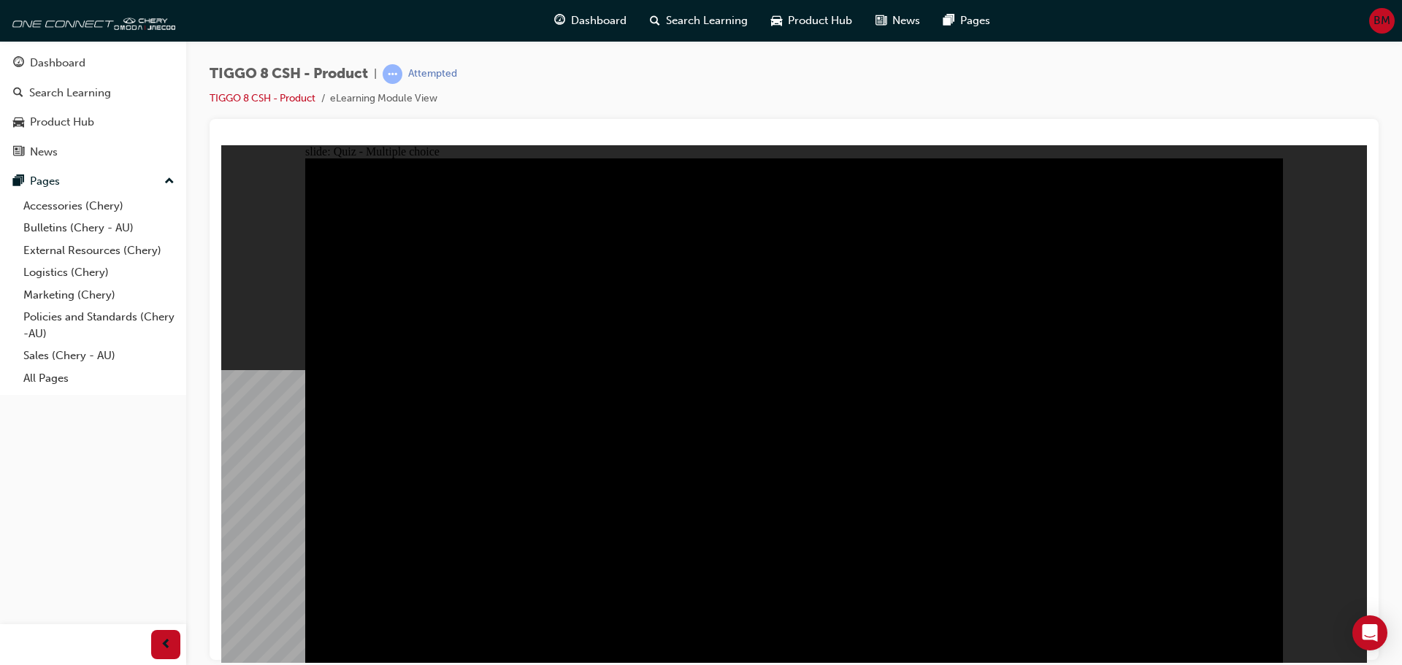
radio input "true"
drag, startPoint x: 643, startPoint y: 472, endPoint x: 658, endPoint y: 487, distance: 20.7
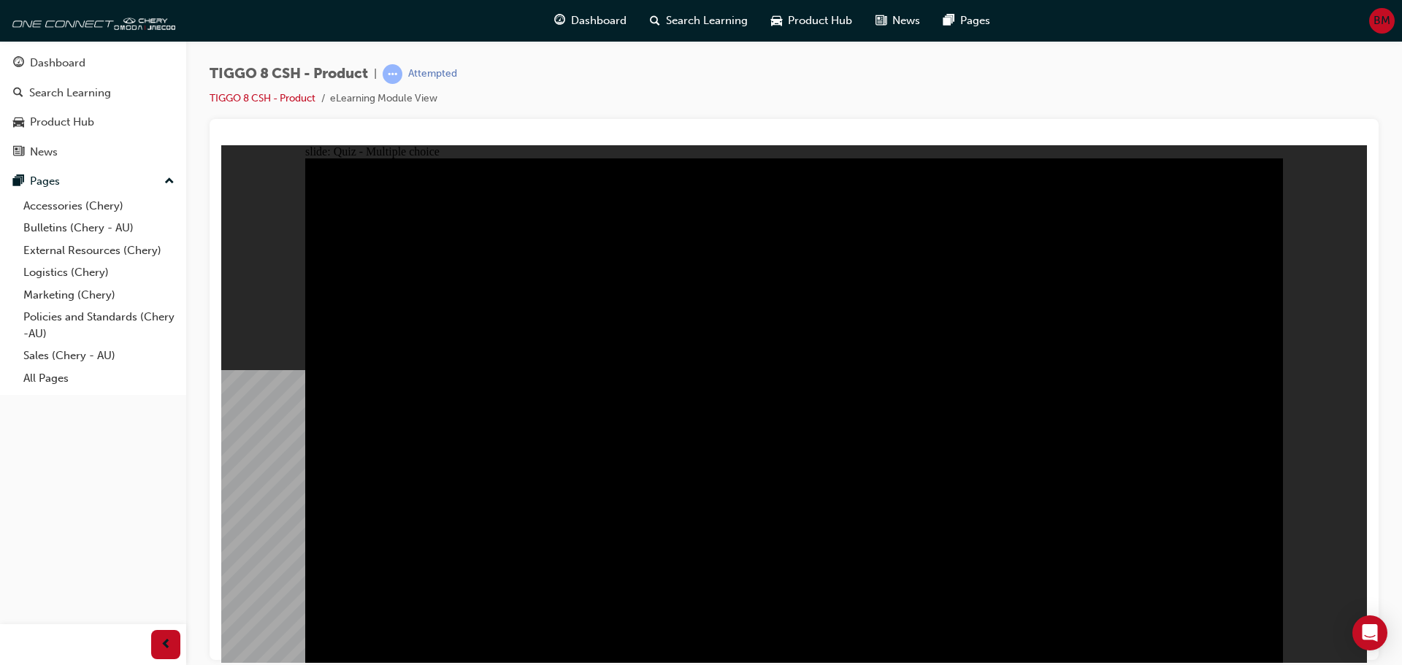
checkbox input "true"
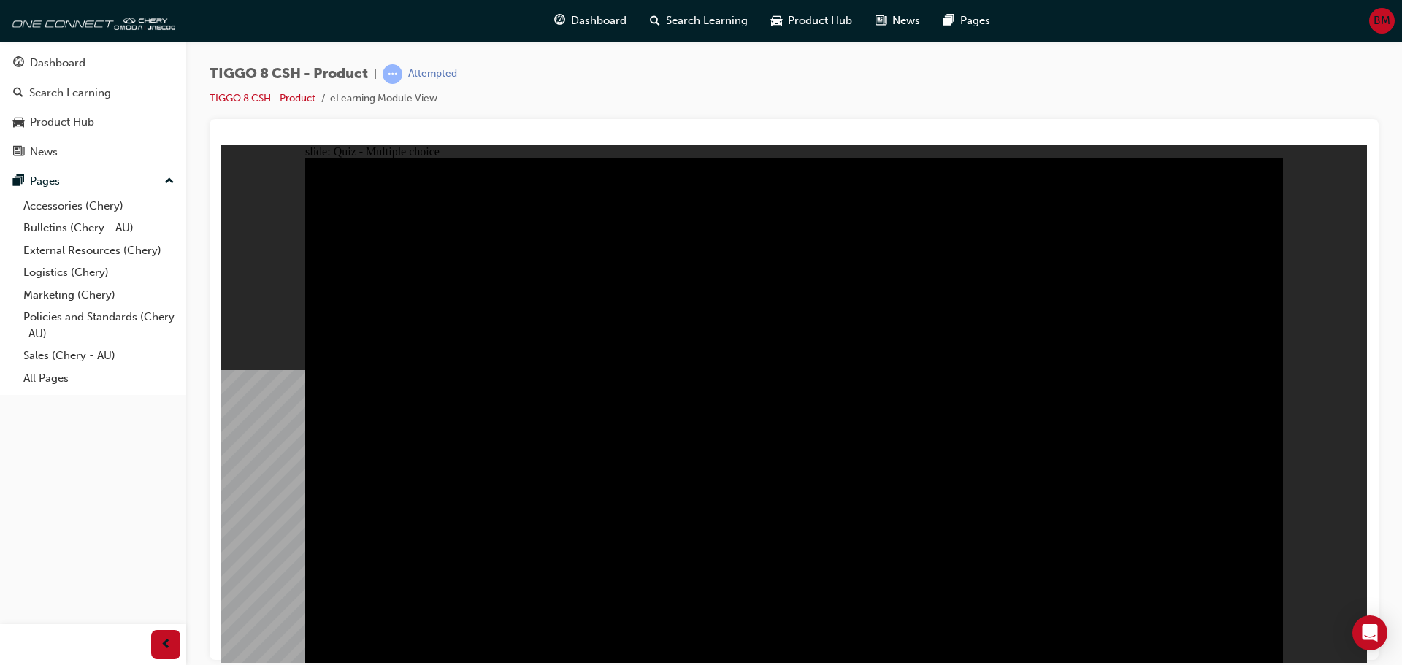
checkbox input "true"
checkbox input "false"
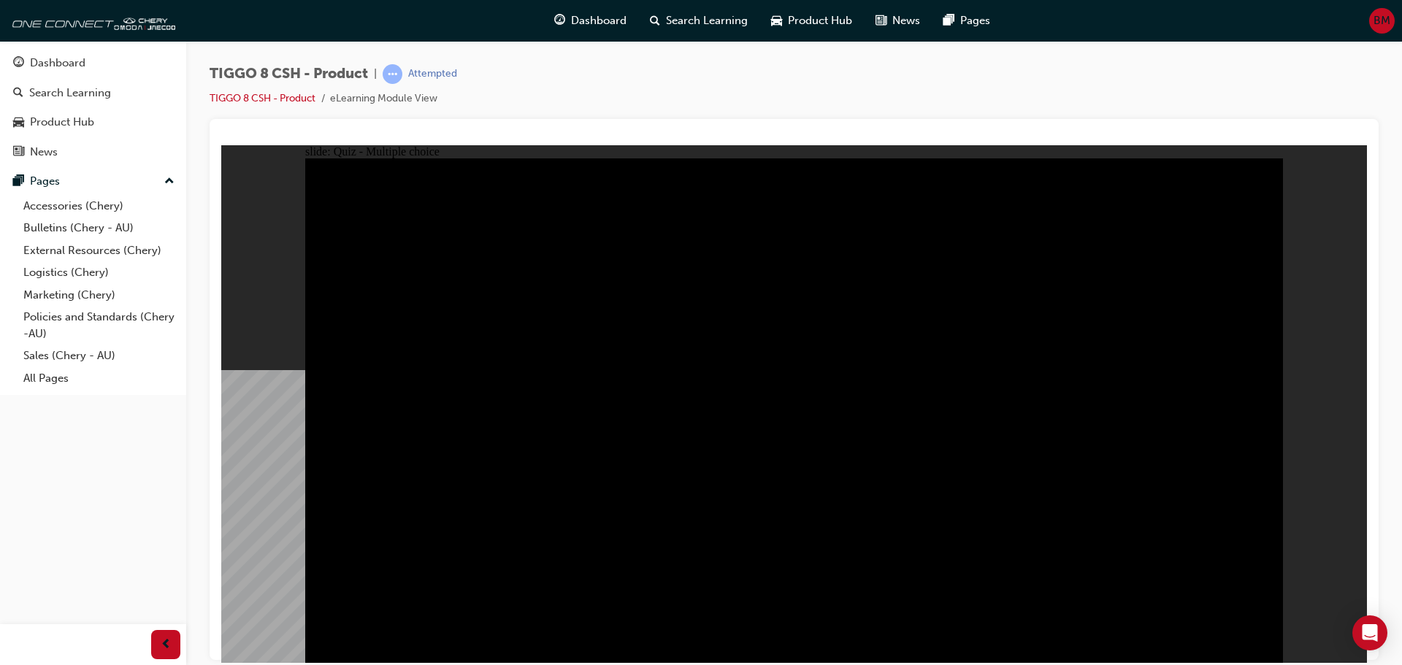
checkbox input "true"
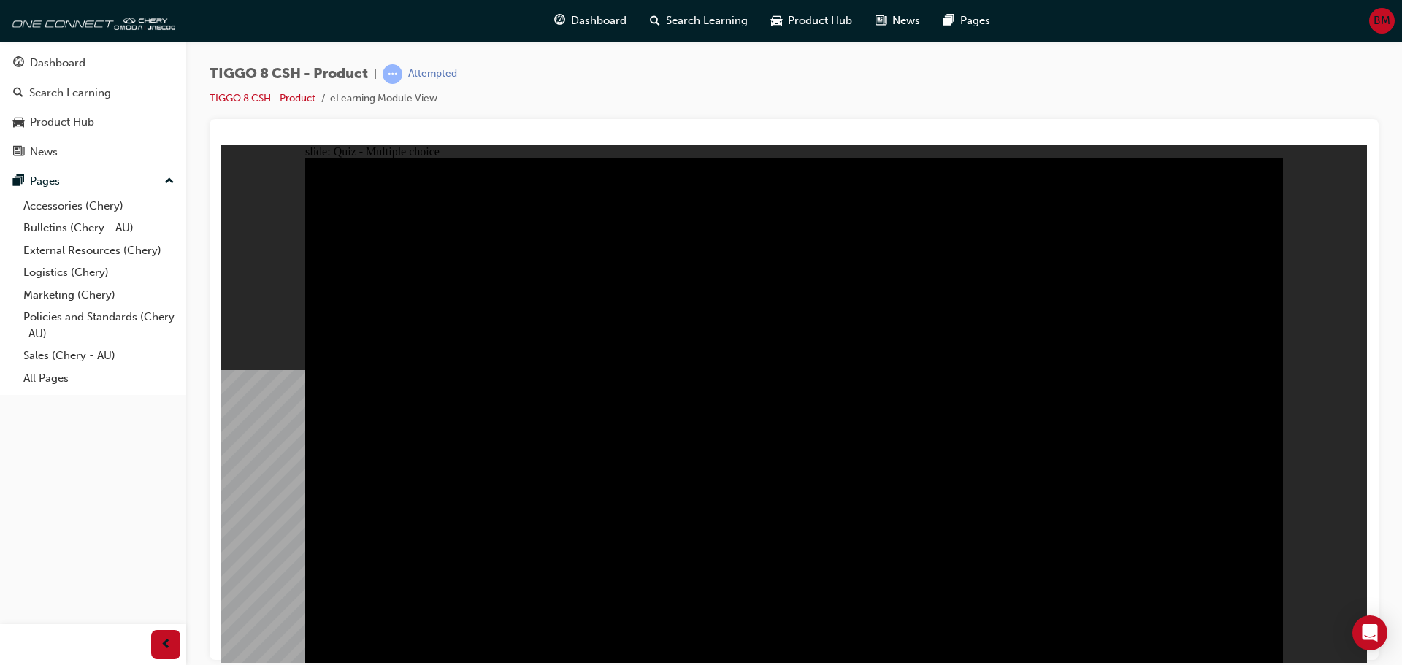
checkbox input "true"
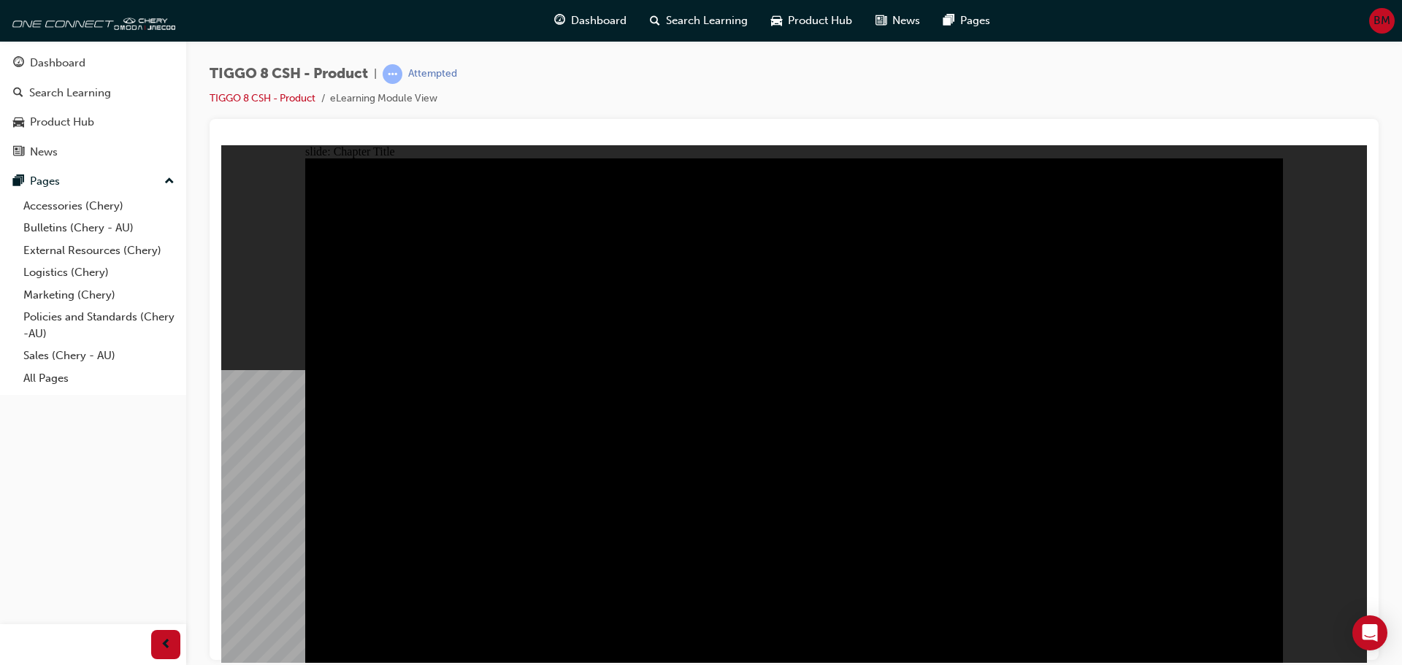
radio input "true"
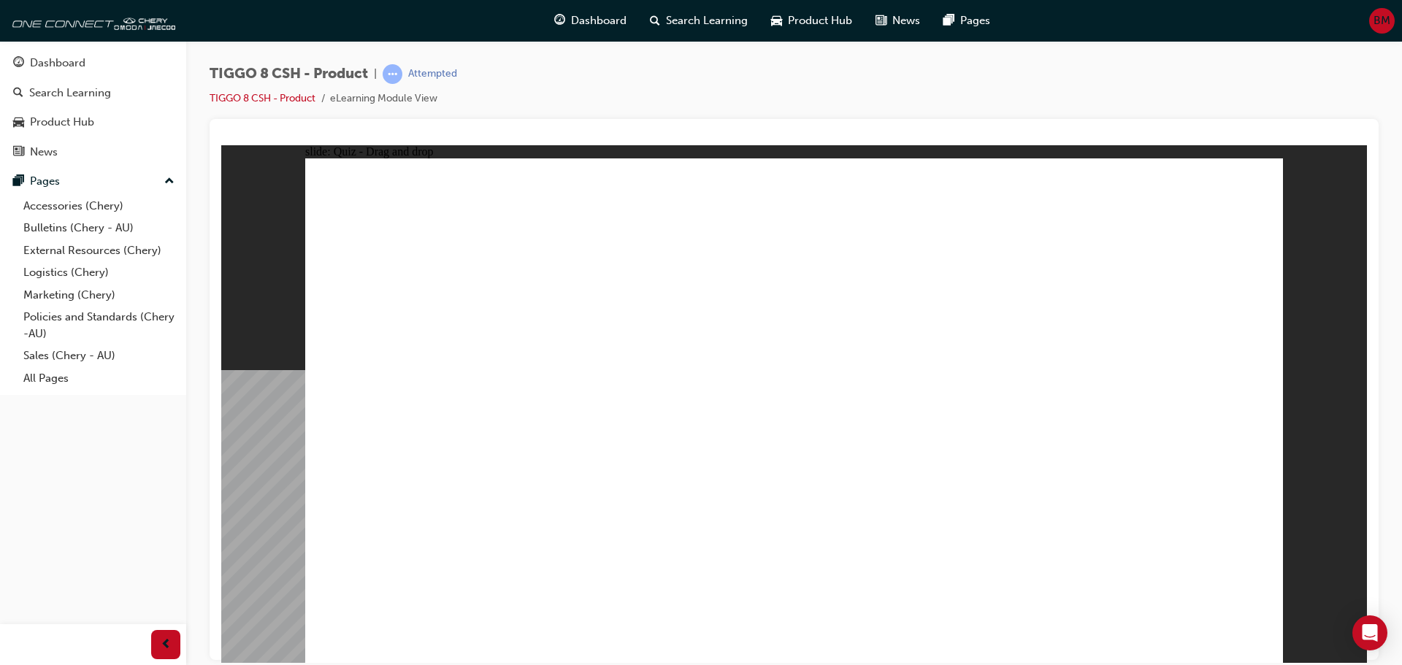
drag, startPoint x: 811, startPoint y: 228, endPoint x: 1035, endPoint y: 453, distance: 318.1
drag, startPoint x: 905, startPoint y: 332, endPoint x: 844, endPoint y: 451, distance: 133.6
drag, startPoint x: 1071, startPoint y: 323, endPoint x: 1190, endPoint y: 445, distance: 170.4
drag, startPoint x: 1156, startPoint y: 237, endPoint x: 413, endPoint y: 459, distance: 775.6
drag, startPoint x: 1016, startPoint y: 222, endPoint x: 662, endPoint y: 440, distance: 416.3
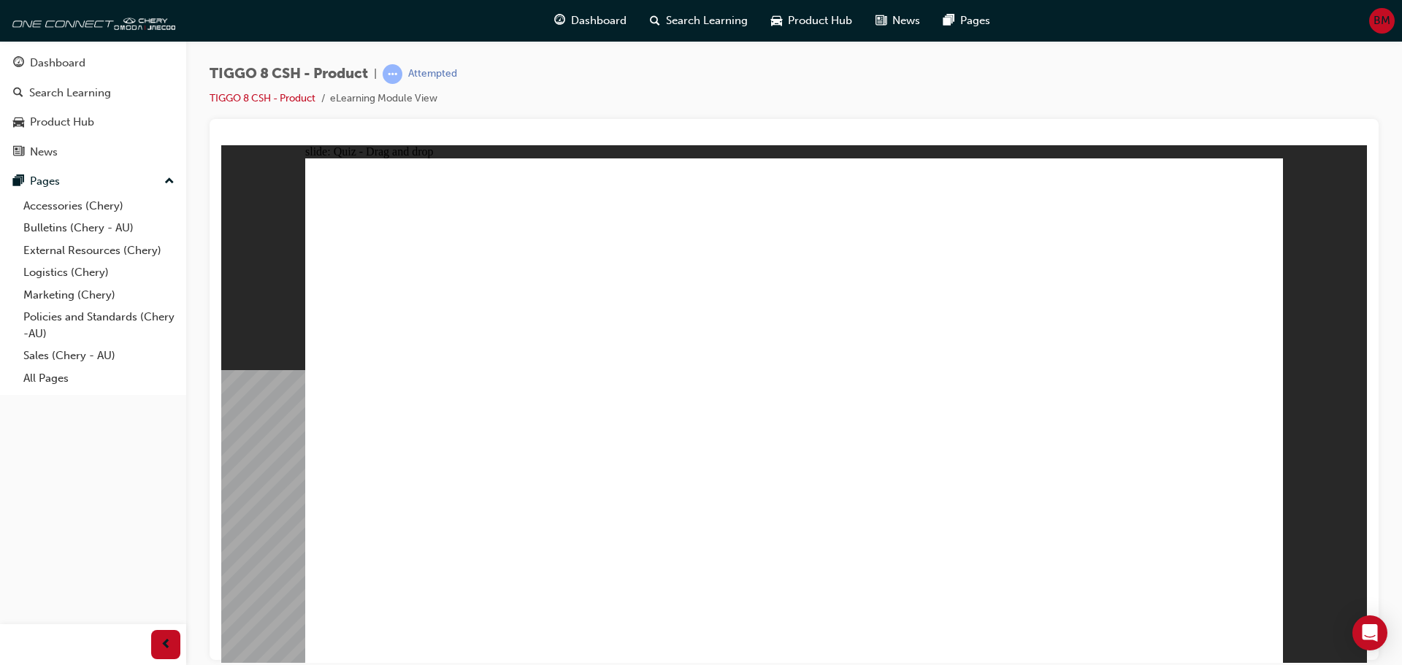
drag, startPoint x: 999, startPoint y: 410, endPoint x: 792, endPoint y: 482, distance: 218.7
checkbox input "true"
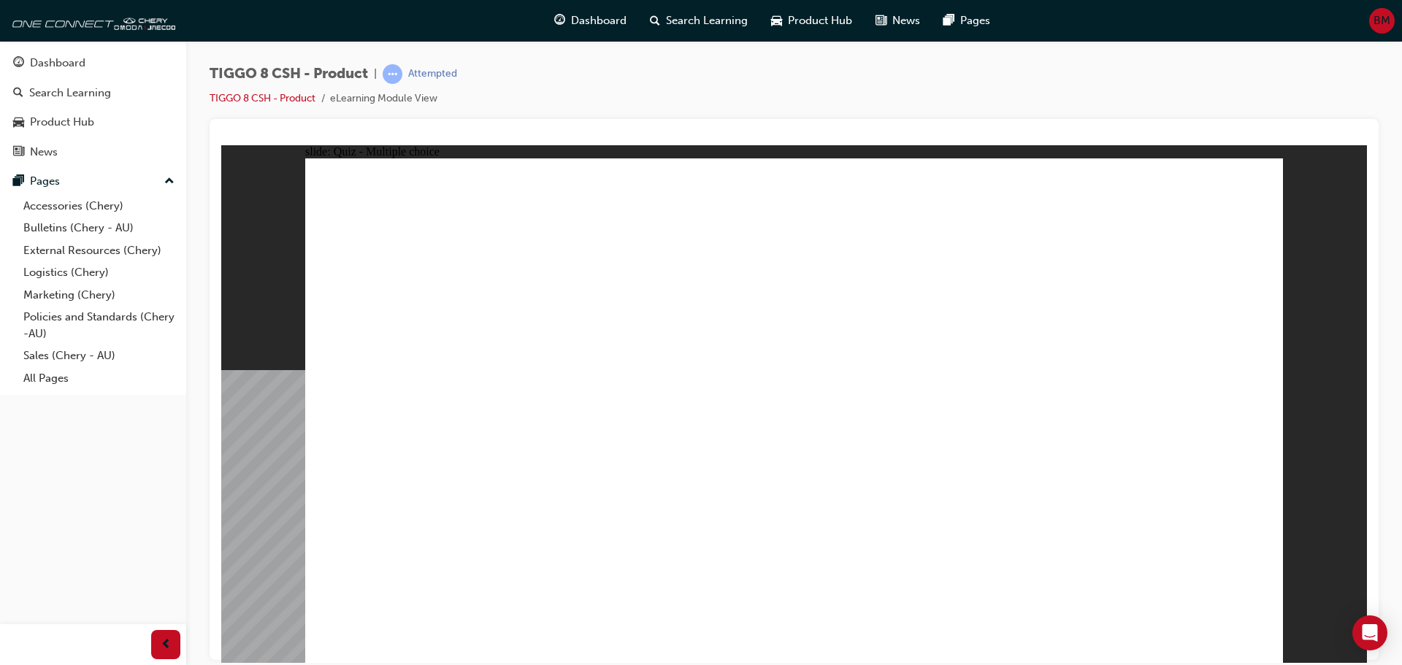
radio input "true"
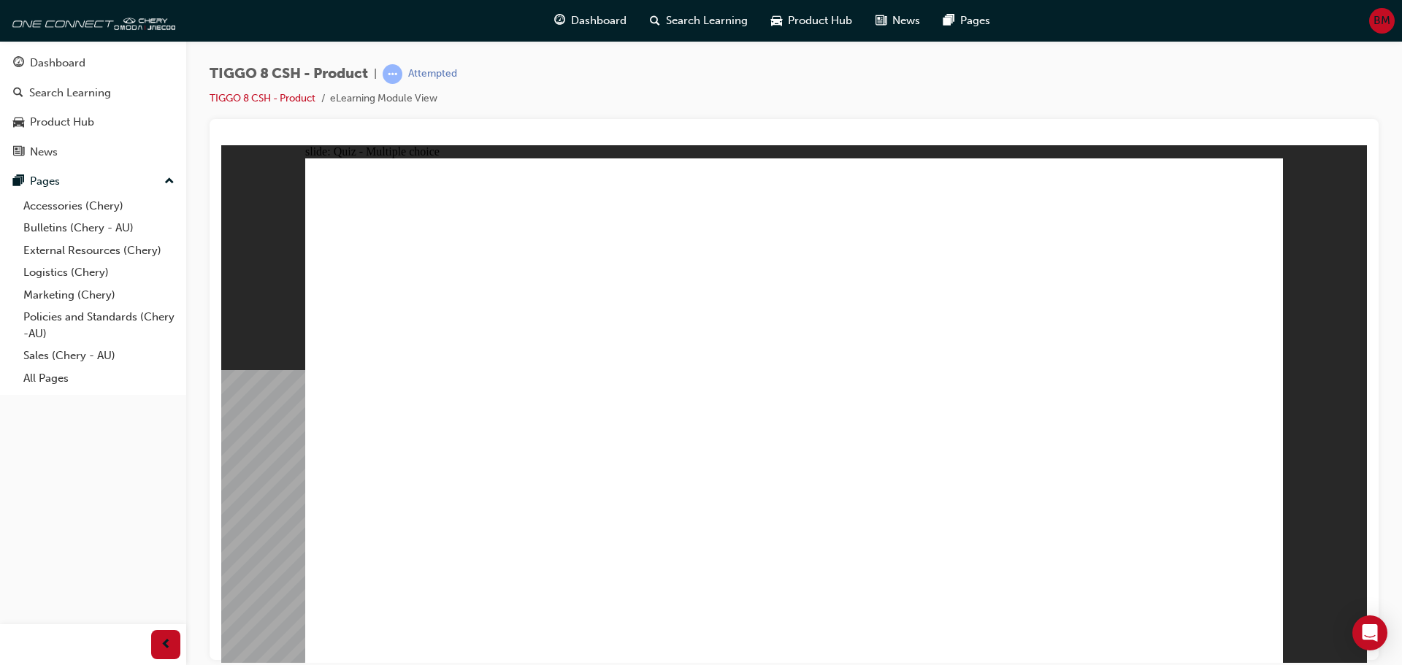
drag, startPoint x: 813, startPoint y: 251, endPoint x: 878, endPoint y: 459, distance: 218.0
drag, startPoint x: 797, startPoint y: 214, endPoint x: 896, endPoint y: 507, distance: 309.0
drag, startPoint x: 946, startPoint y: 295, endPoint x: 916, endPoint y: 498, distance: 205.1
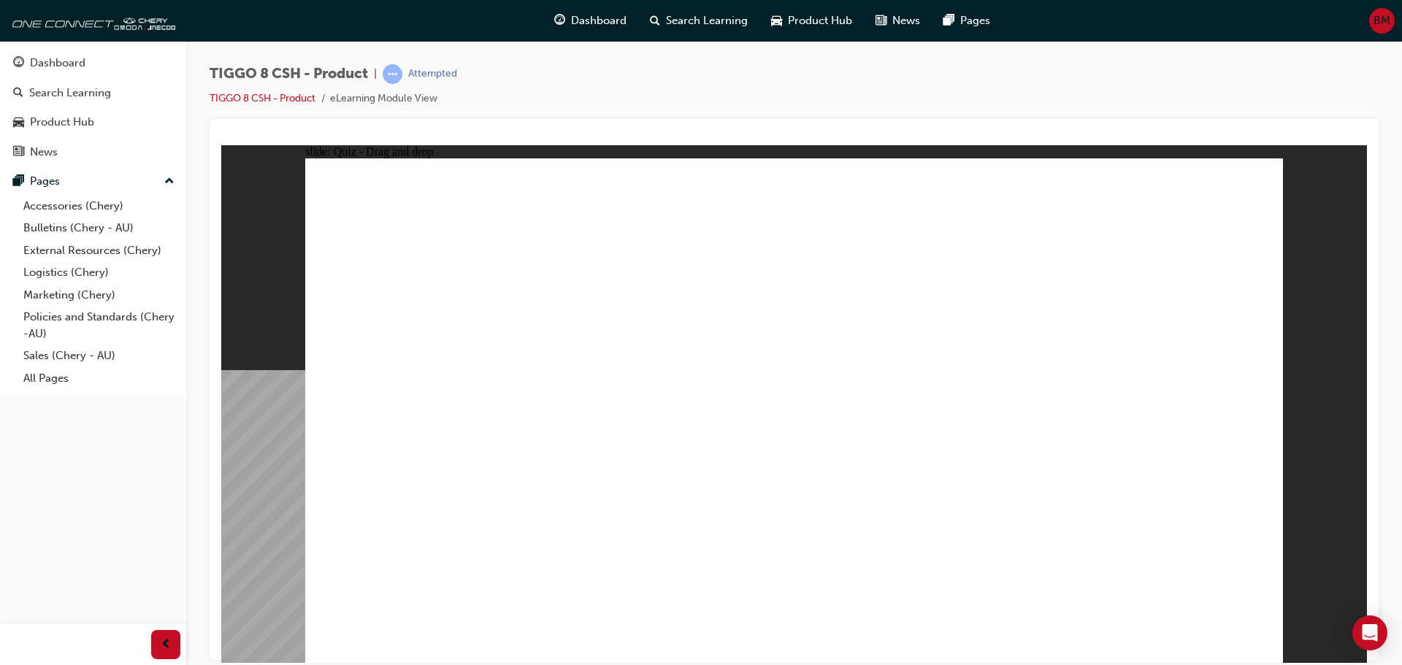
drag, startPoint x: 970, startPoint y: 238, endPoint x: 1014, endPoint y: 456, distance: 222.1
drag, startPoint x: 976, startPoint y: 208, endPoint x: 840, endPoint y: 508, distance: 328.5
drag, startPoint x: 1149, startPoint y: 264, endPoint x: 1003, endPoint y: 532, distance: 305.2
drag, startPoint x: 1134, startPoint y: 302, endPoint x: 1176, endPoint y: 565, distance: 266.3
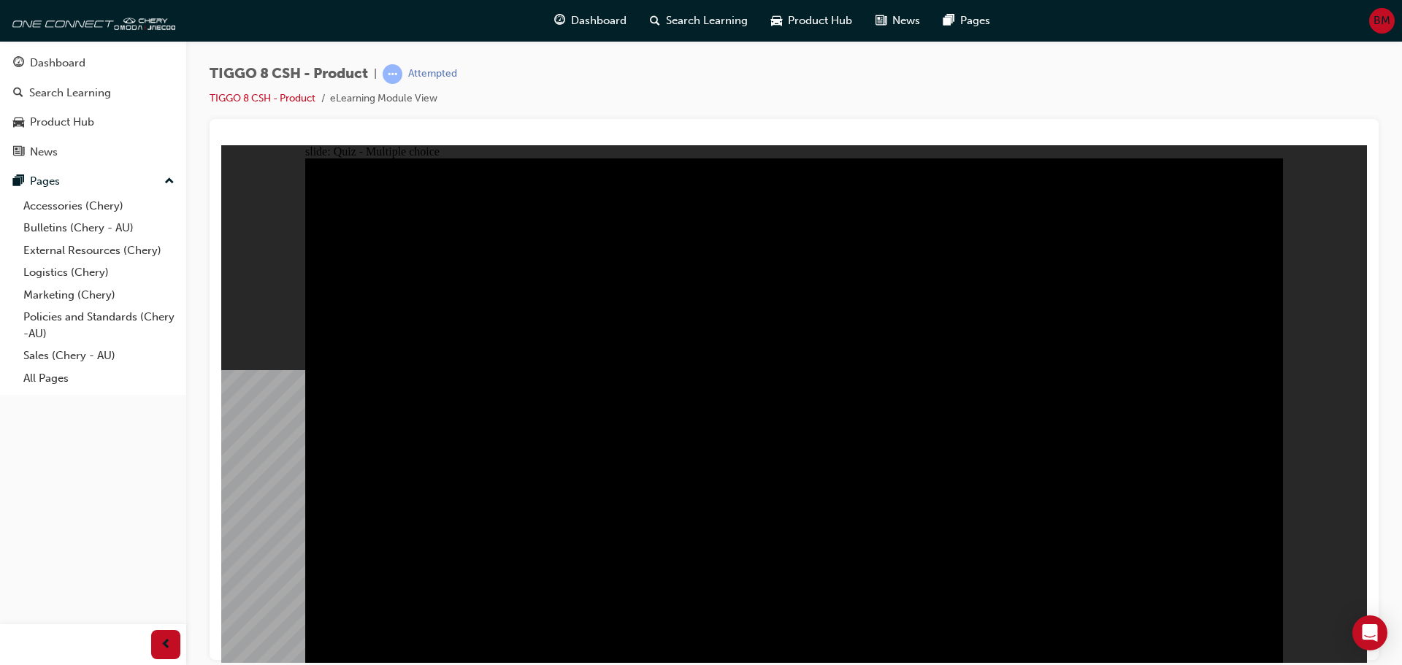
radio input "true"
drag, startPoint x: 667, startPoint y: 491, endPoint x: 697, endPoint y: 469, distance: 37.0
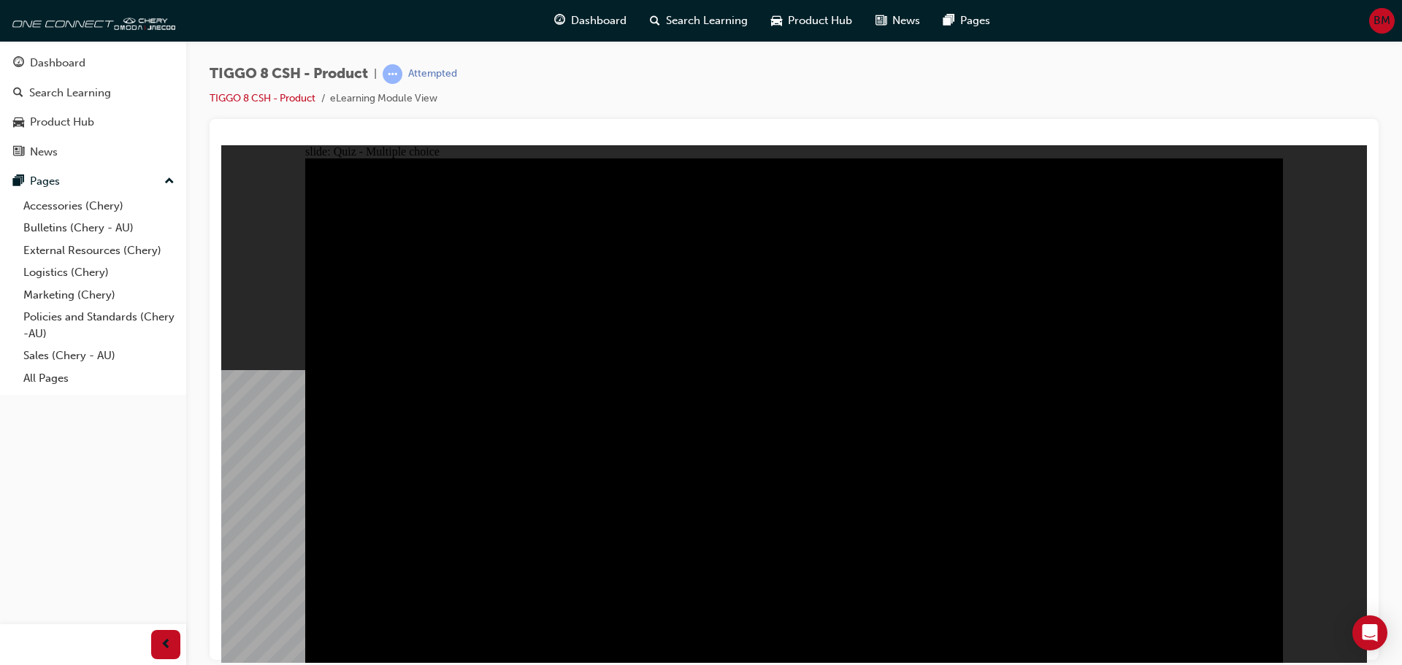
radio input "true"
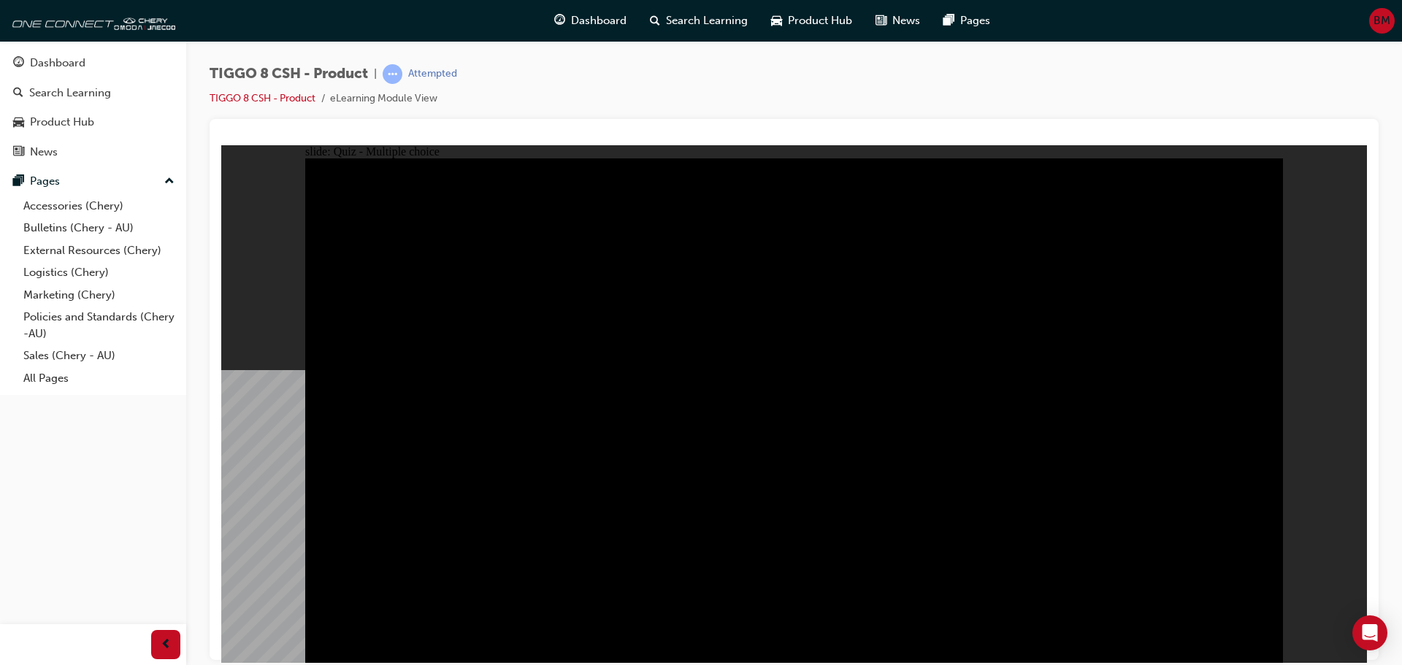
radio input "true"
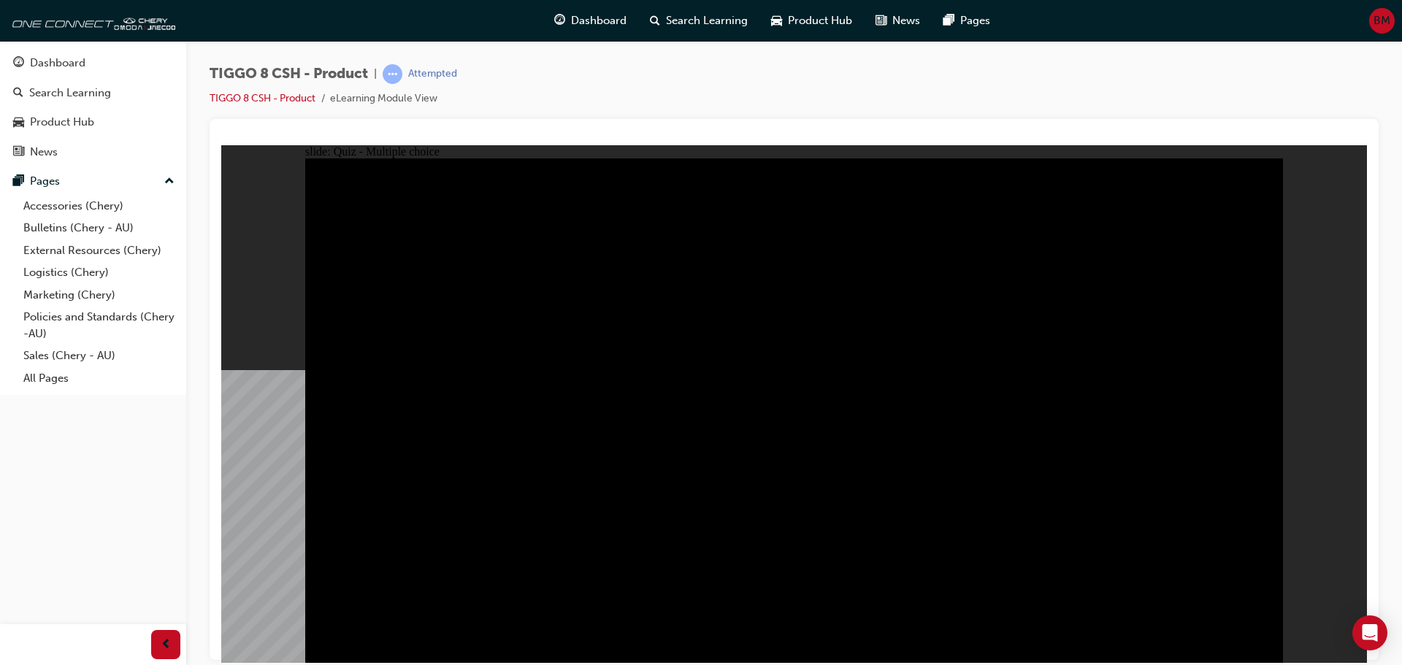
checkbox input "true"
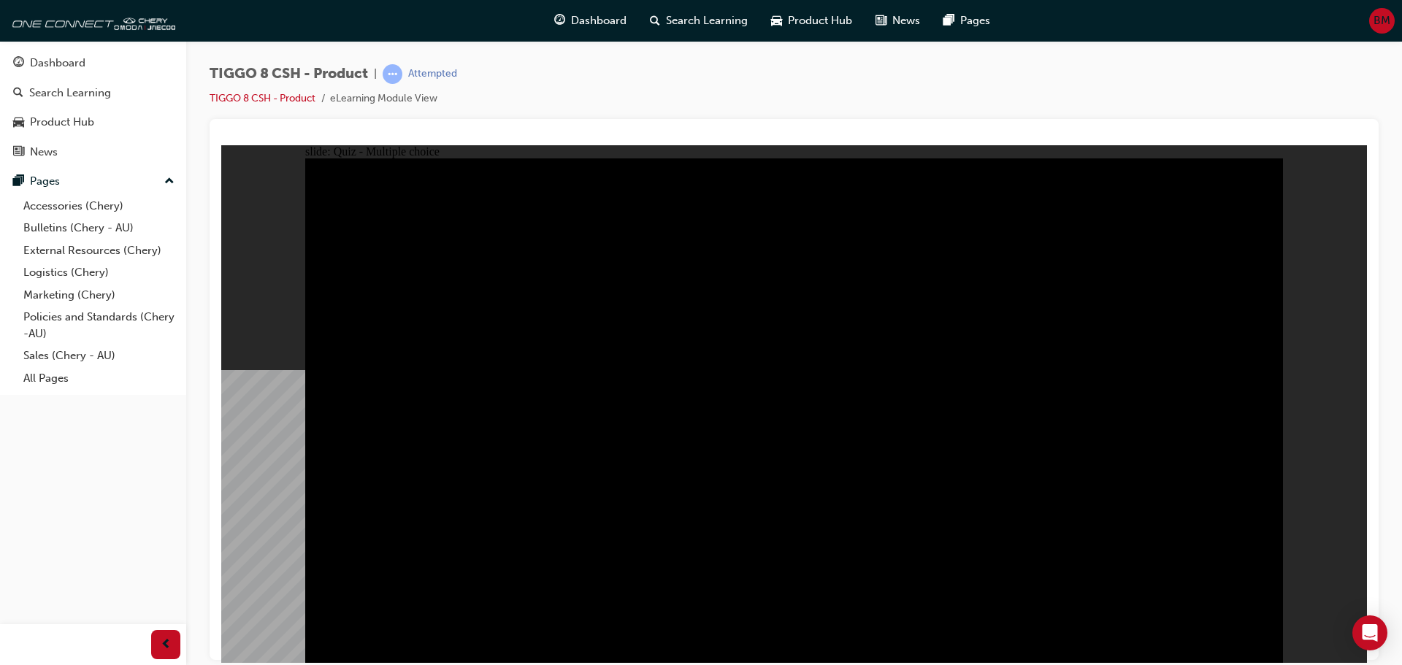
checkbox input "true"
drag, startPoint x: 632, startPoint y: 478, endPoint x: 1065, endPoint y: 340, distance: 454.0
checkbox input "false"
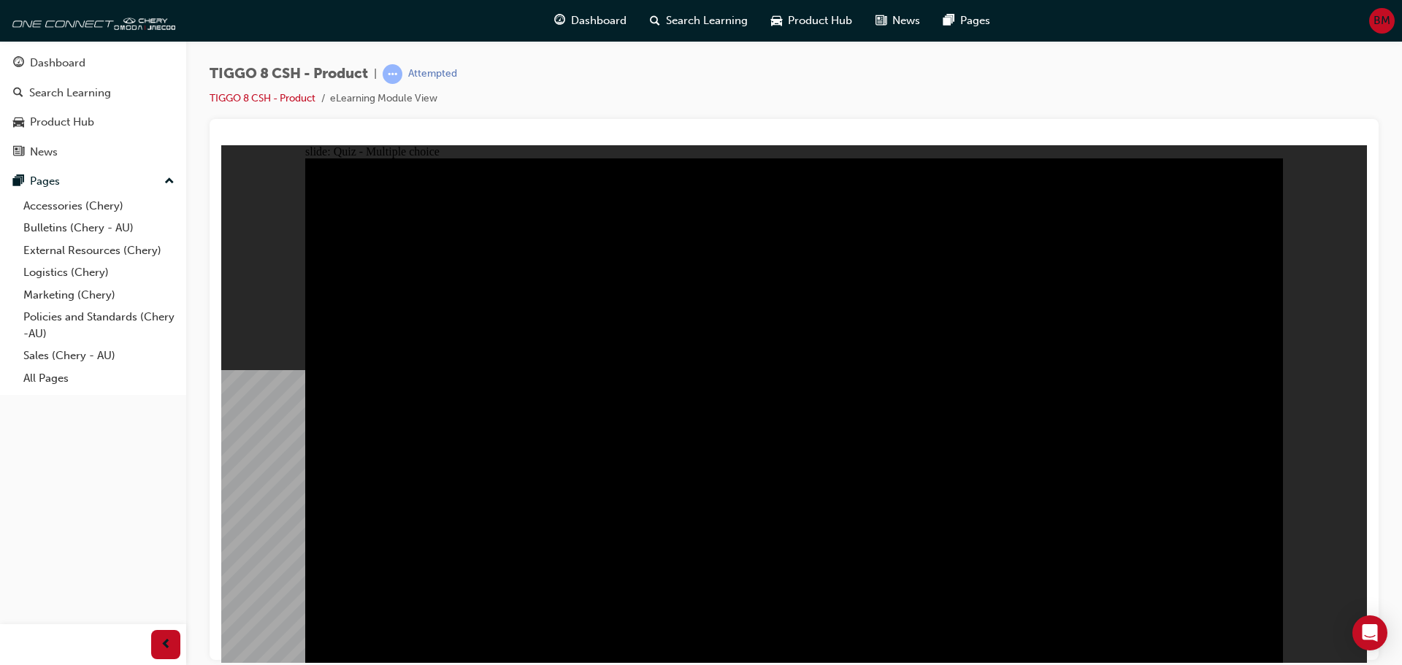
checkbox input "true"
drag, startPoint x: 1011, startPoint y: 455, endPoint x: 973, endPoint y: 406, distance: 61.9
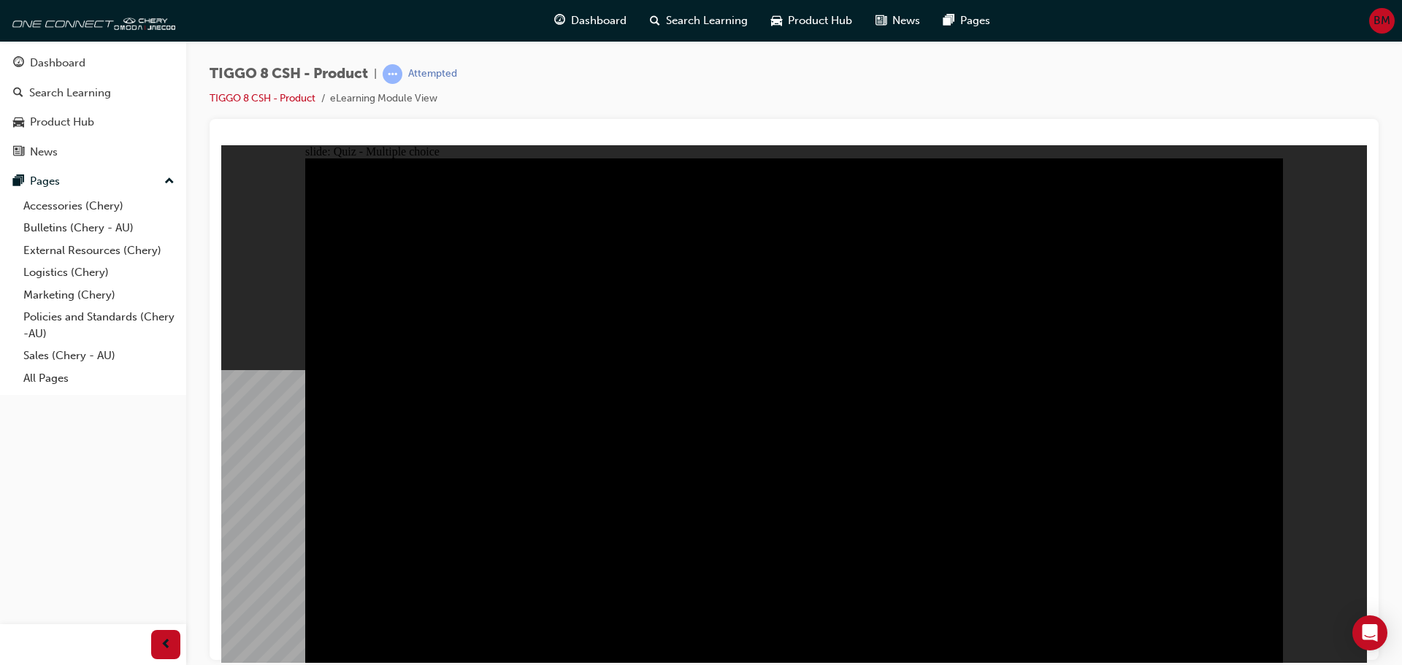
checkbox input "false"
checkbox input "true"
drag, startPoint x: 899, startPoint y: 298, endPoint x: 908, endPoint y: 298, distance: 9.5
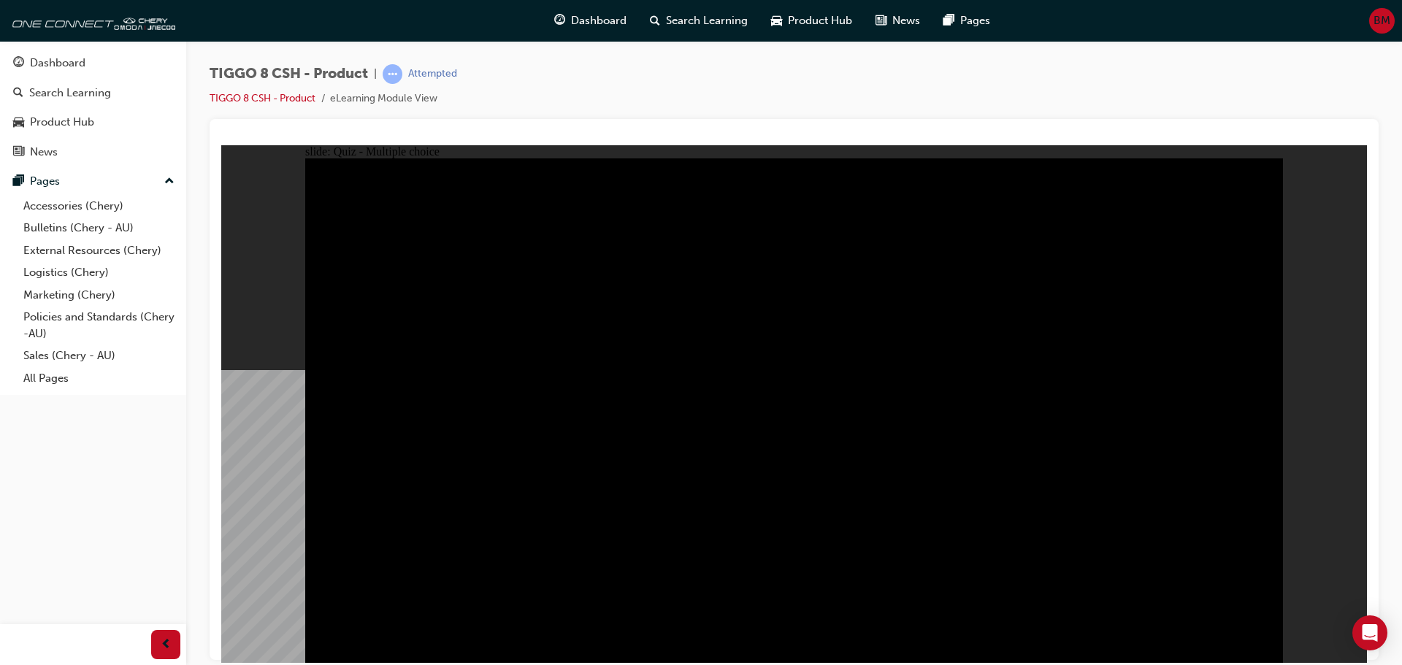
checkbox input "true"
drag, startPoint x: 1014, startPoint y: 305, endPoint x: 1083, endPoint y: 379, distance: 101.3
checkbox input "true"
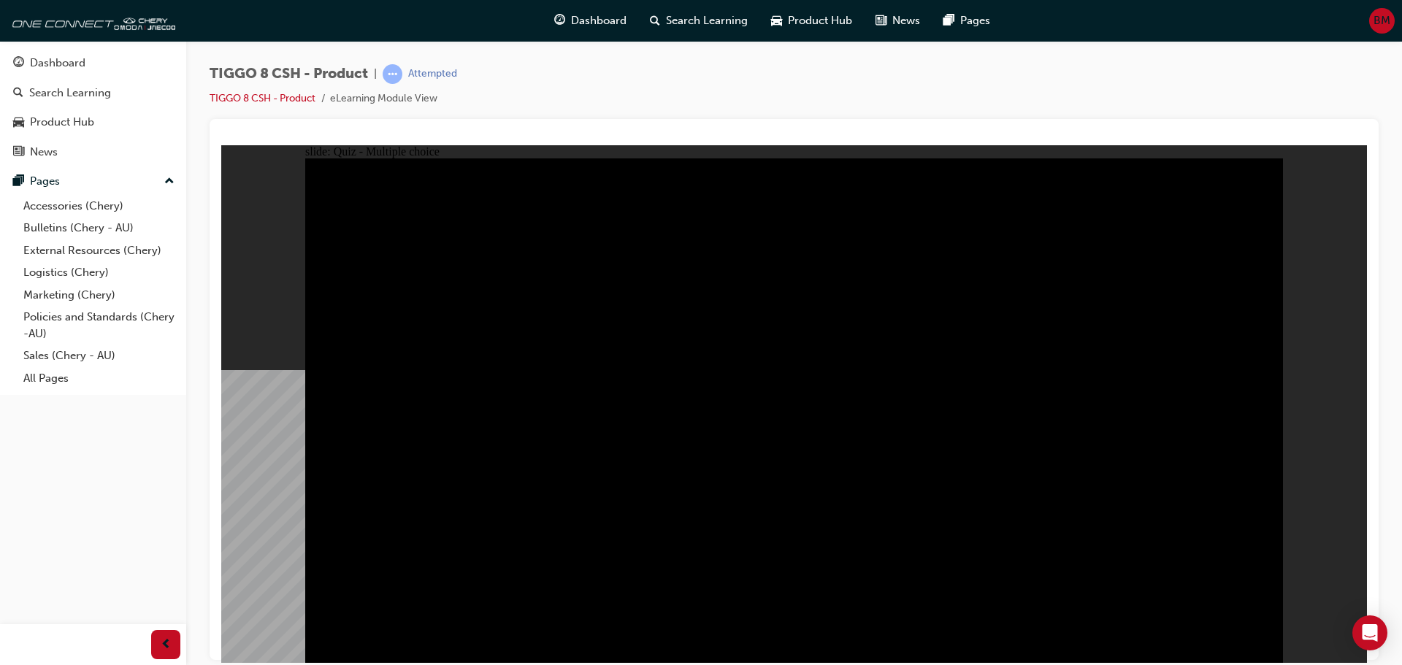
checkbox input "true"
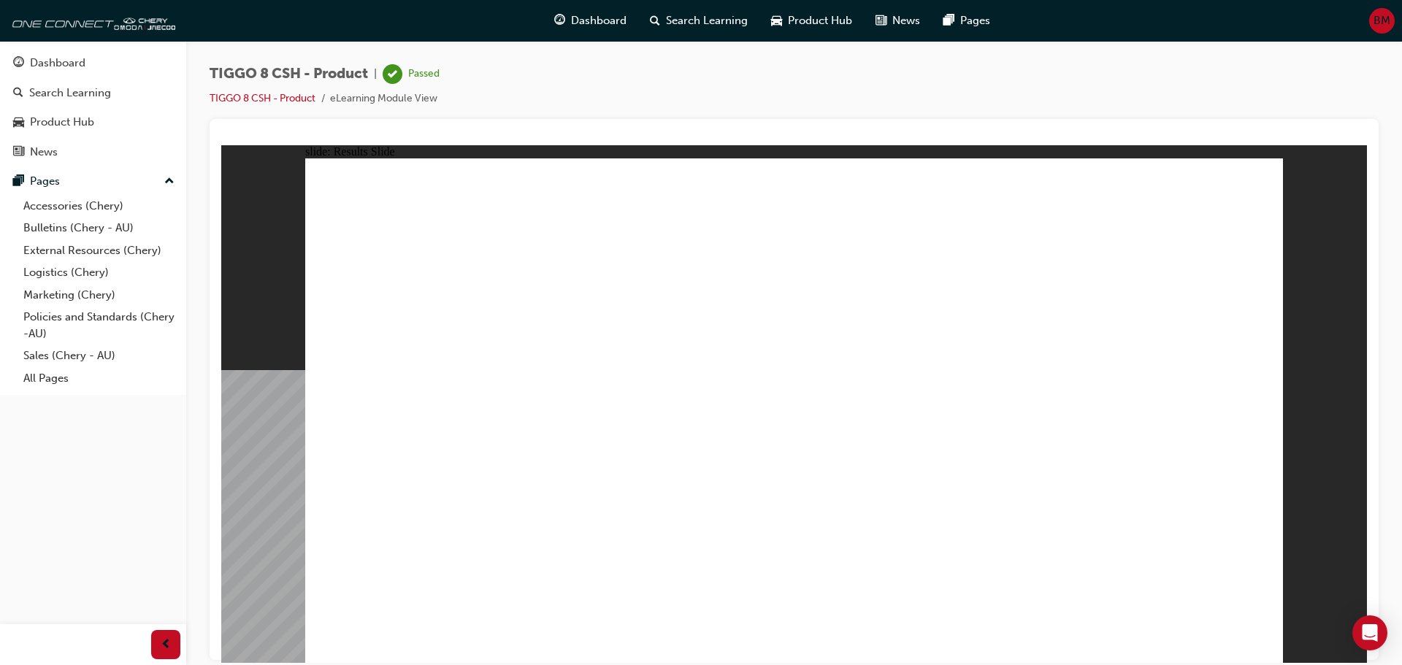
click at [75, 70] on div "Dashboard" at bounding box center [57, 63] width 55 height 17
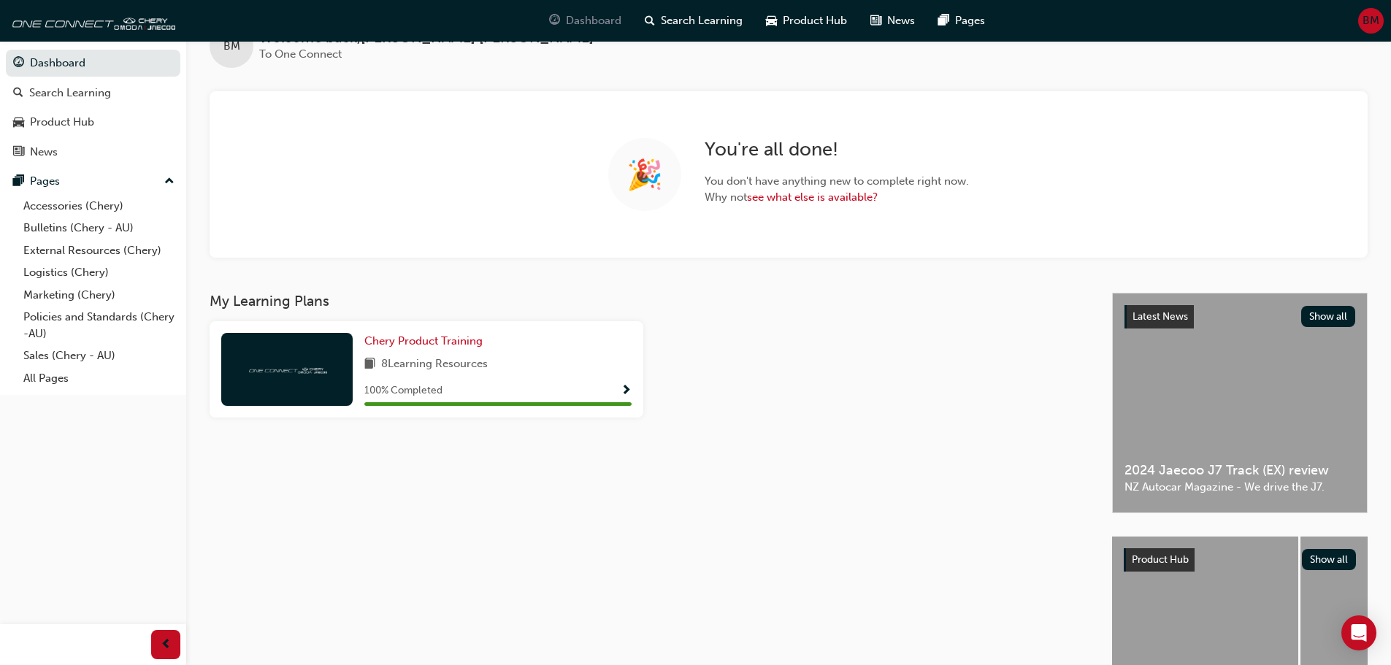
scroll to position [73, 0]
